Goal: Information Seeking & Learning: Learn about a topic

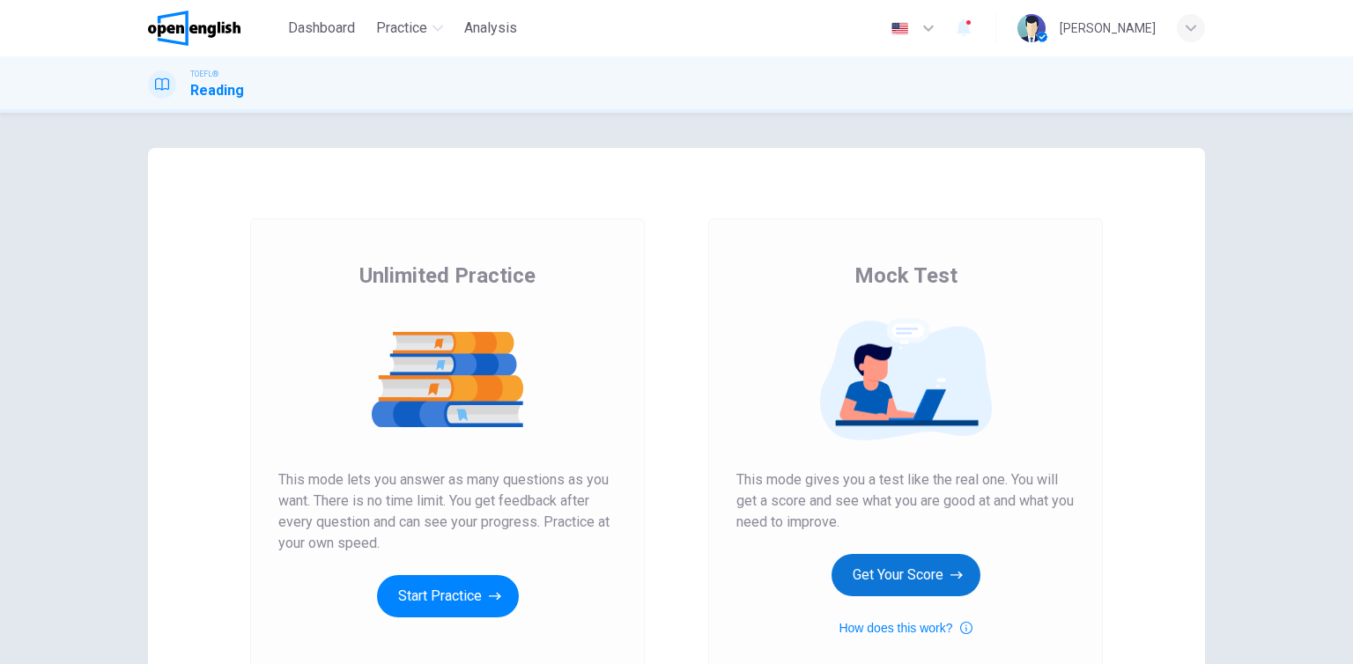
click at [895, 588] on button "Get Your Score" at bounding box center [906, 575] width 149 height 42
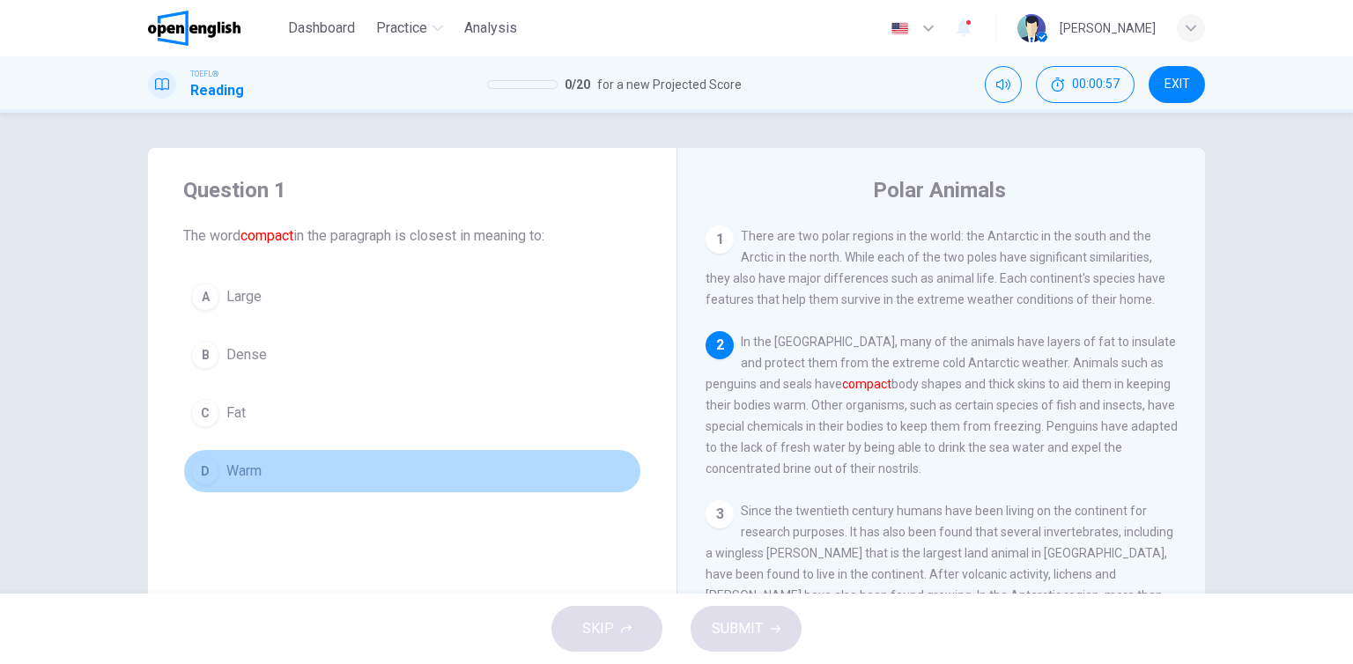
click at [261, 476] on button "D Warm" at bounding box center [412, 471] width 458 height 44
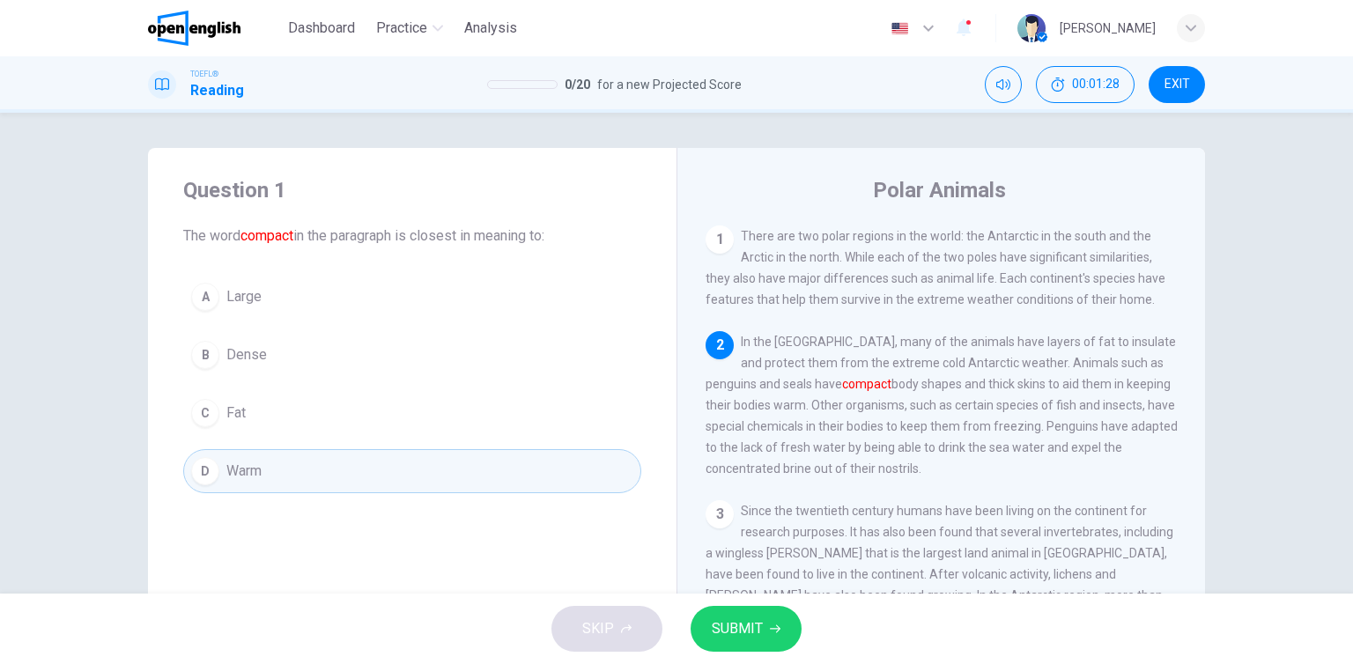
drag, startPoint x: 386, startPoint y: 360, endPoint x: 377, endPoint y: 366, distance: 10.3
click at [385, 361] on button "B Dense" at bounding box center [412, 355] width 458 height 44
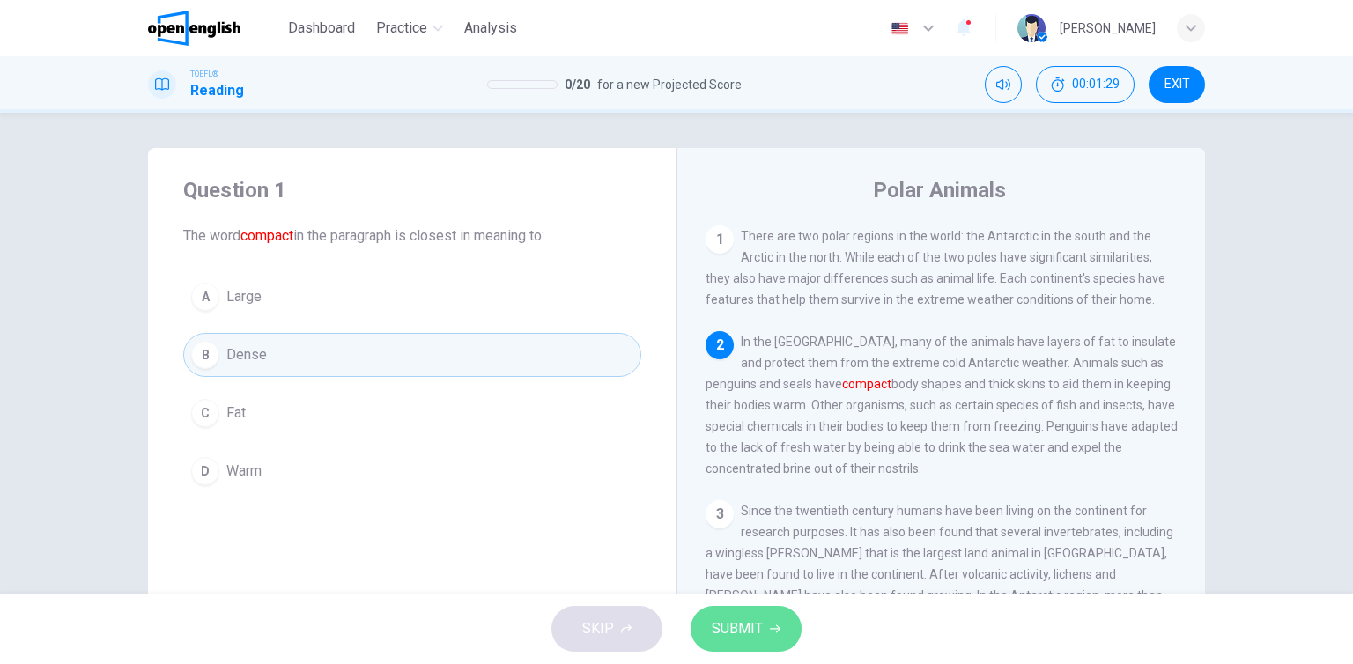
click at [728, 626] on span "SUBMIT" at bounding box center [737, 629] width 51 height 25
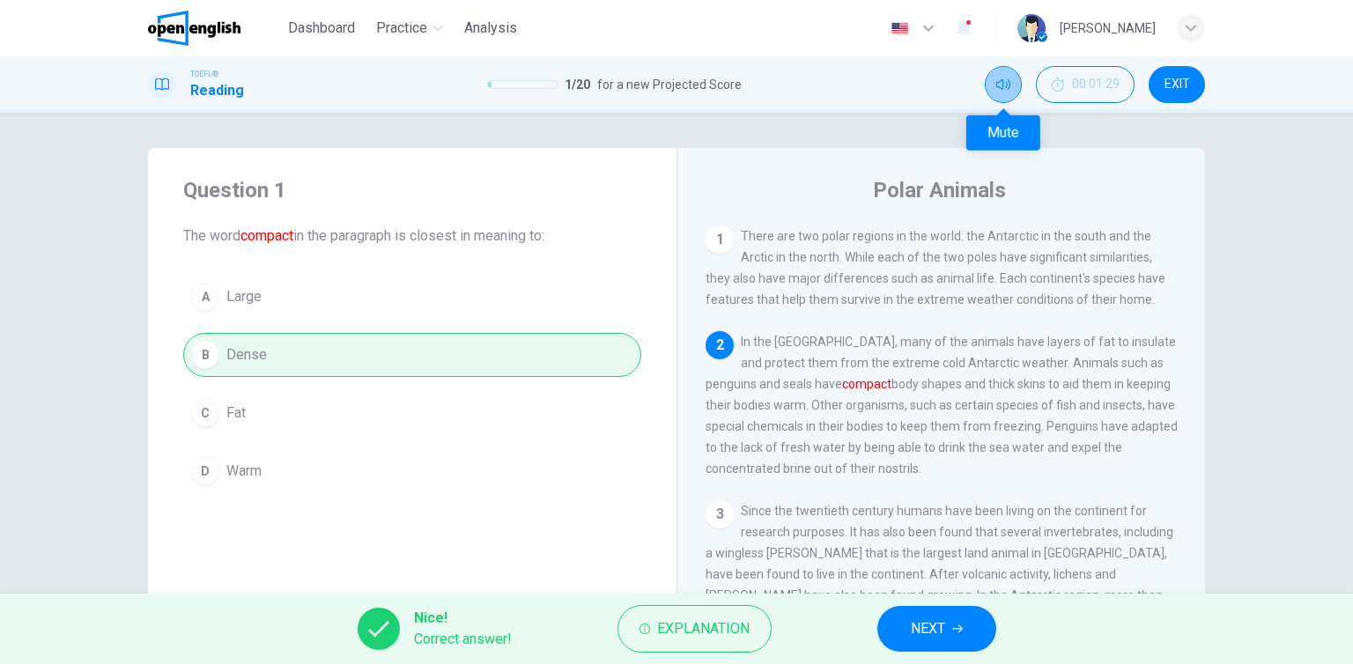
click at [994, 80] on button "Mute" at bounding box center [1003, 84] width 37 height 37
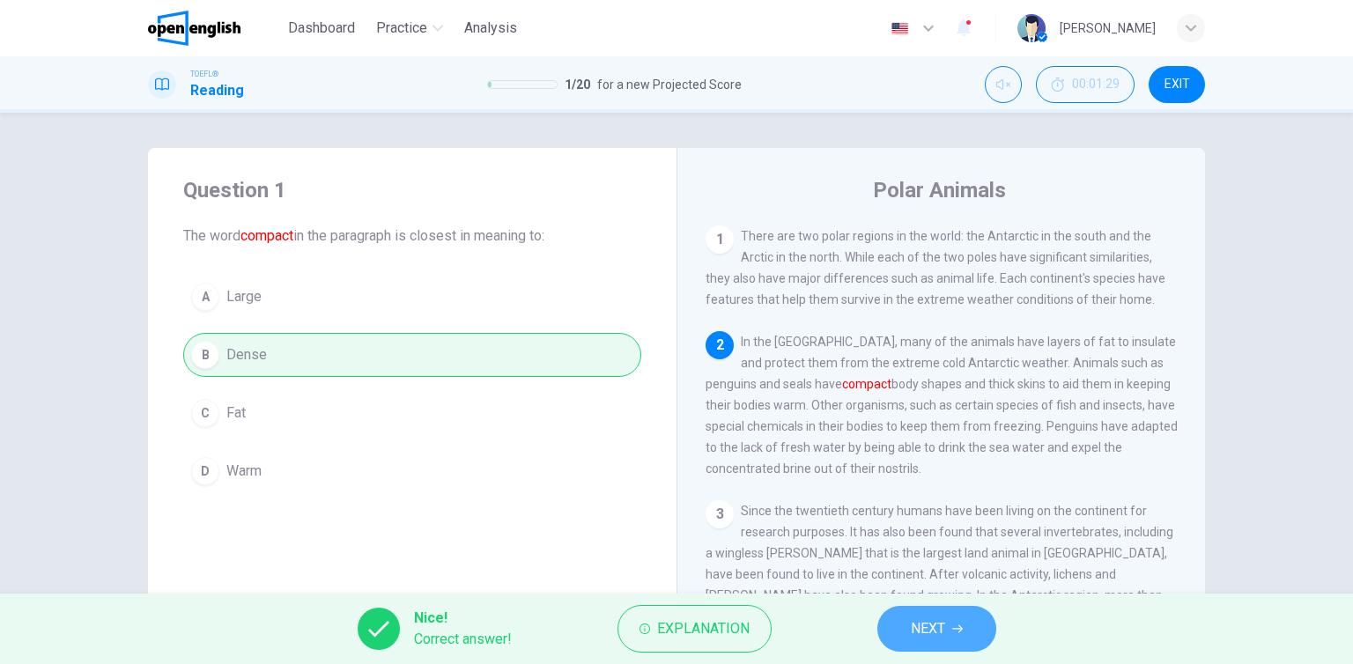
click at [951, 634] on button "NEXT" at bounding box center [936, 629] width 119 height 46
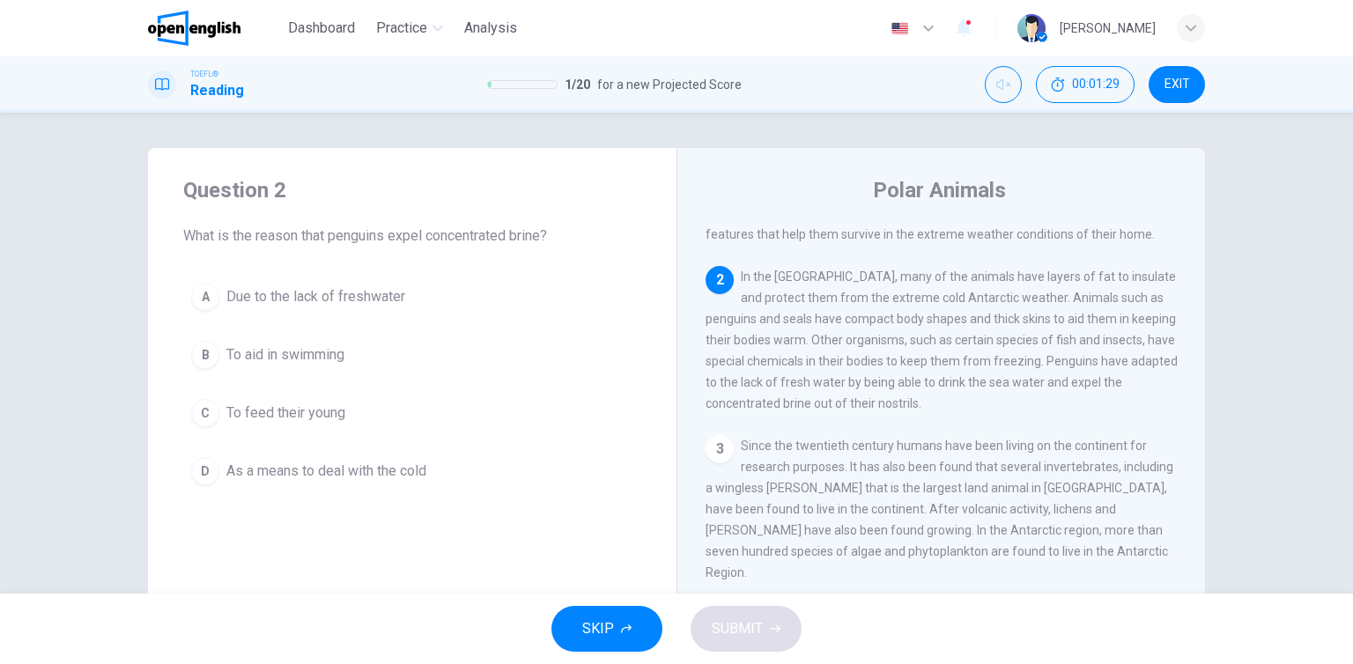
scroll to position [108, 0]
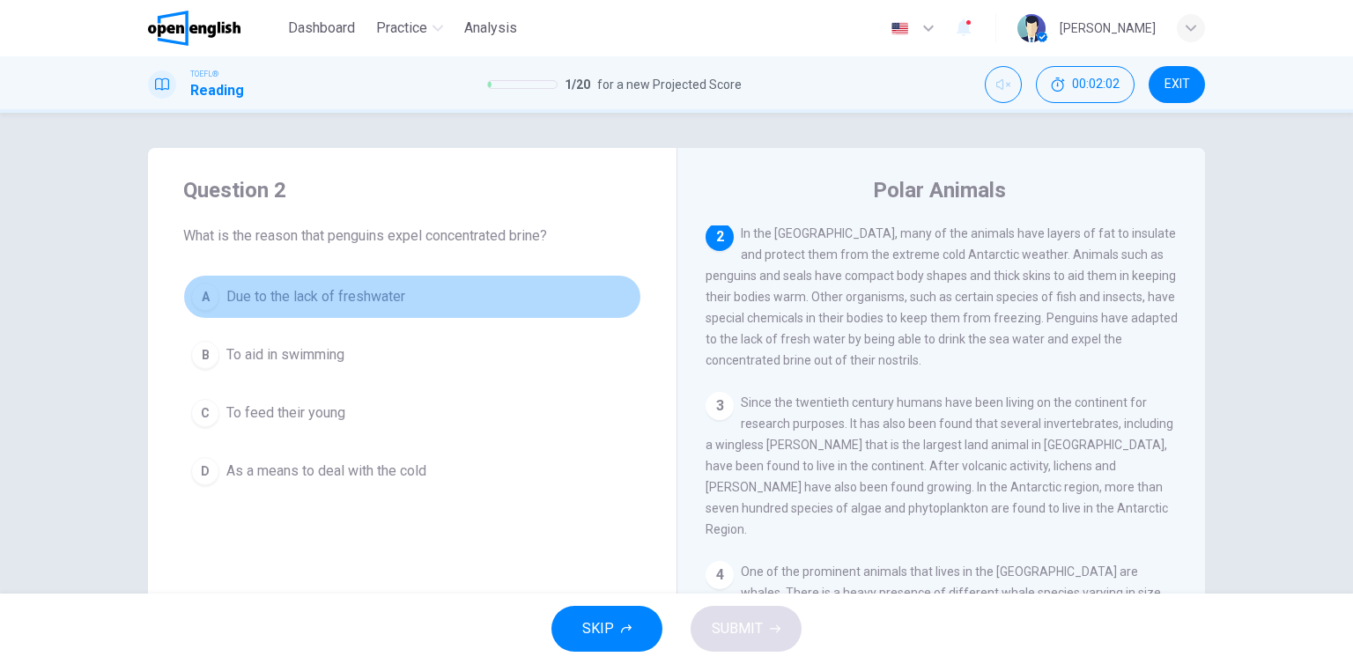
click at [351, 307] on span "Due to the lack of freshwater" at bounding box center [315, 296] width 179 height 21
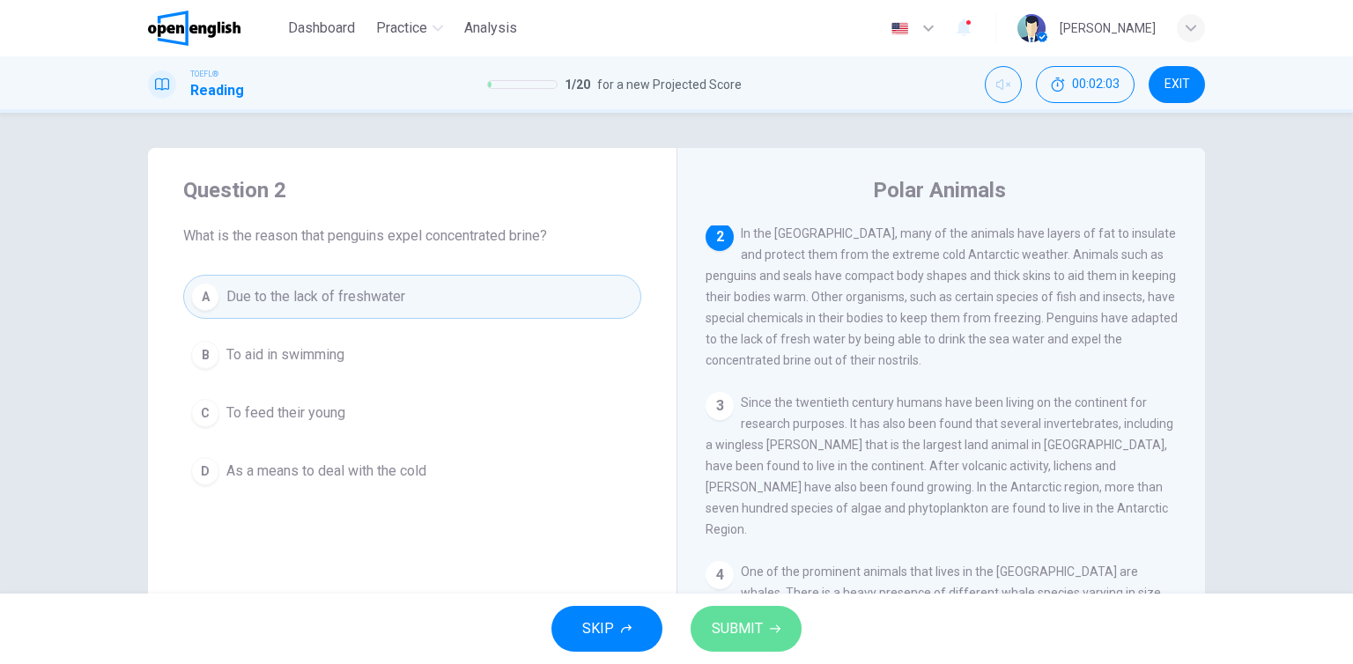
click at [710, 627] on button "SUBMIT" at bounding box center [746, 629] width 111 height 46
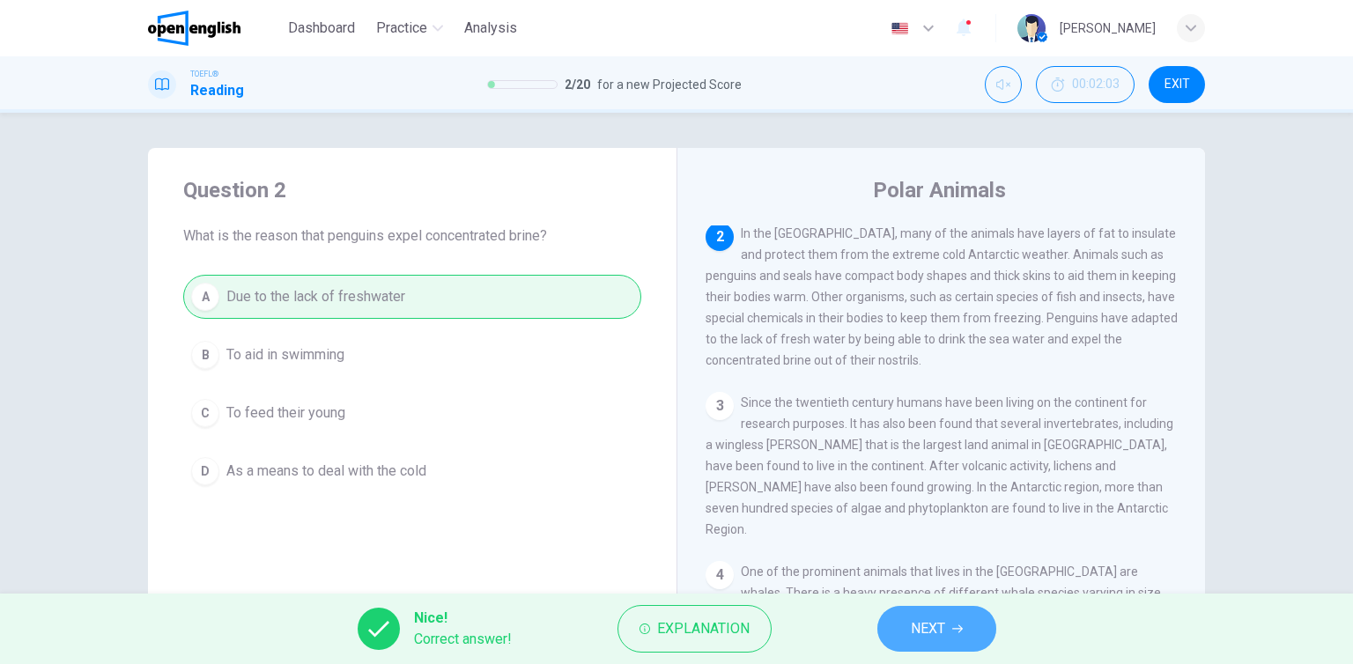
click at [940, 634] on span "NEXT" at bounding box center [928, 629] width 34 height 25
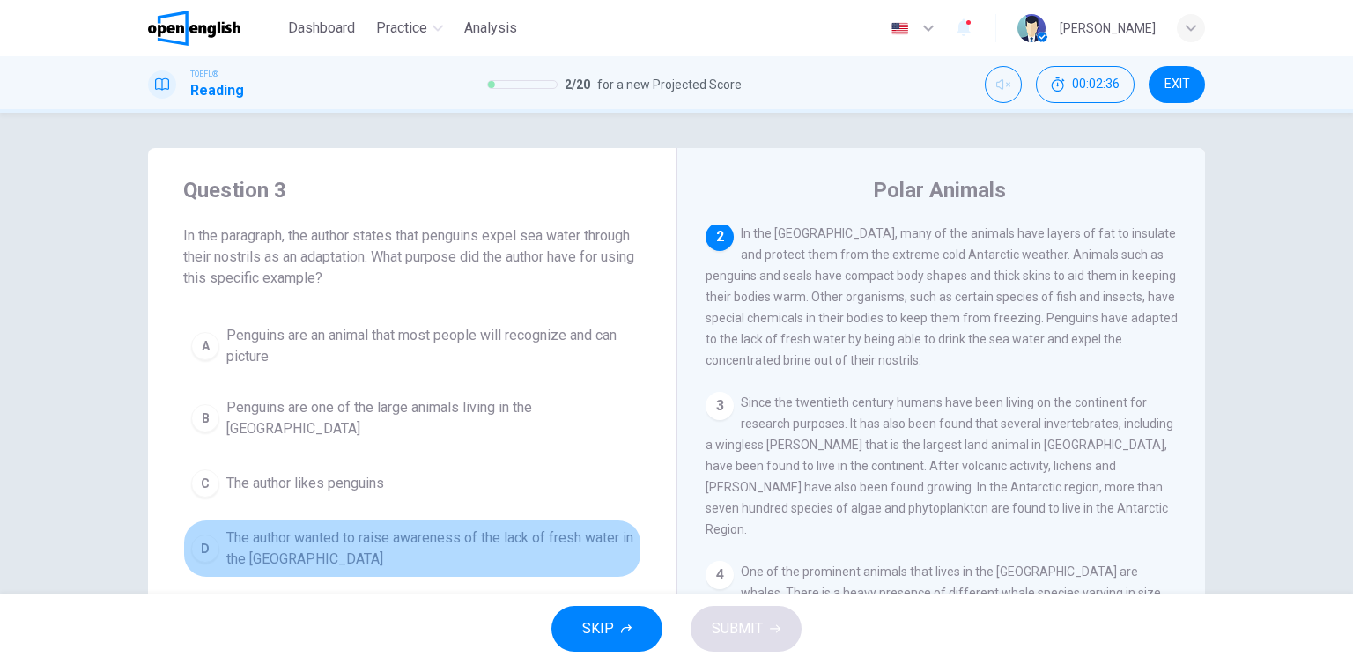
click at [338, 544] on span "The author wanted to raise awareness of the lack of fresh water in the [GEOGRAP…" at bounding box center [429, 549] width 407 height 42
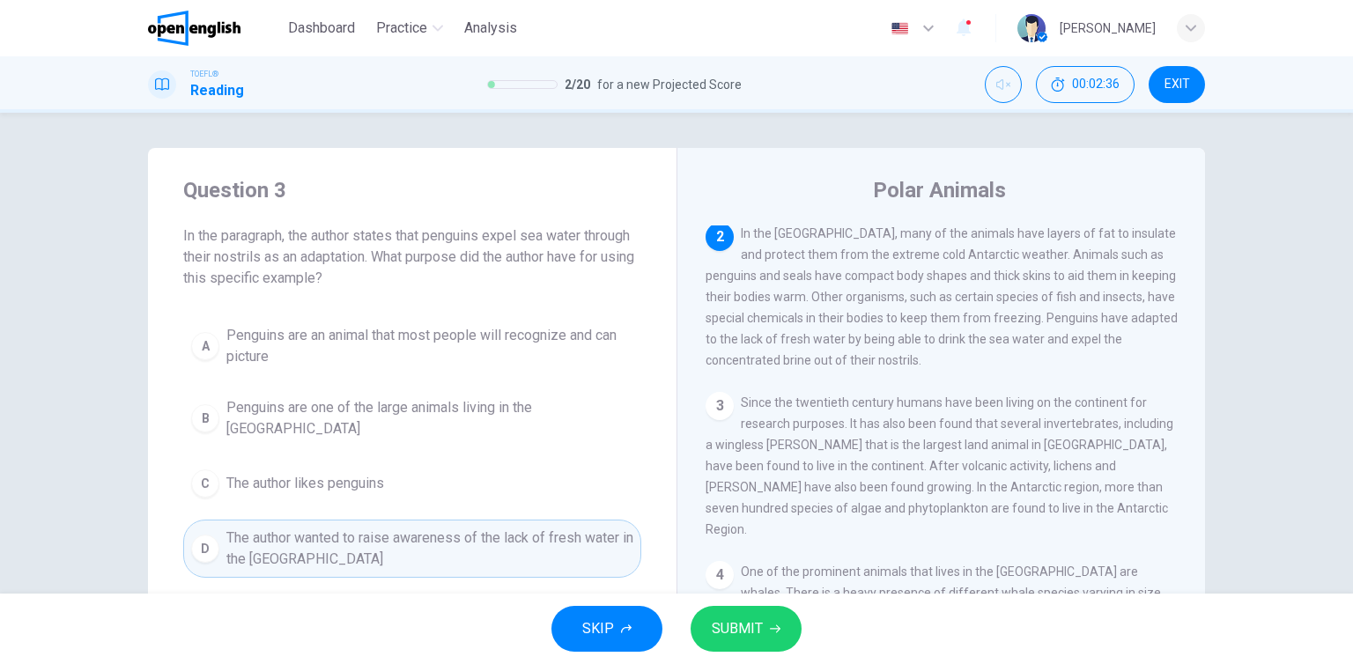
click at [744, 632] on span "SUBMIT" at bounding box center [737, 629] width 51 height 25
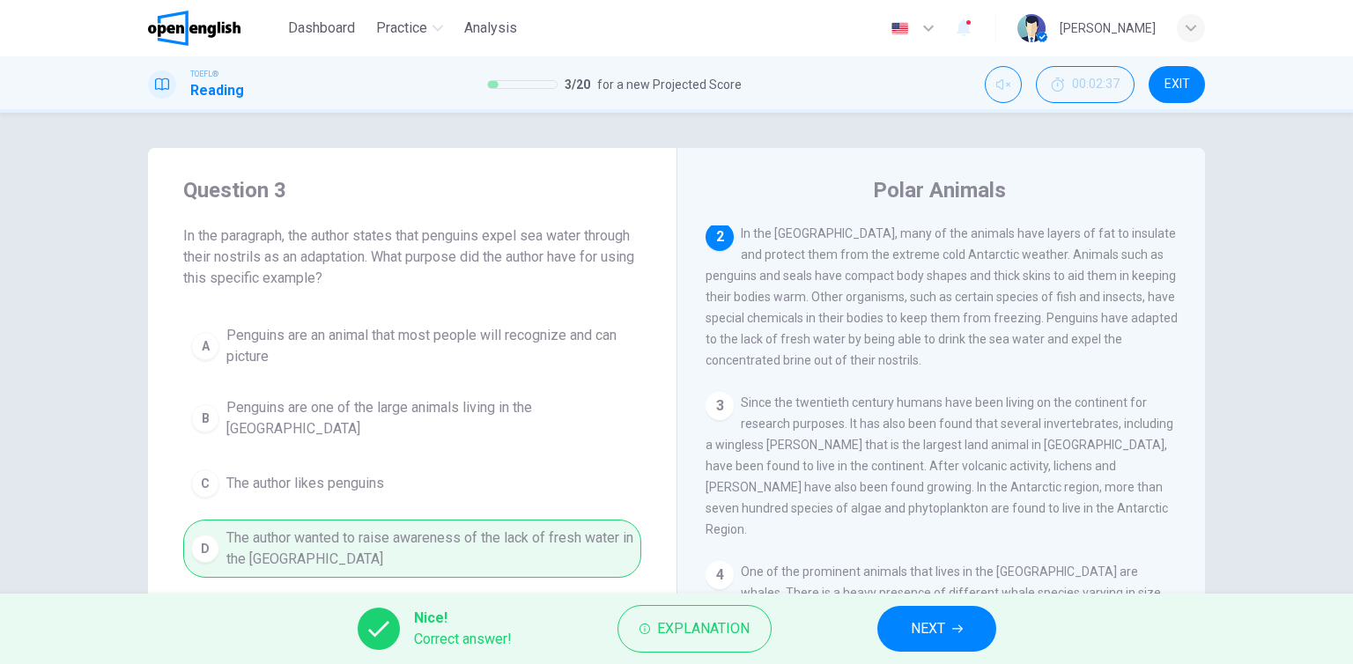
click at [908, 648] on button "NEXT" at bounding box center [936, 629] width 119 height 46
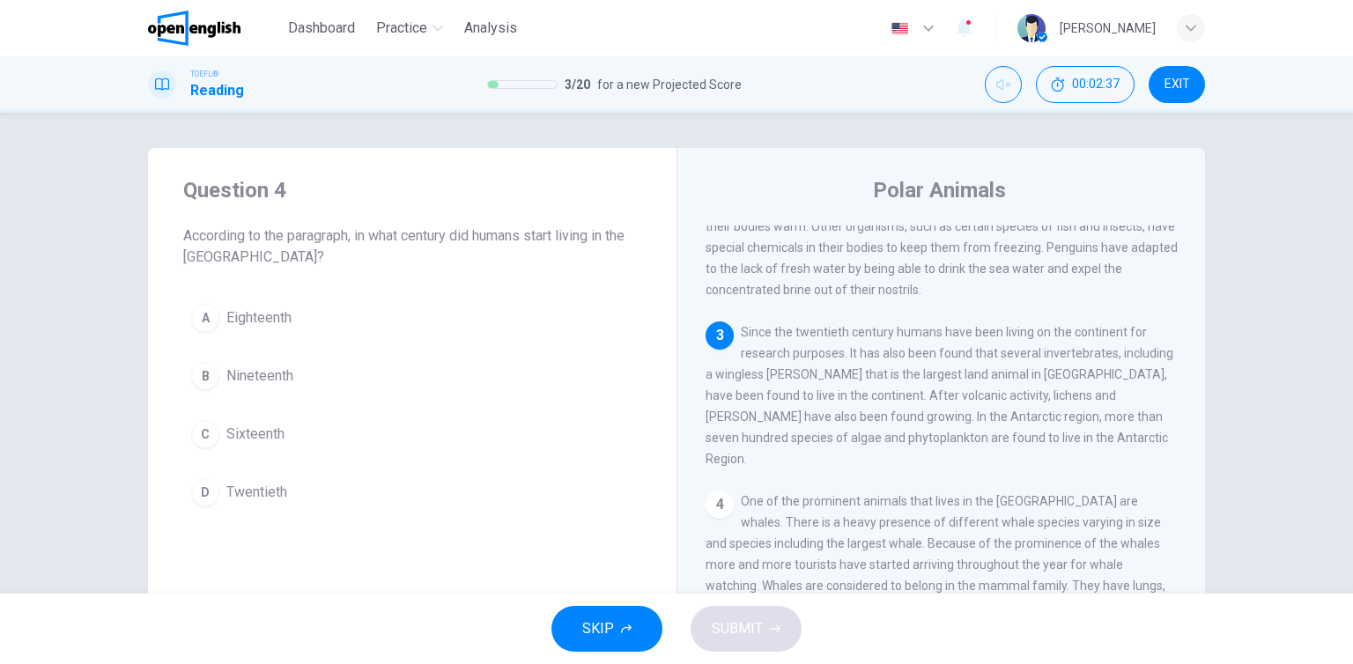
scroll to position [282, 0]
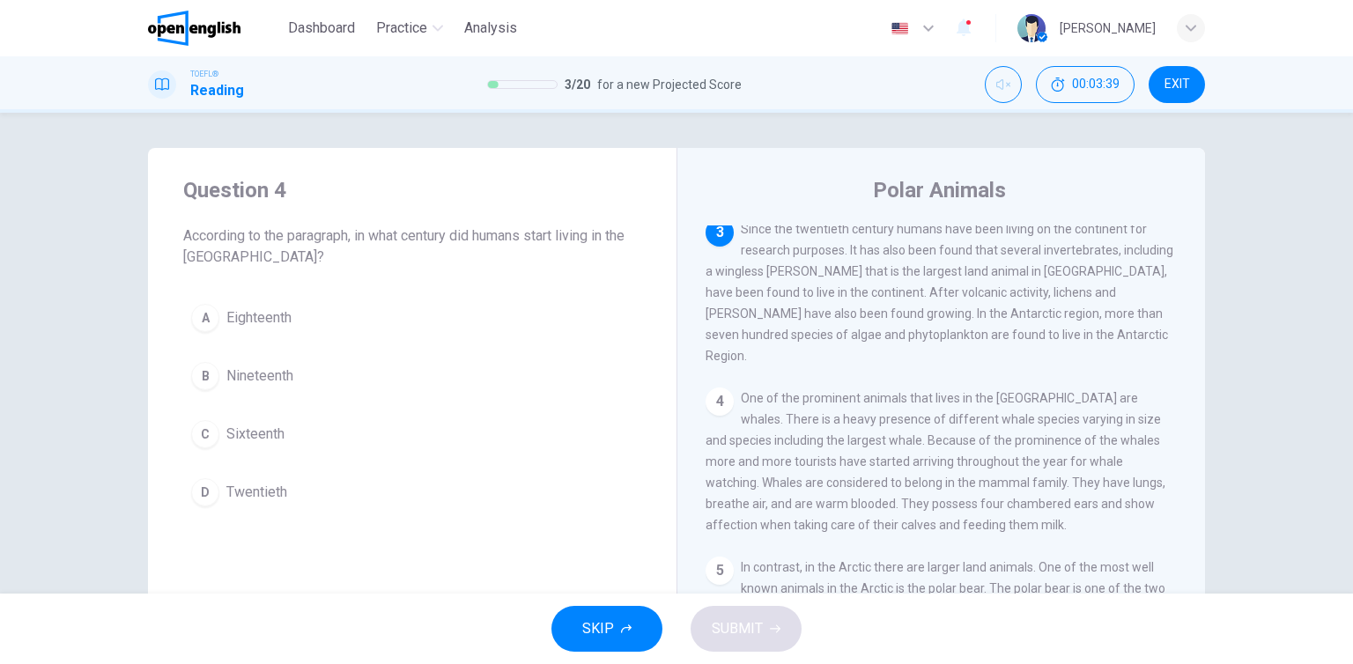
click at [304, 500] on button "D Twentieth" at bounding box center [412, 492] width 458 height 44
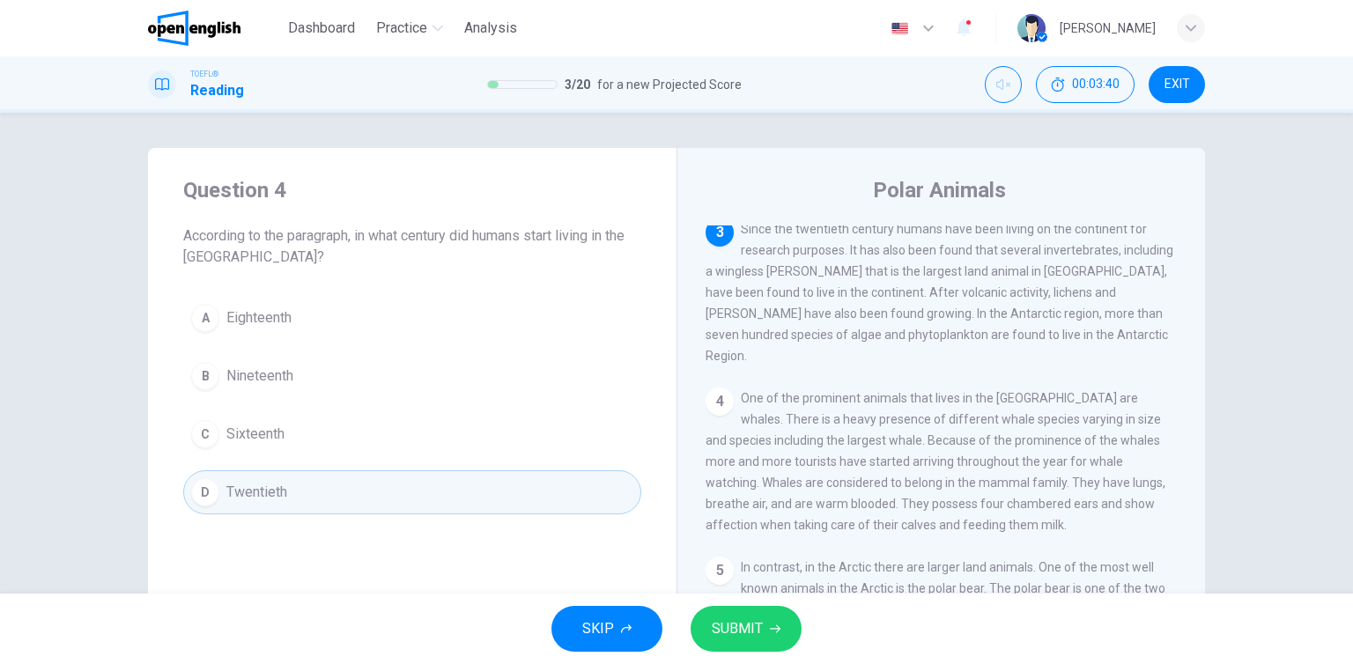
click at [757, 635] on span "SUBMIT" at bounding box center [737, 629] width 51 height 25
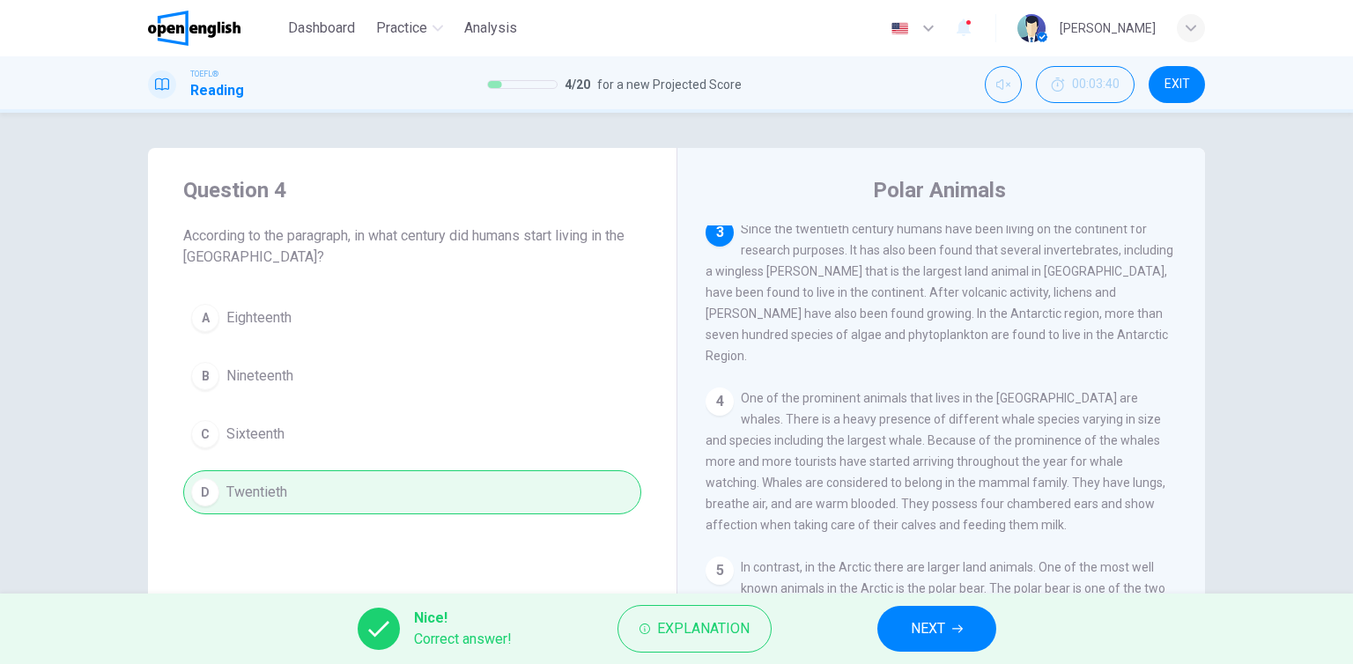
click at [976, 635] on button "NEXT" at bounding box center [936, 629] width 119 height 46
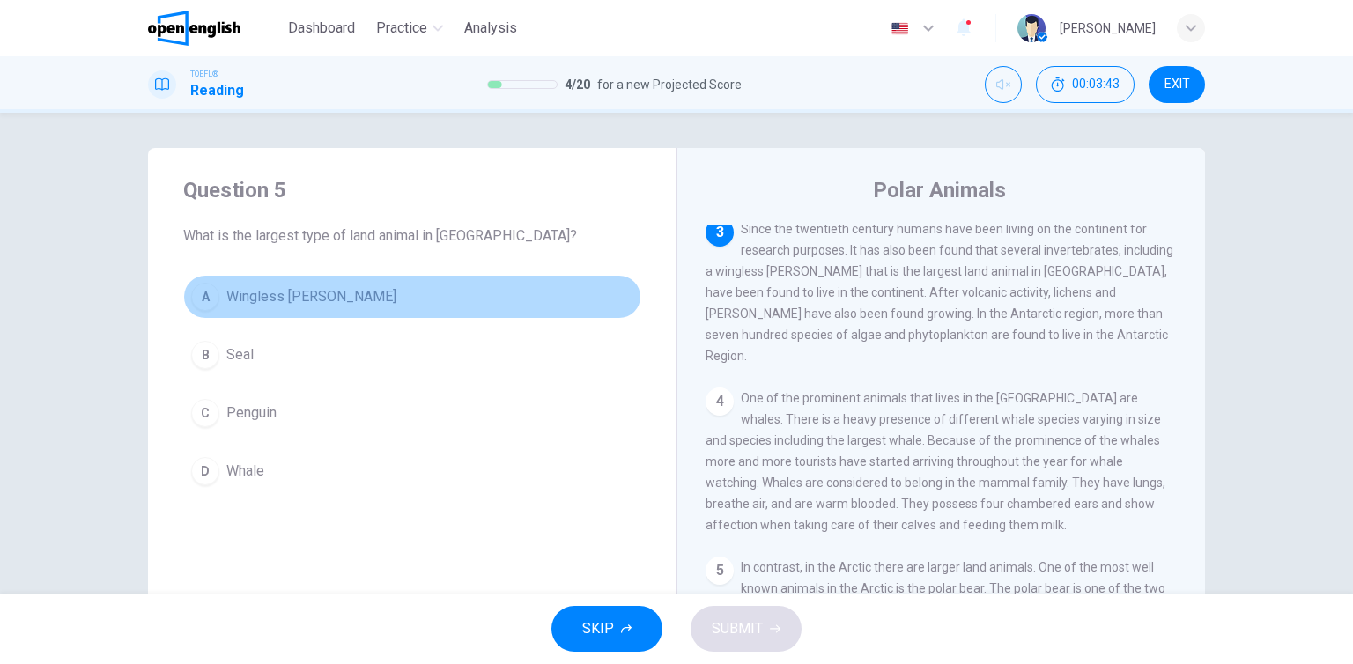
click at [385, 306] on button "A Wingless [PERSON_NAME]" at bounding box center [412, 297] width 458 height 44
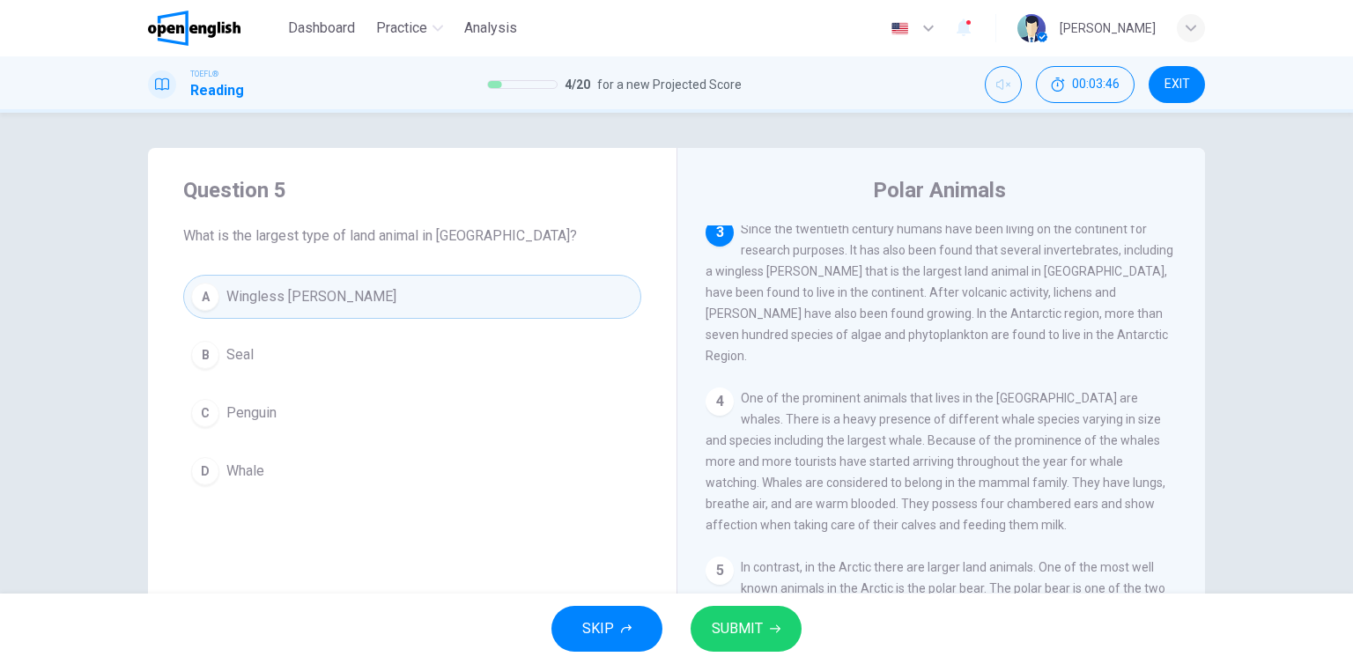
click at [772, 629] on icon "button" at bounding box center [775, 629] width 11 height 11
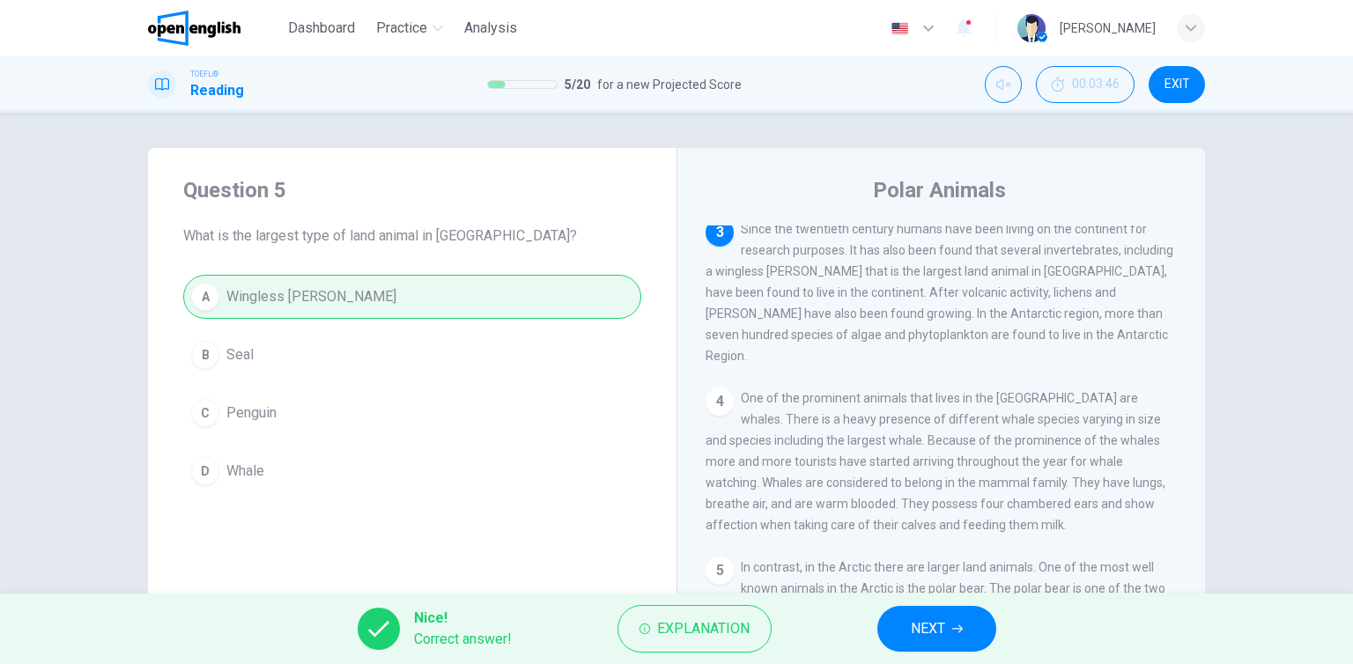
click at [962, 624] on icon "button" at bounding box center [957, 629] width 11 height 11
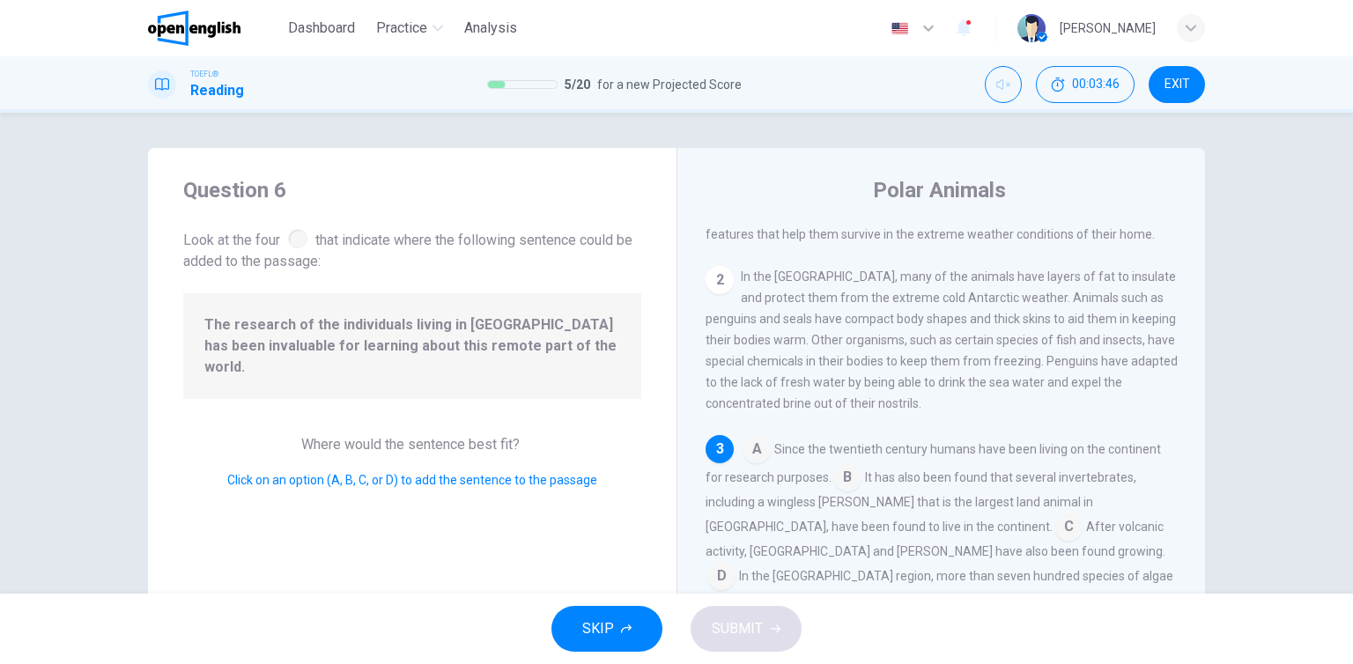
scroll to position [107, 0]
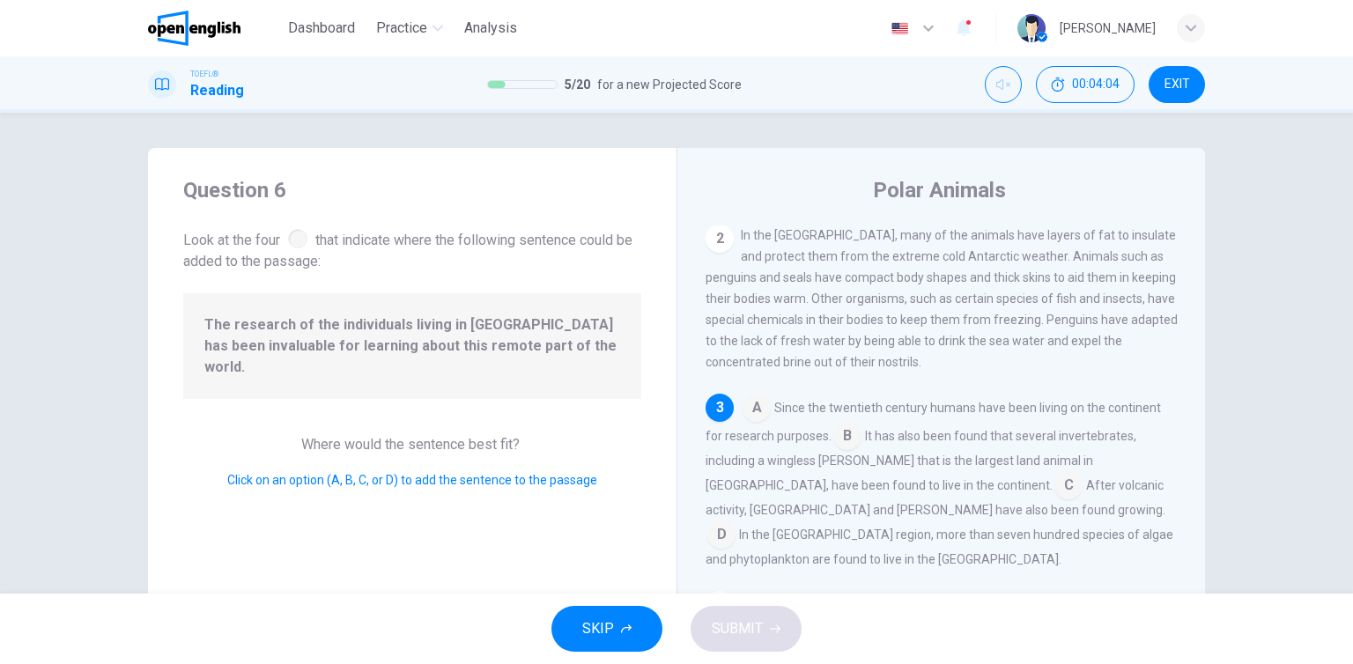
click at [850, 448] on input at bounding box center [847, 438] width 28 height 28
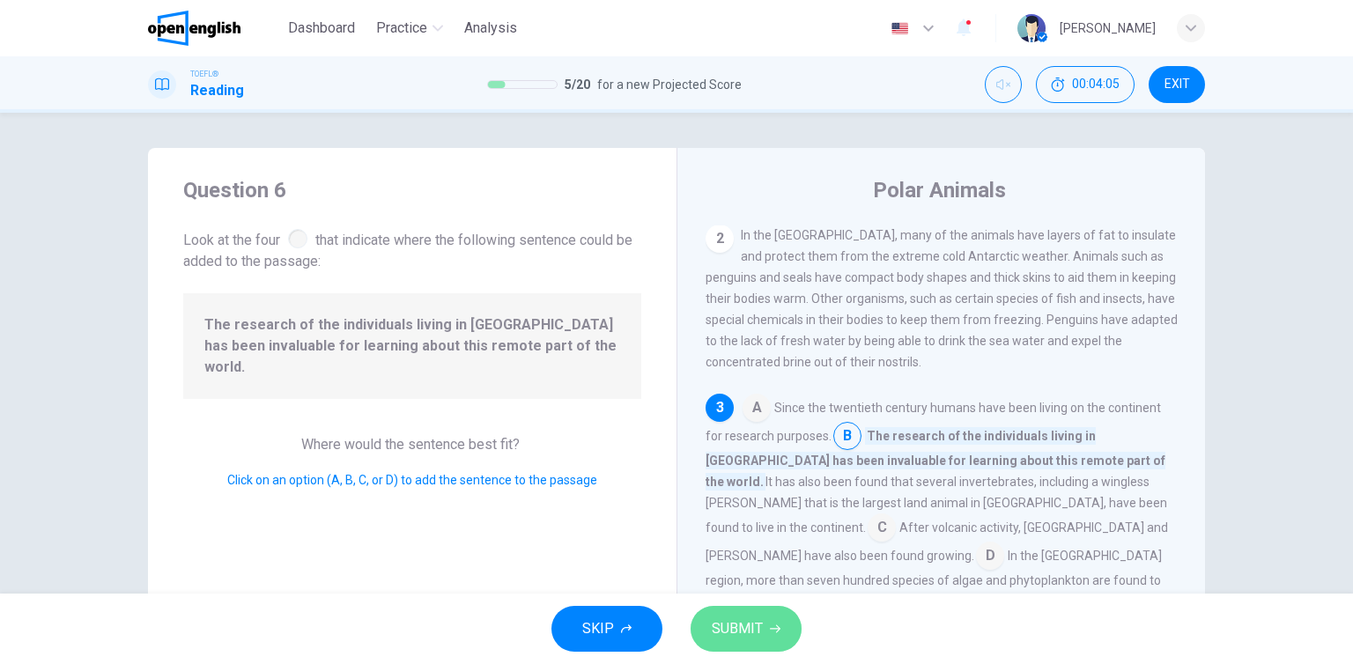
click at [763, 632] on button "SUBMIT" at bounding box center [746, 629] width 111 height 46
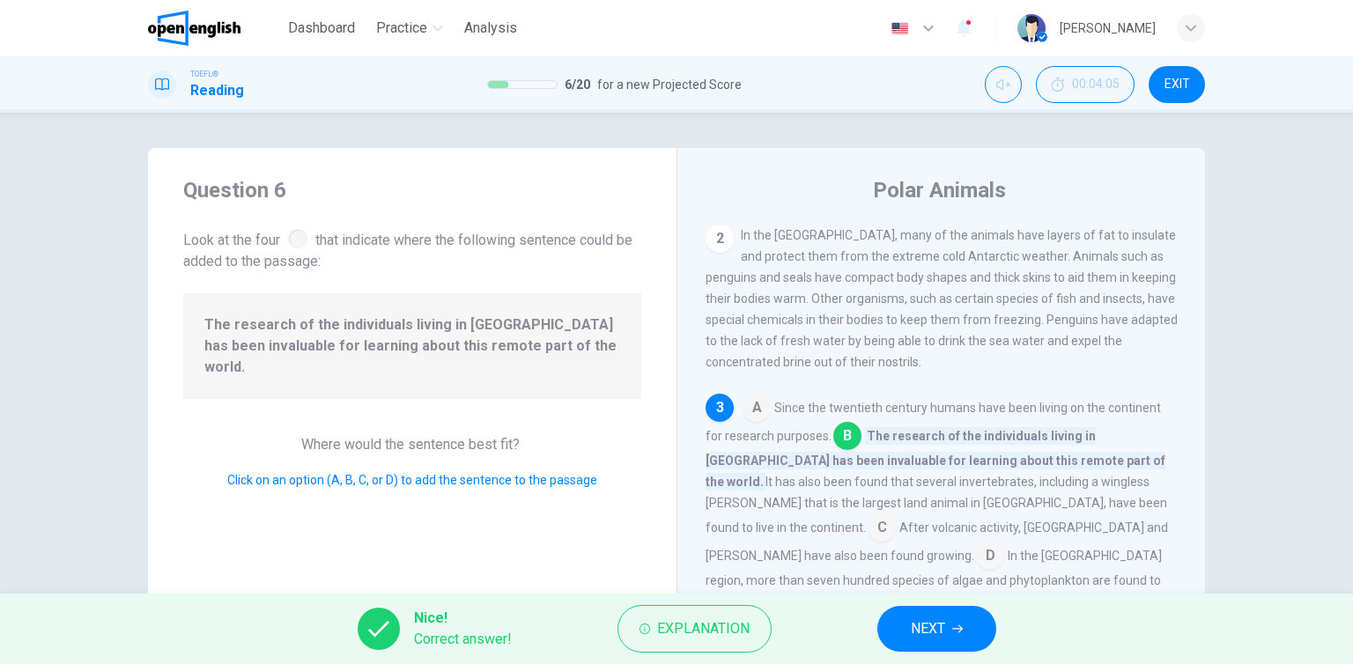
click at [917, 625] on span "NEXT" at bounding box center [928, 629] width 34 height 25
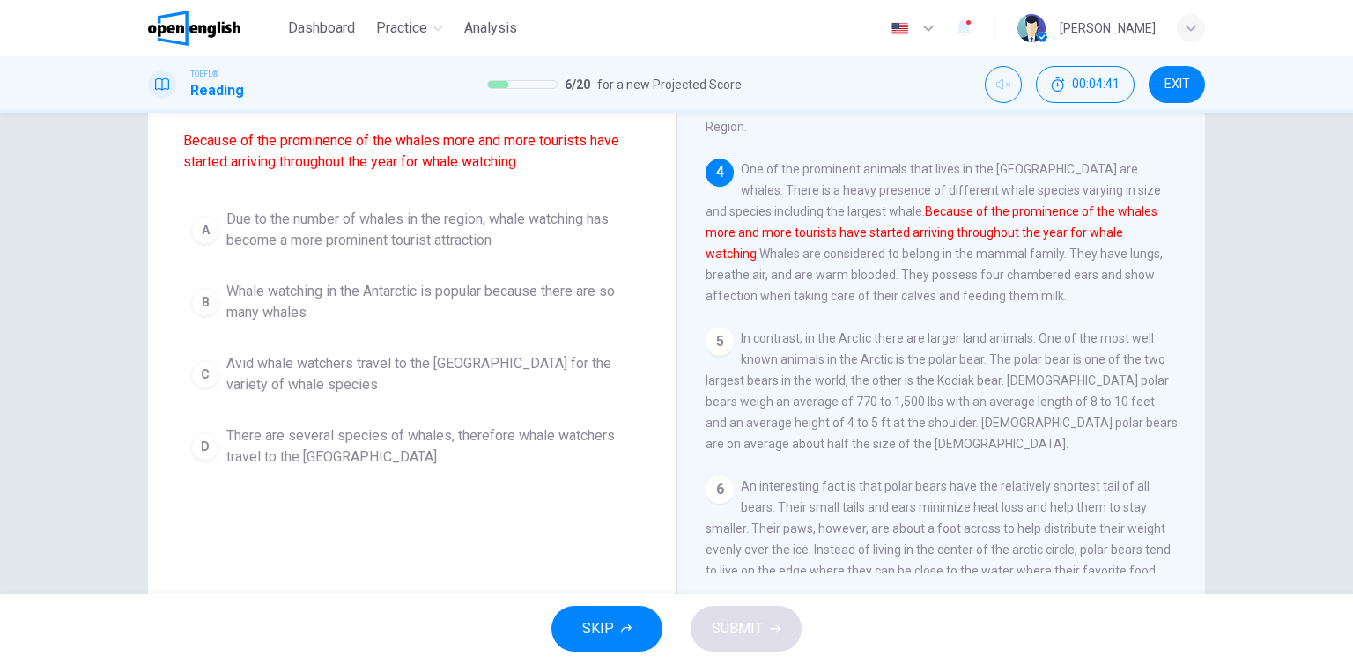
scroll to position [176, 0]
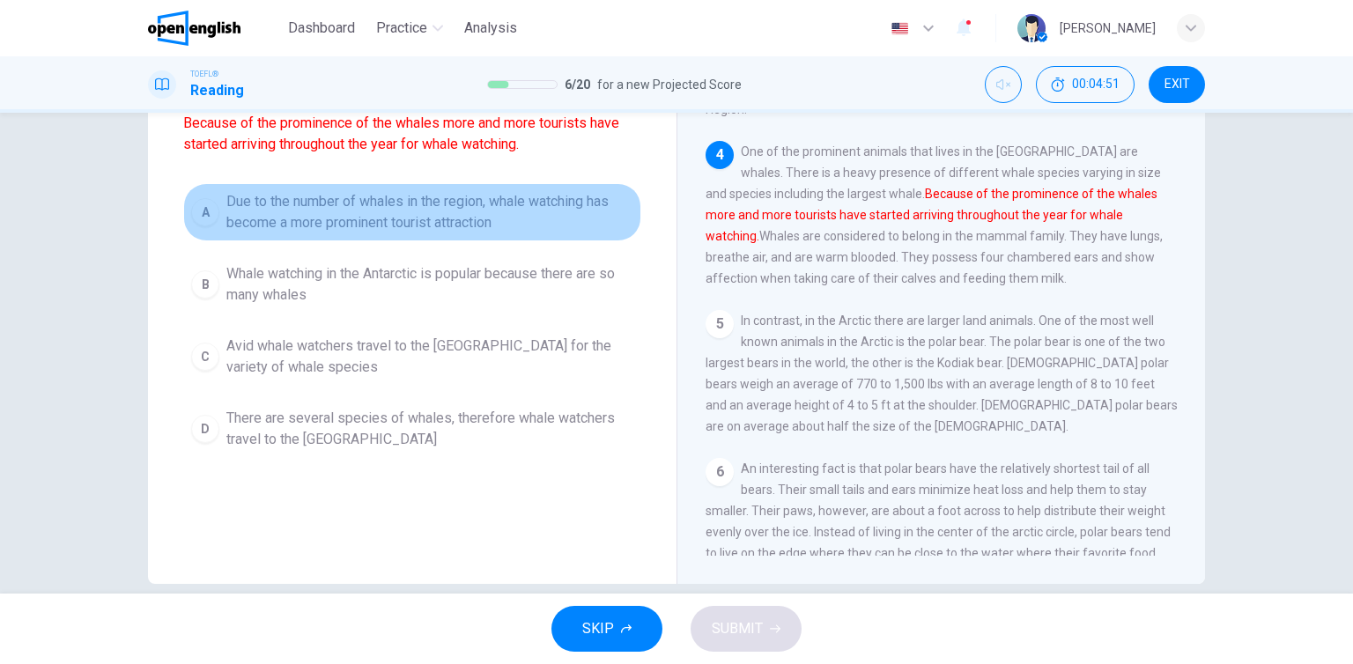
click at [469, 207] on span "Due to the number of whales in the region, whale watching has become a more pro…" at bounding box center [429, 212] width 407 height 42
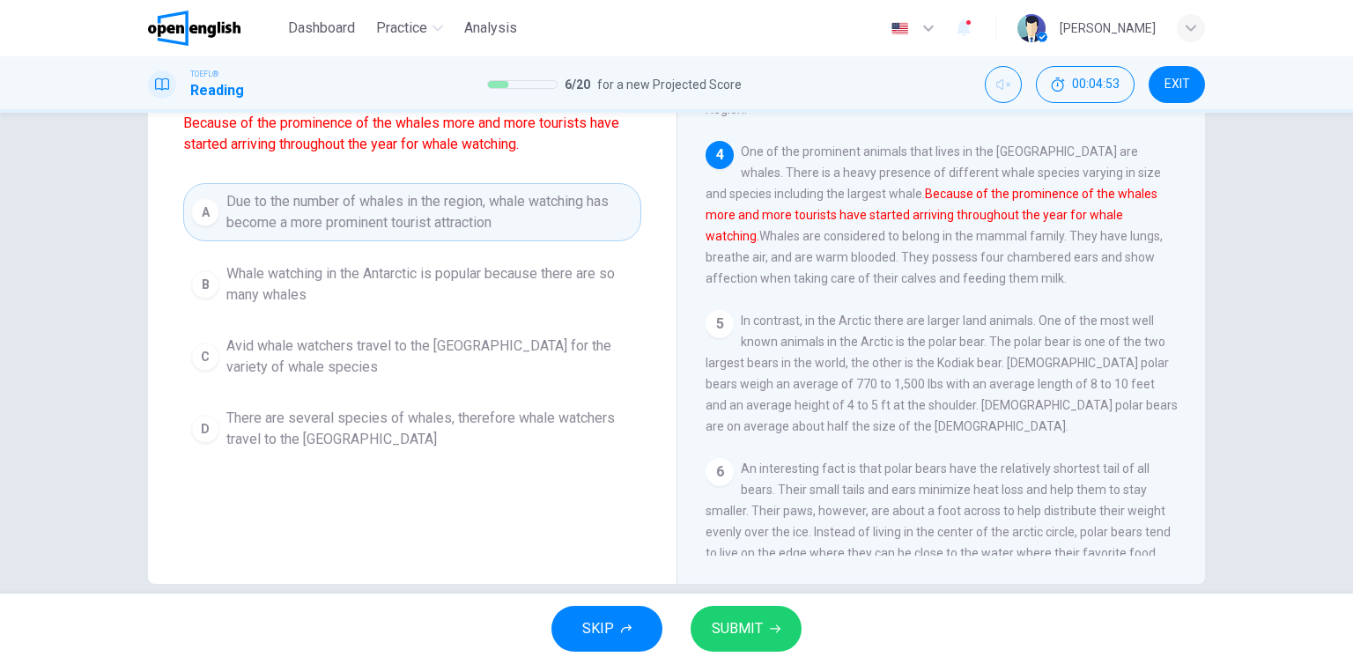
click at [715, 625] on span "SUBMIT" at bounding box center [737, 629] width 51 height 25
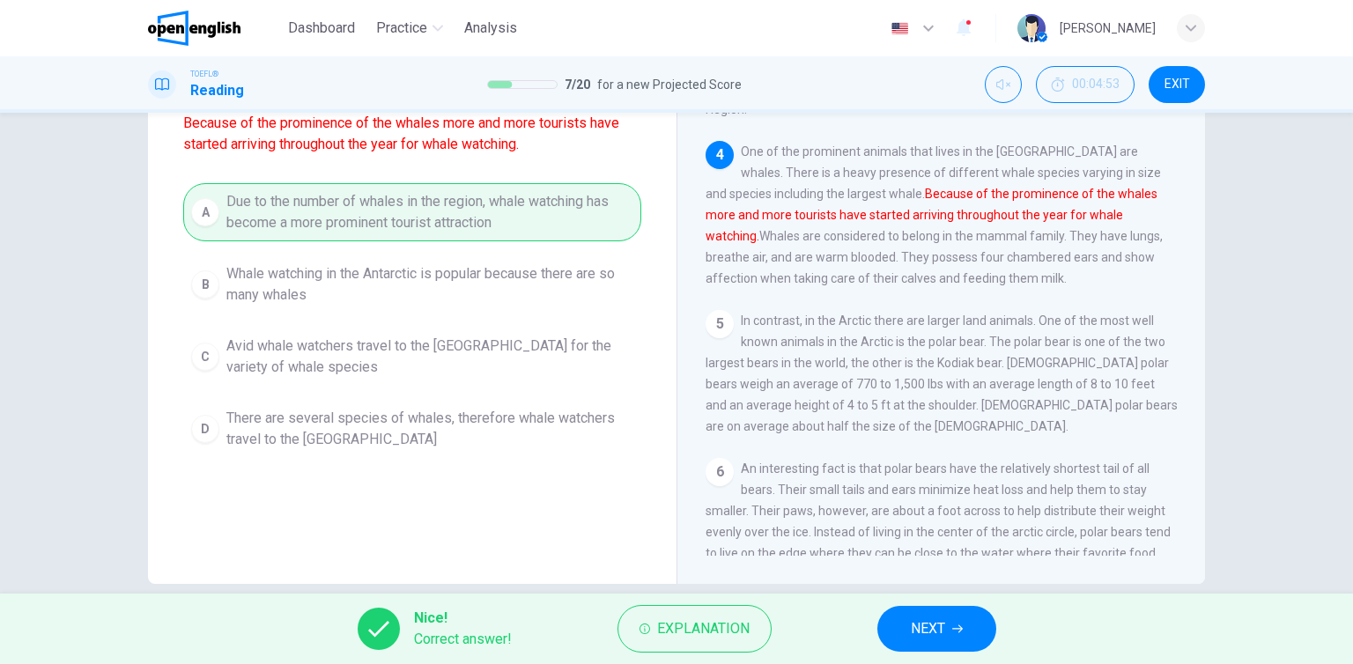
click at [939, 646] on button "NEXT" at bounding box center [936, 629] width 119 height 46
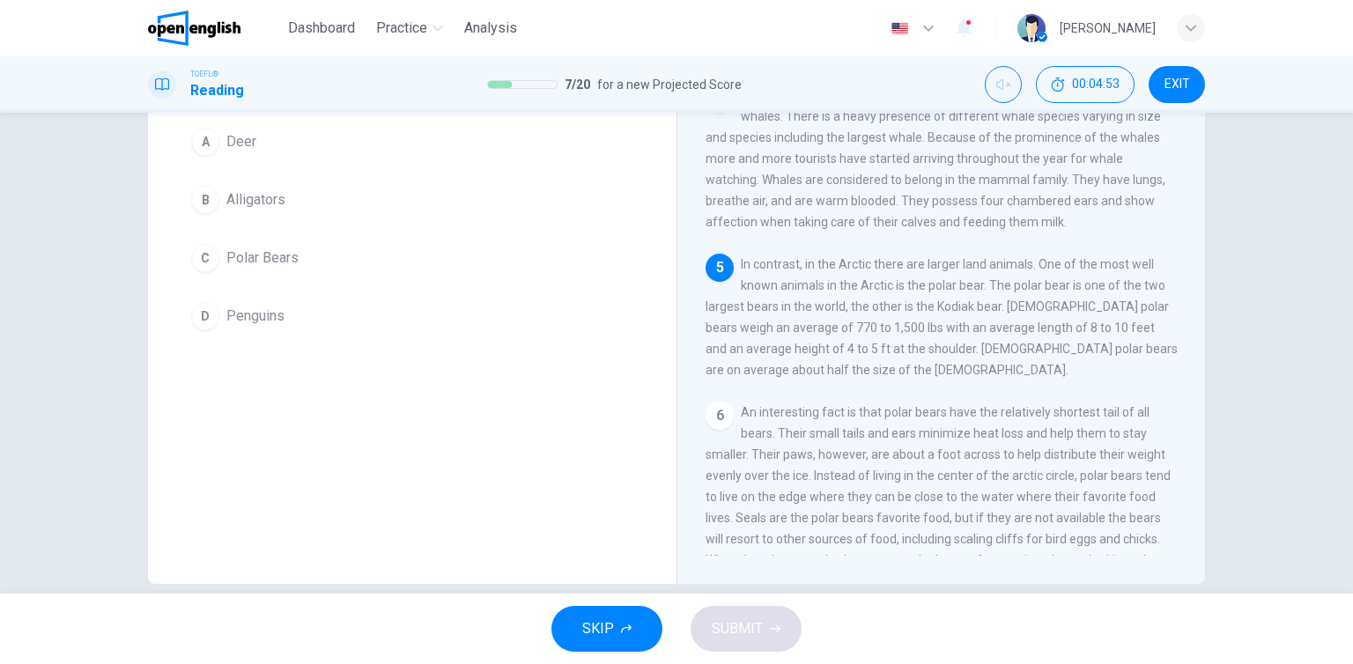
scroll to position [0, 0]
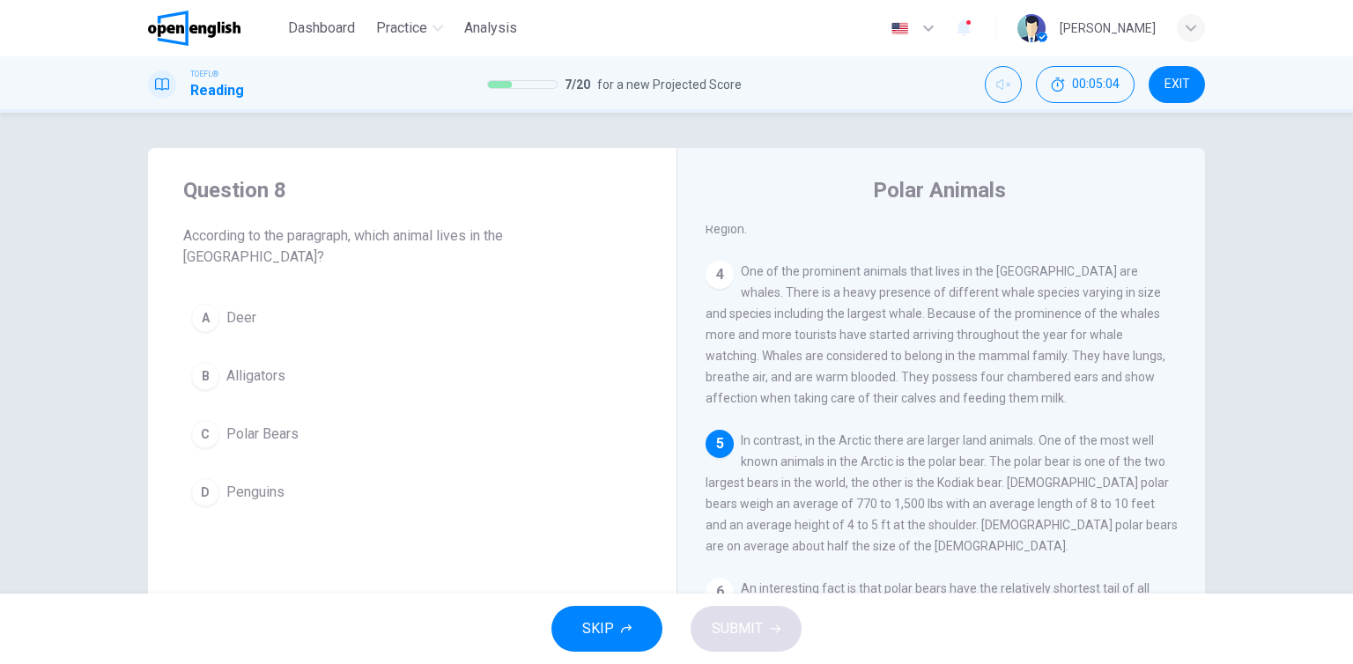
click at [292, 426] on button "C Polar Bears" at bounding box center [412, 434] width 458 height 44
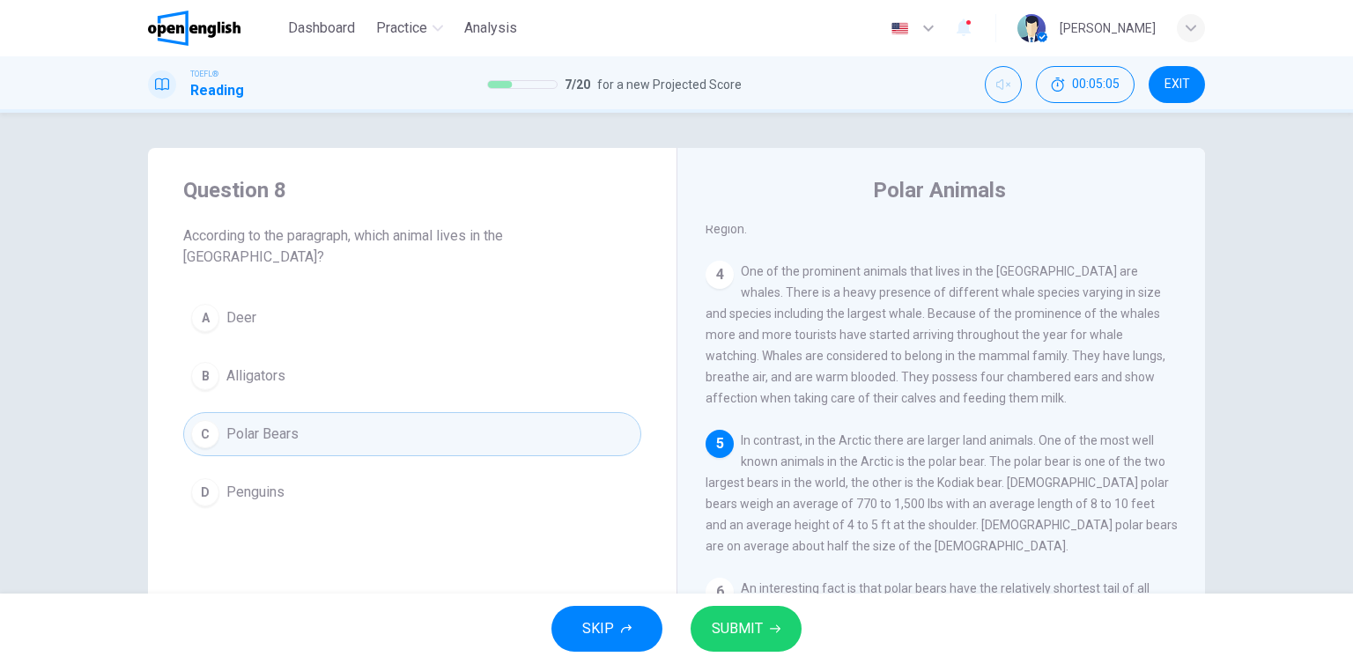
click at [748, 614] on button "SUBMIT" at bounding box center [746, 629] width 111 height 46
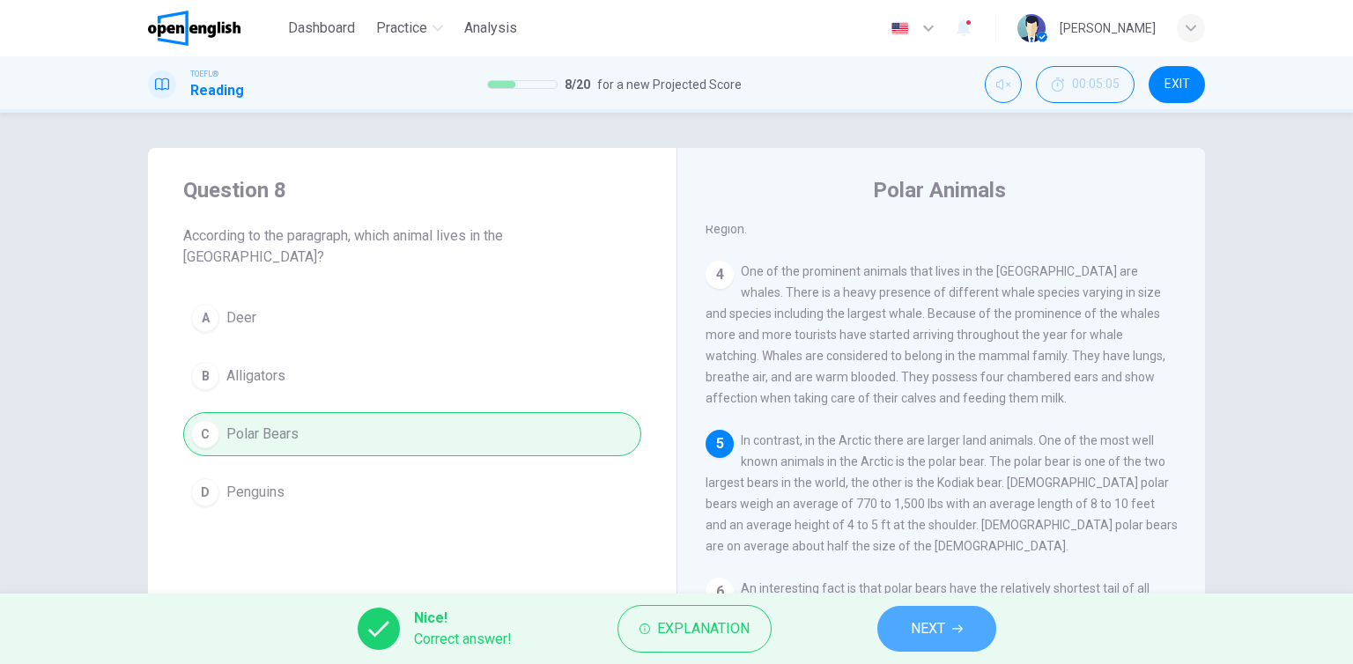
click at [942, 629] on span "NEXT" at bounding box center [928, 629] width 34 height 25
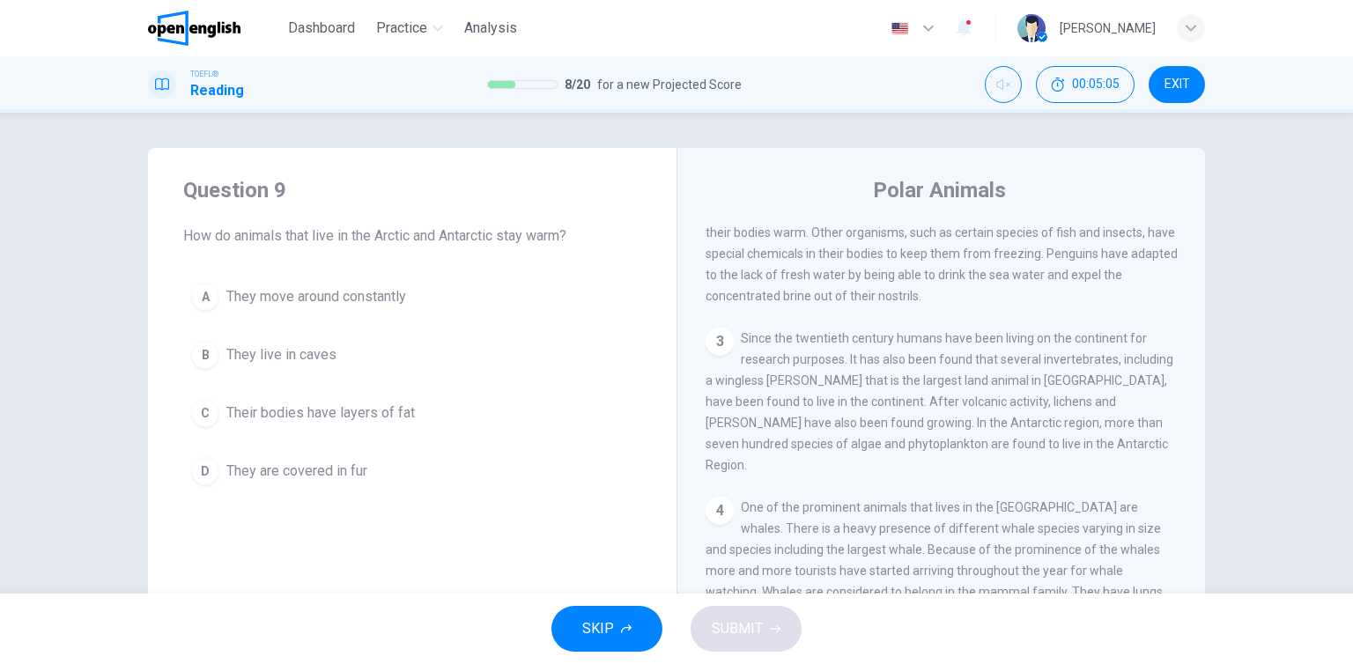
scroll to position [107, 0]
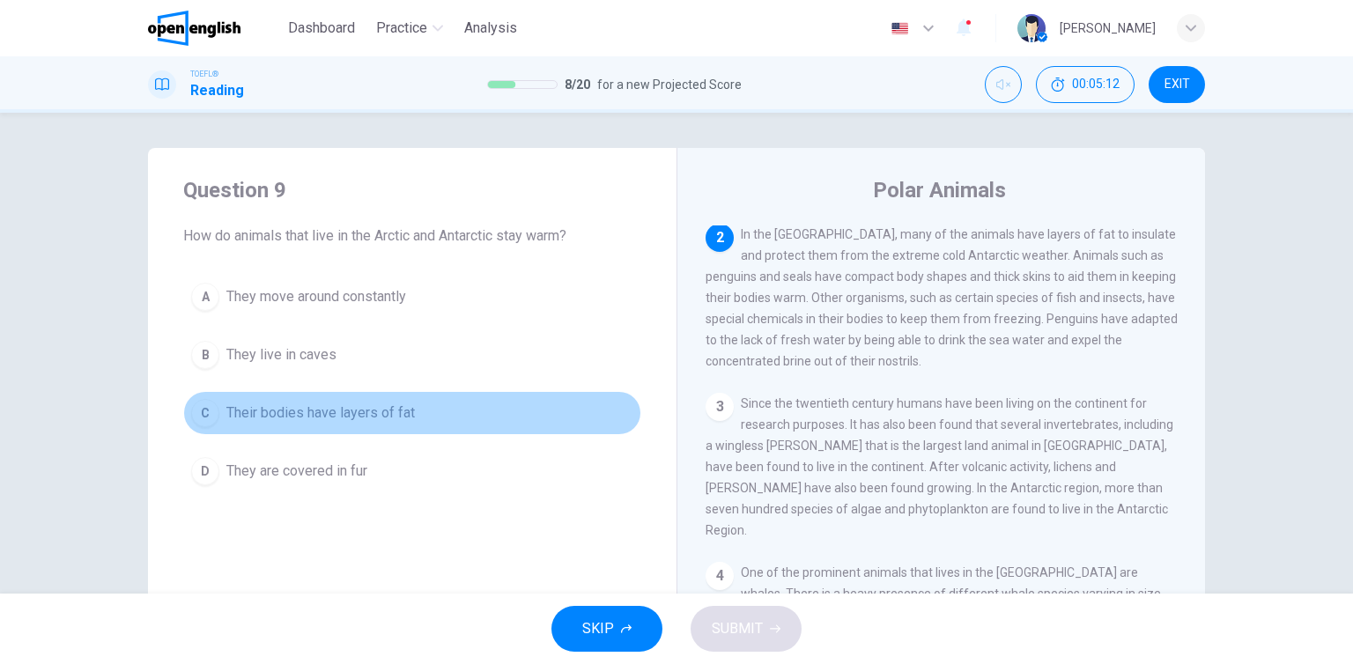
click at [320, 417] on span "Their bodies have layers of fat" at bounding box center [320, 413] width 189 height 21
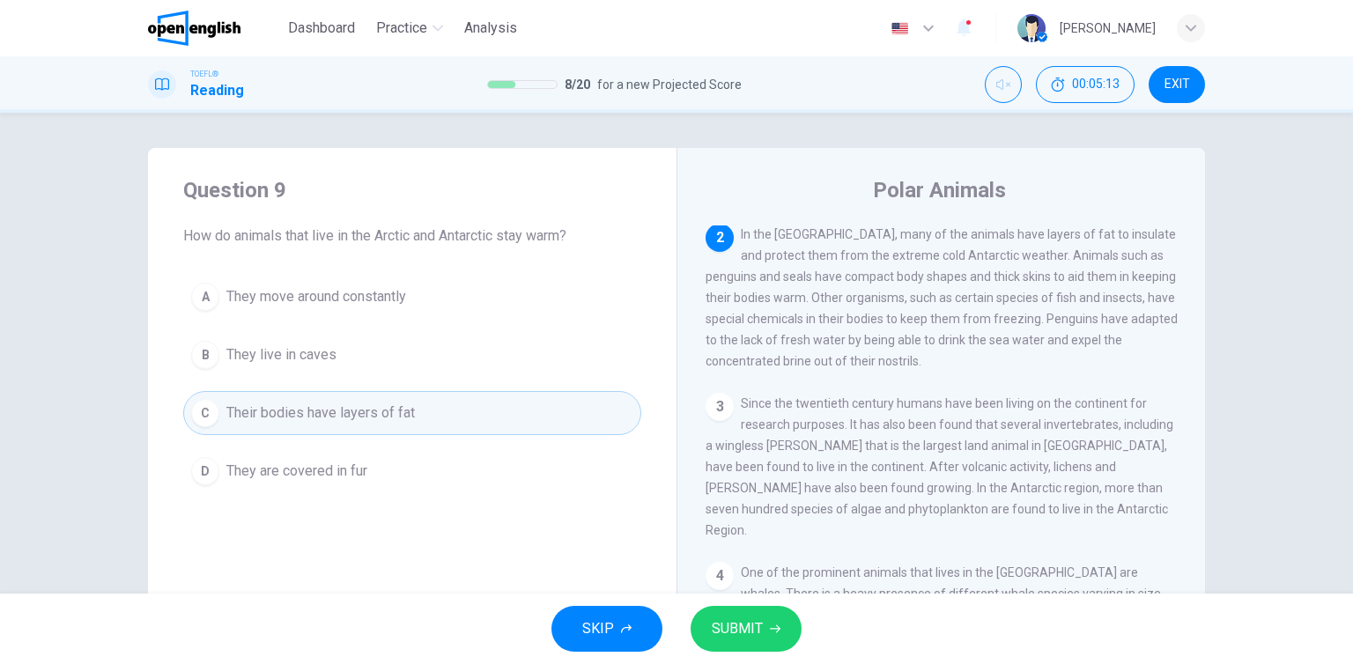
click at [734, 632] on span "SUBMIT" at bounding box center [737, 629] width 51 height 25
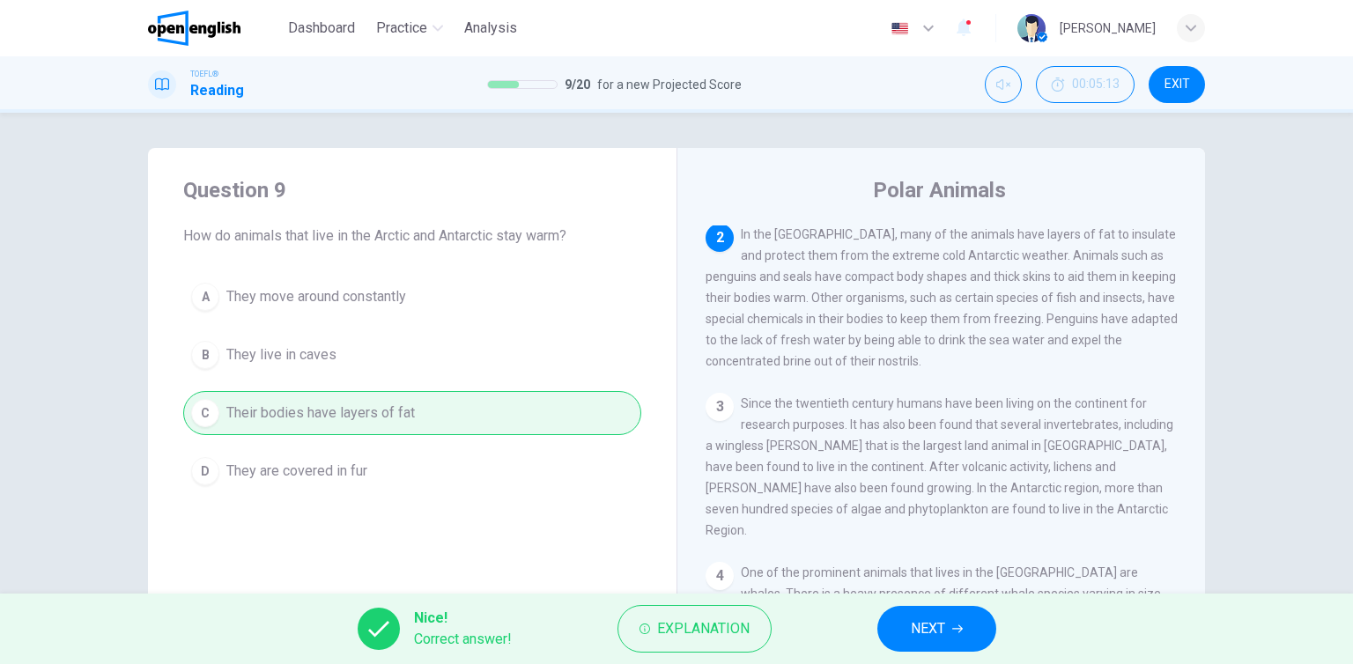
click at [958, 646] on button "NEXT" at bounding box center [936, 629] width 119 height 46
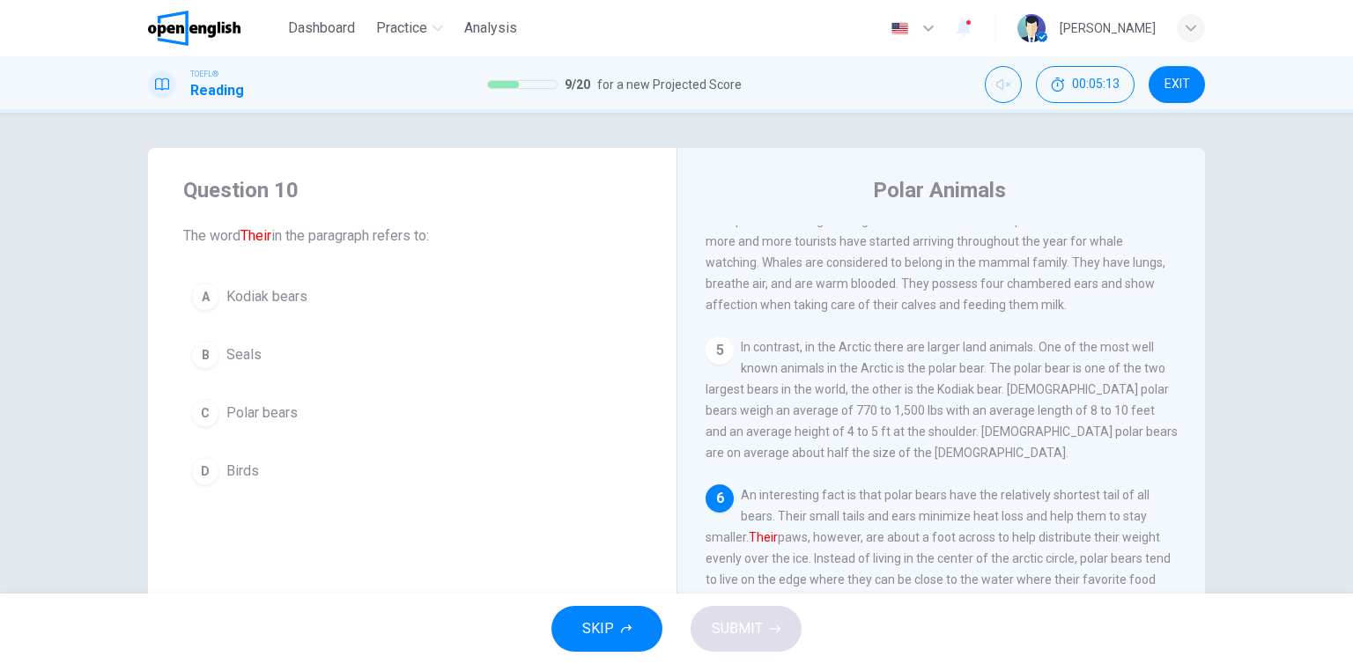
scroll to position [515, 0]
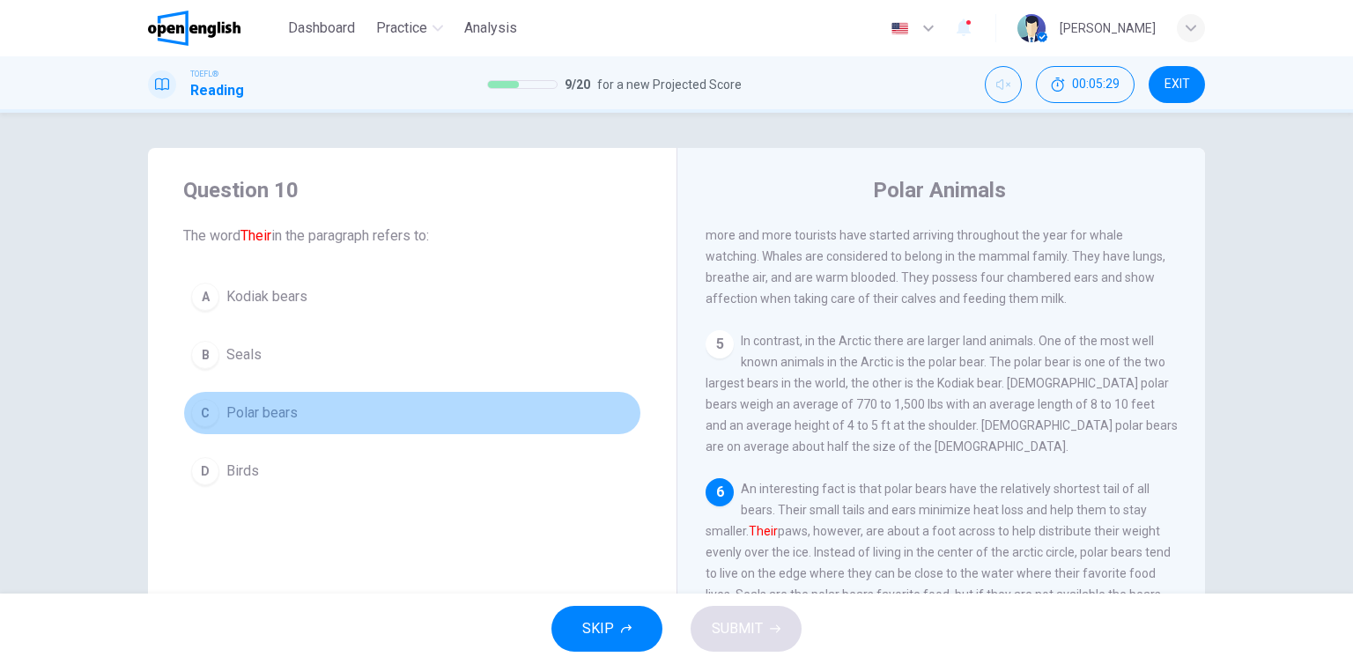
click at [309, 414] on button "C Polar bears" at bounding box center [412, 413] width 458 height 44
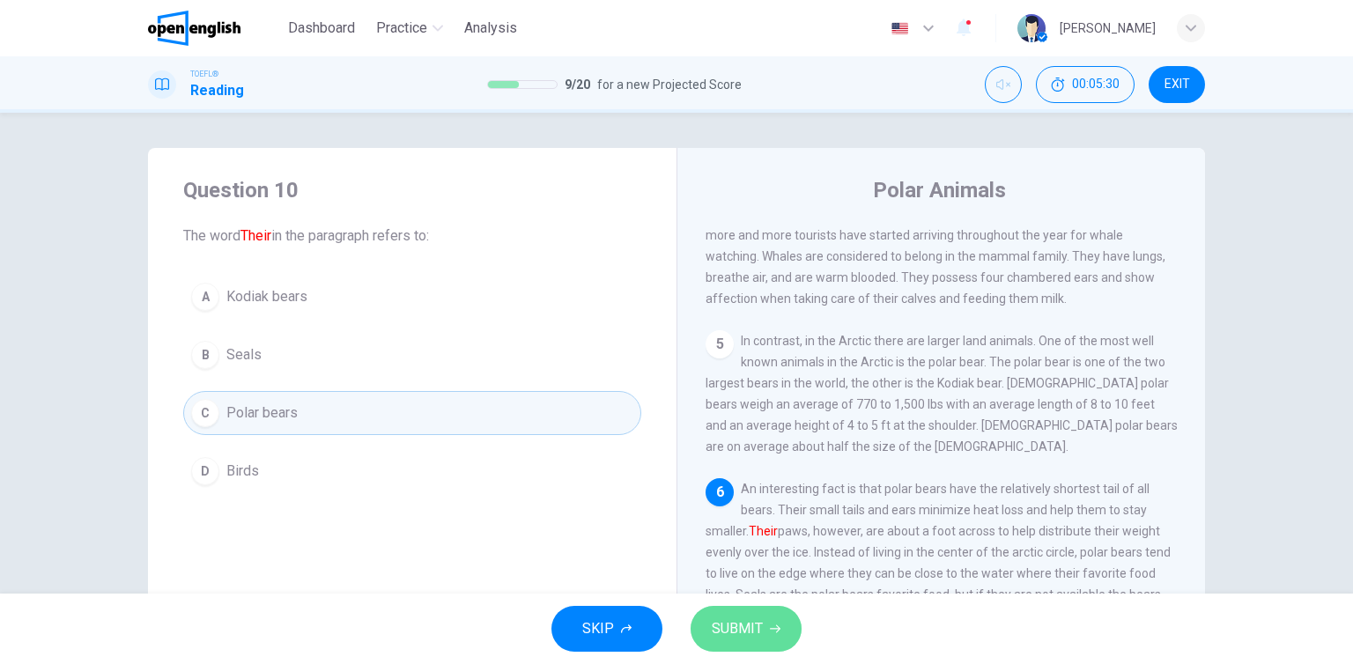
click at [760, 625] on span "SUBMIT" at bounding box center [737, 629] width 51 height 25
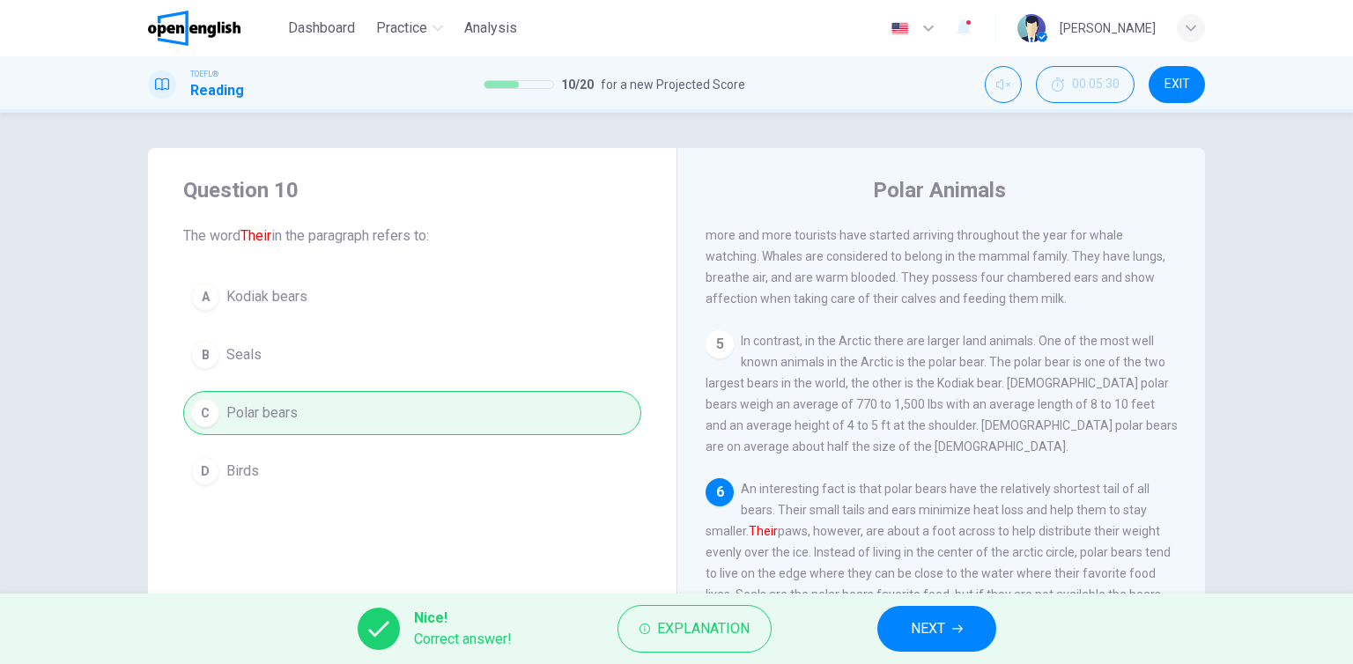
click at [926, 640] on span "NEXT" at bounding box center [928, 629] width 34 height 25
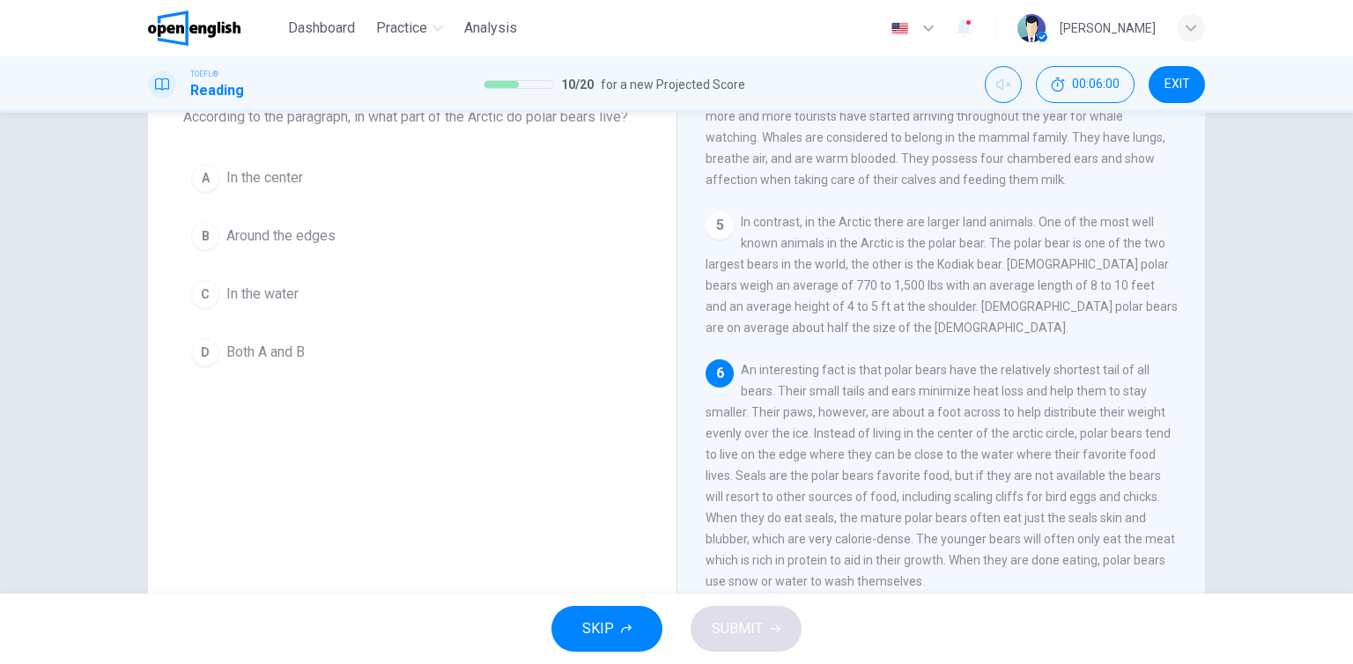
scroll to position [88, 0]
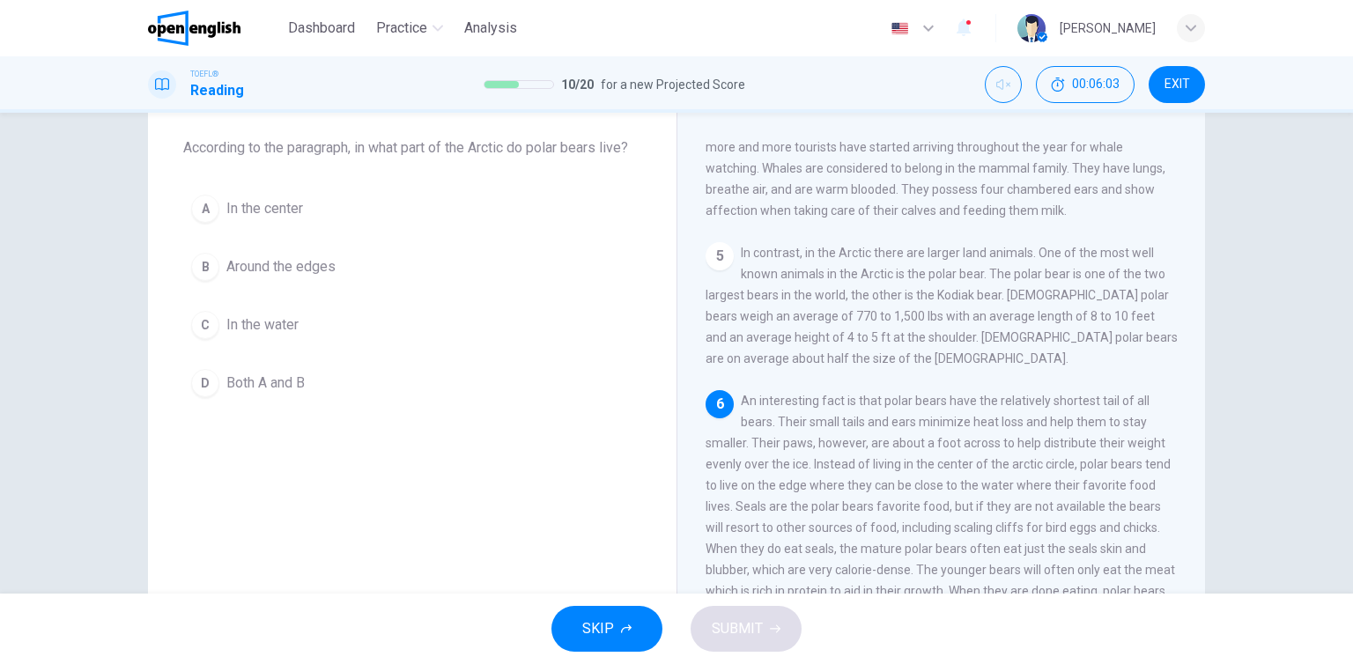
click at [257, 392] on span "Both A and B" at bounding box center [265, 383] width 78 height 21
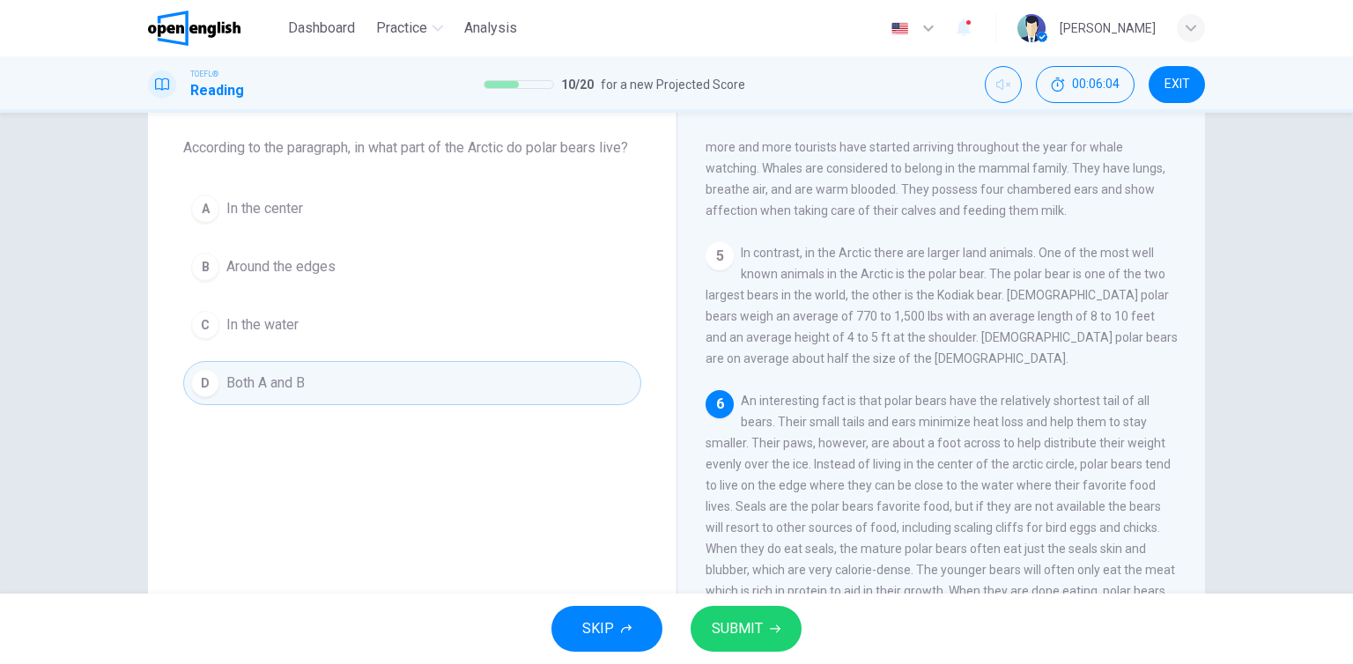
drag, startPoint x: 782, startPoint y: 626, endPoint x: 789, endPoint y: 639, distance: 14.2
click at [782, 628] on button "SUBMIT" at bounding box center [746, 629] width 111 height 46
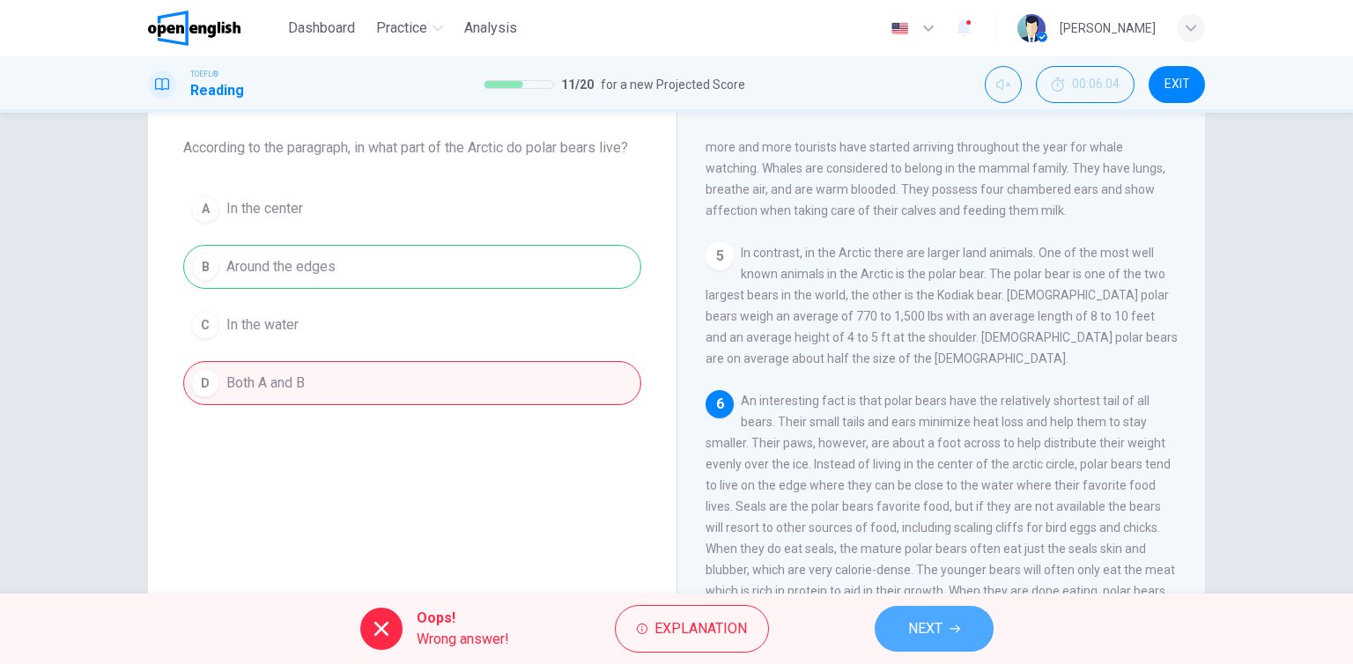
click at [952, 632] on icon "button" at bounding box center [955, 629] width 11 height 11
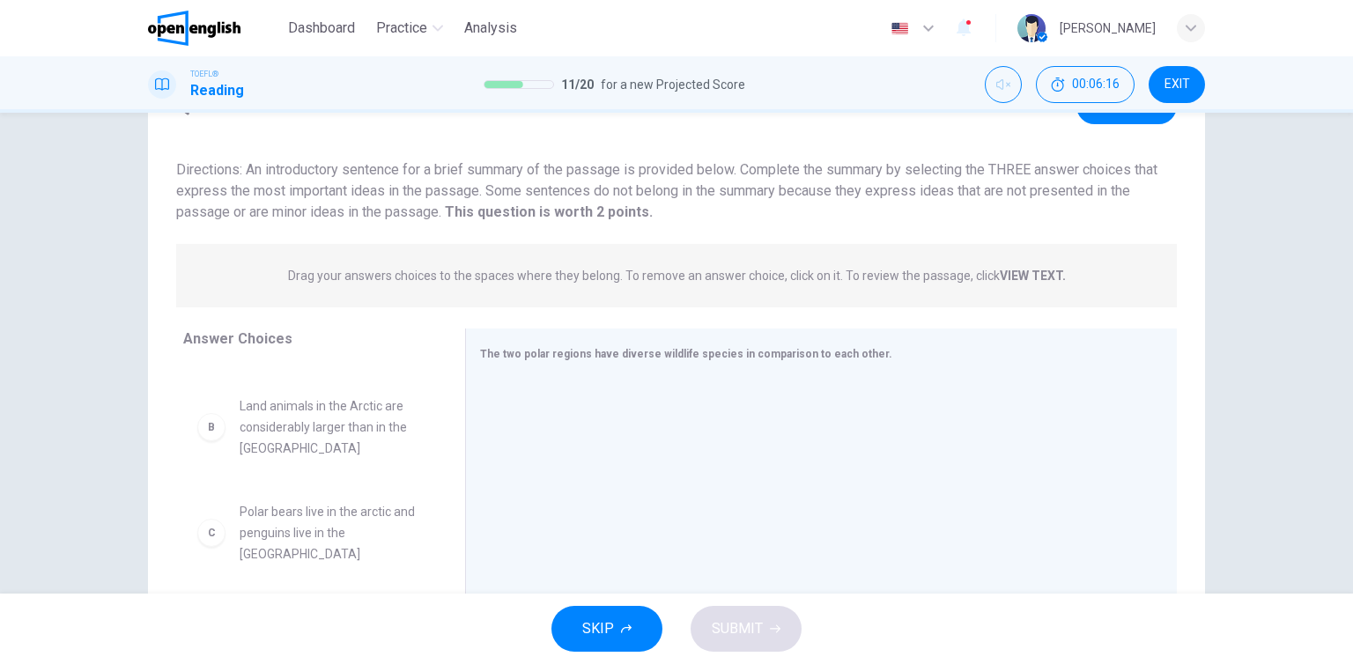
click at [324, 419] on span "Land animals in the Arctic are considerably larger than in the [GEOGRAPHIC_DATA]" at bounding box center [331, 427] width 183 height 63
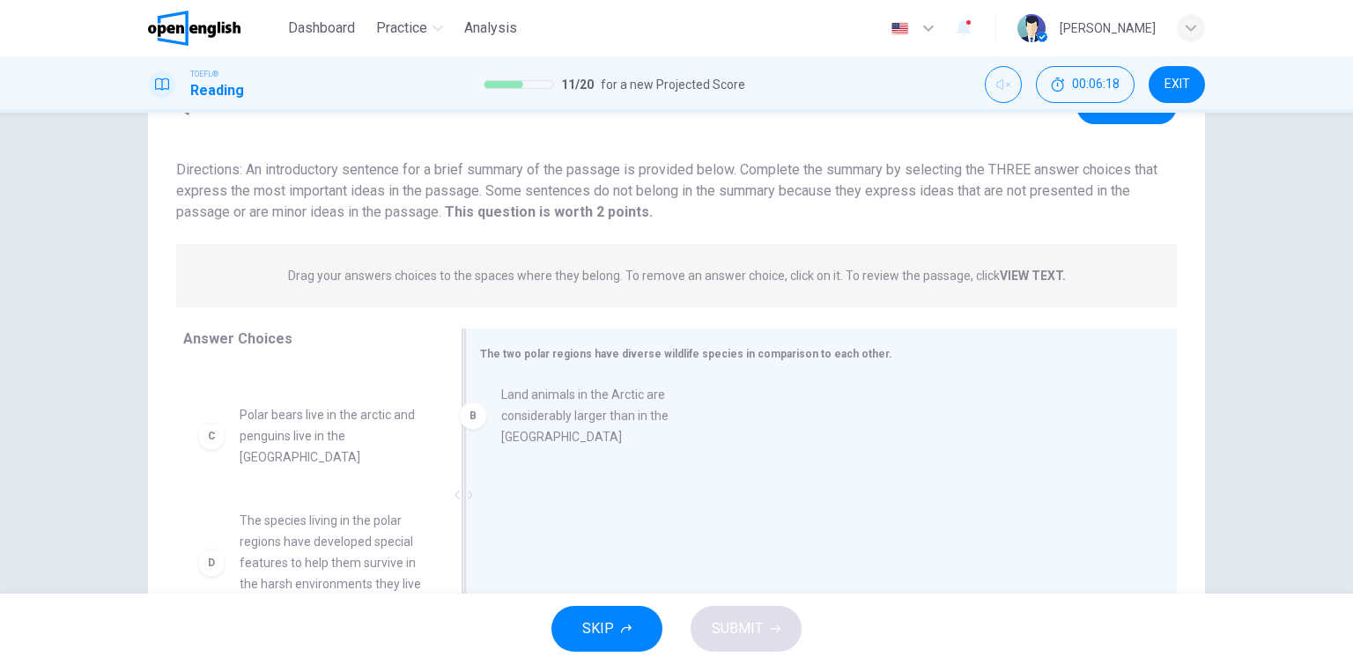
drag, startPoint x: 258, startPoint y: 418, endPoint x: 529, endPoint y: 427, distance: 271.5
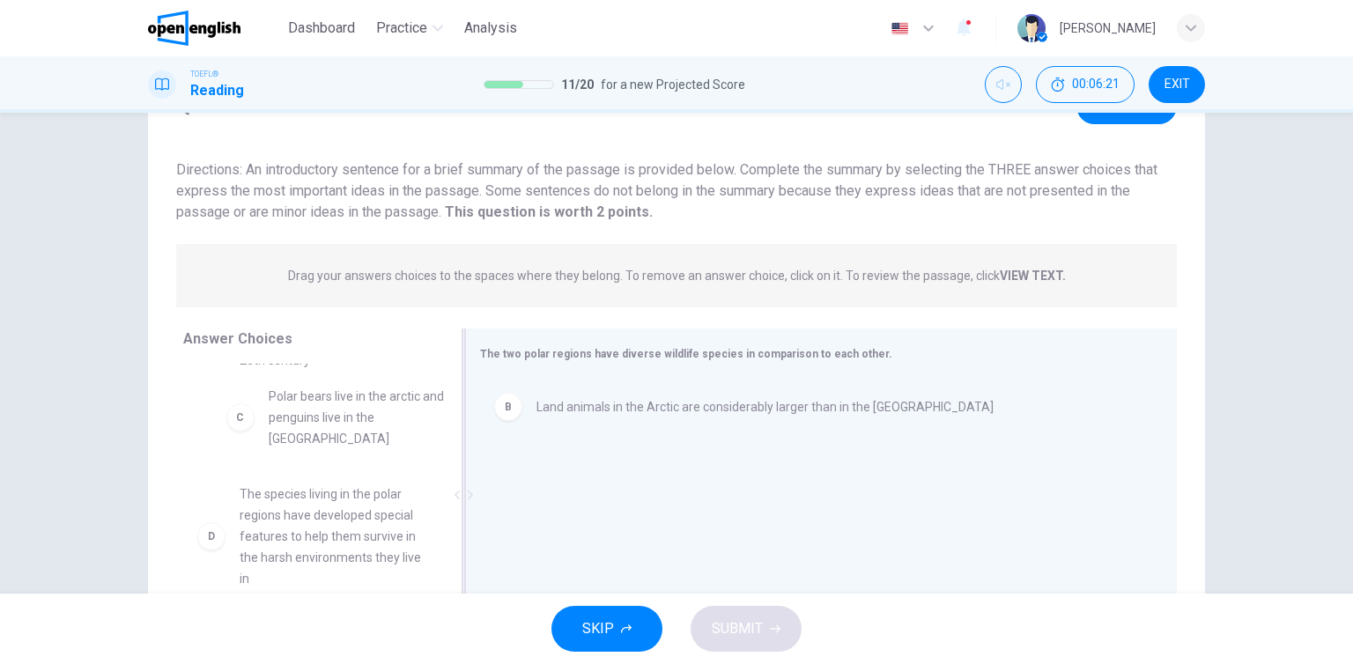
scroll to position [67, 0]
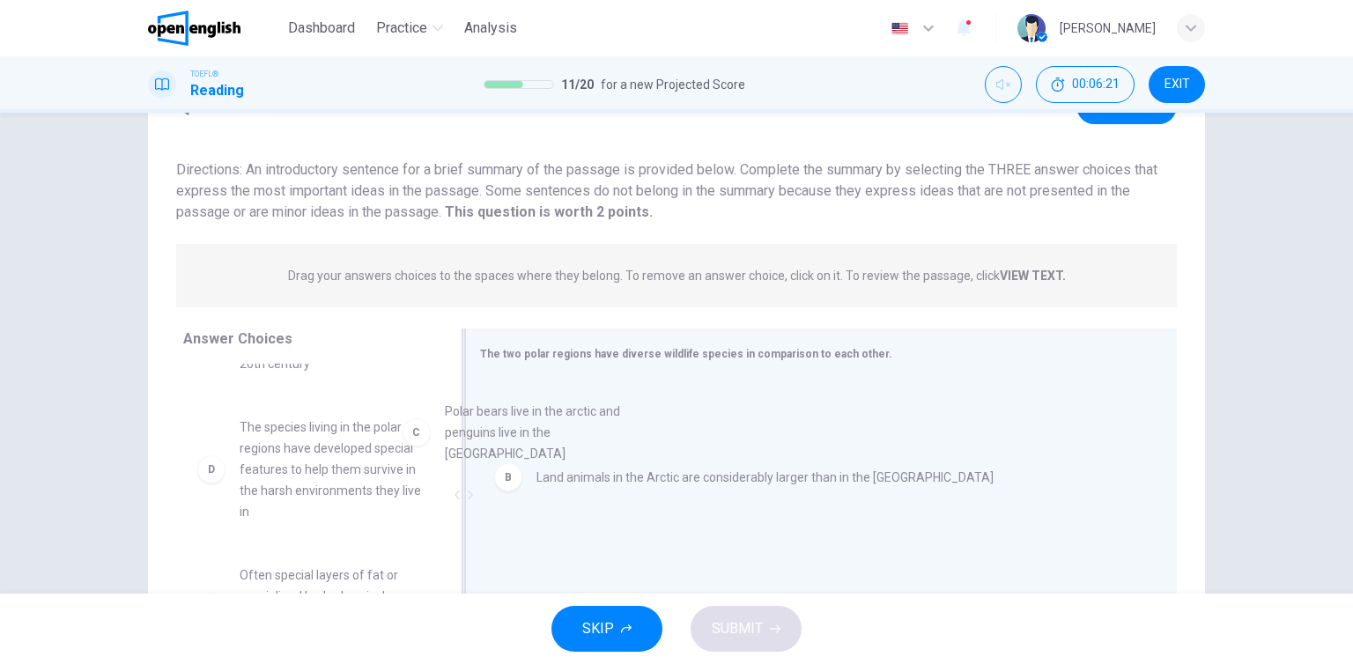
drag, startPoint x: 321, startPoint y: 421, endPoint x: 532, endPoint y: 440, distance: 212.2
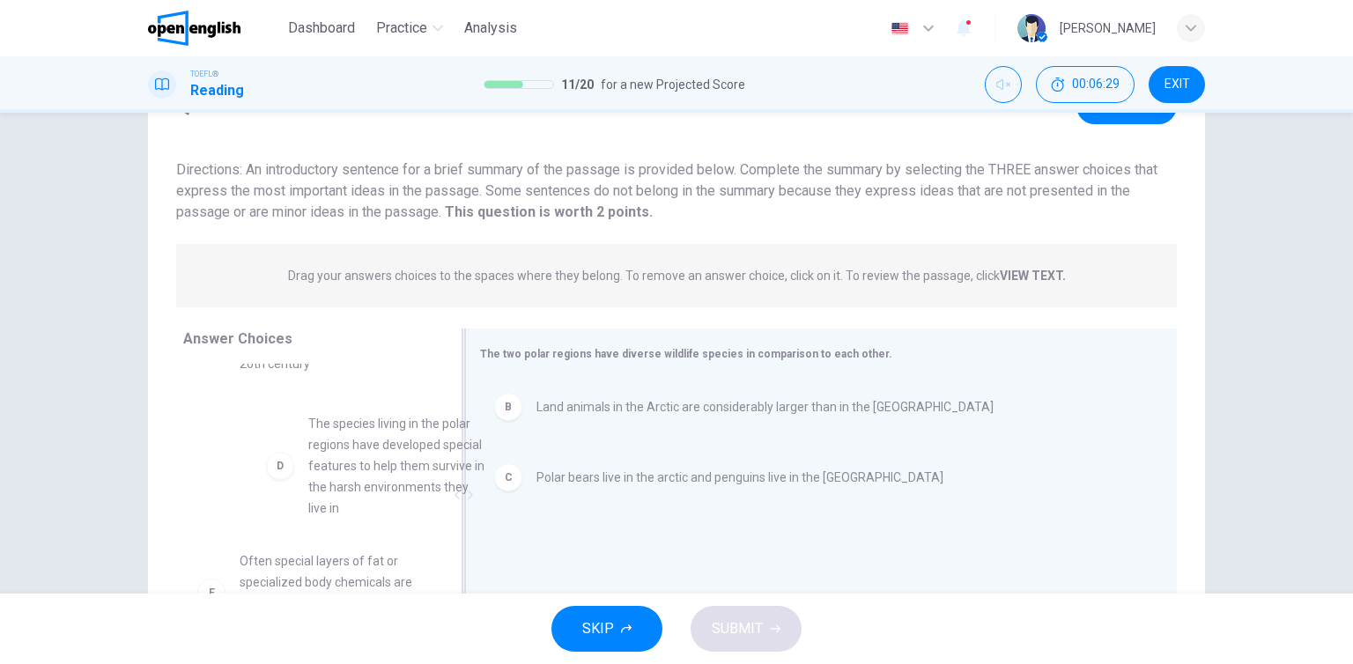
drag, startPoint x: 349, startPoint y: 472, endPoint x: 599, endPoint y: 515, distance: 253.9
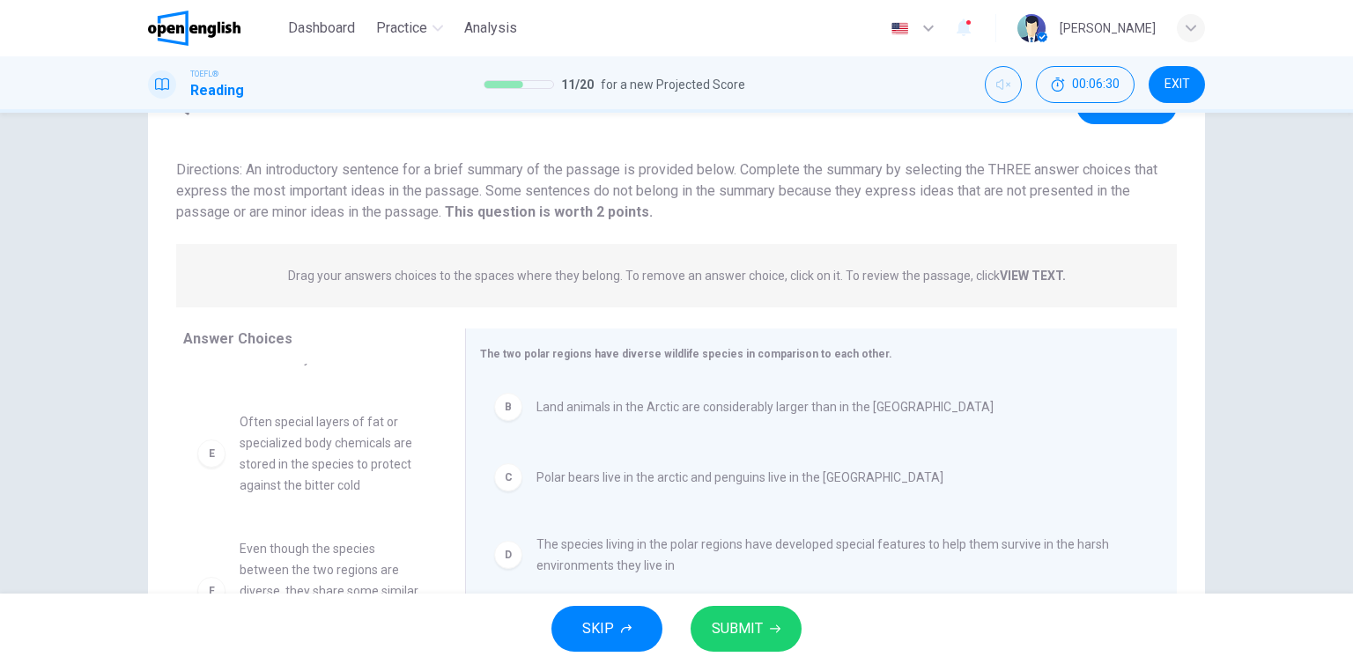
scroll to position [74, 0]
click at [765, 633] on button "SUBMIT" at bounding box center [746, 629] width 111 height 46
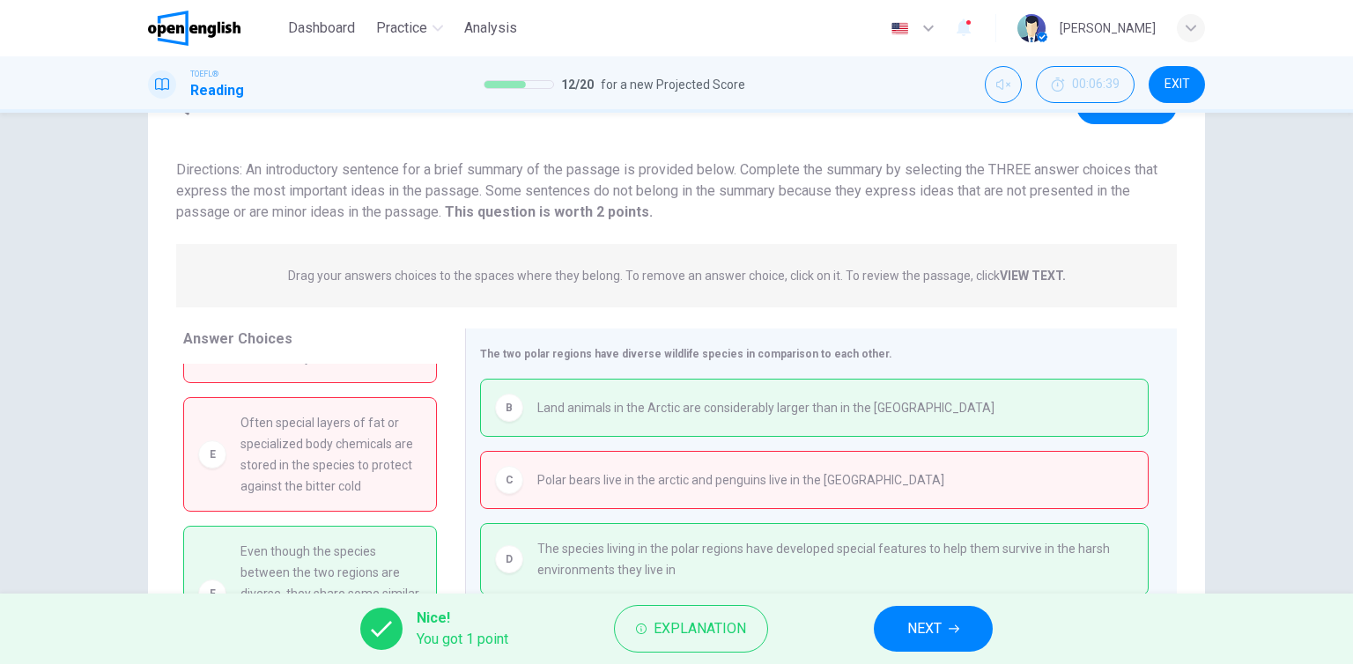
click at [922, 642] on button "NEXT" at bounding box center [933, 629] width 119 height 46
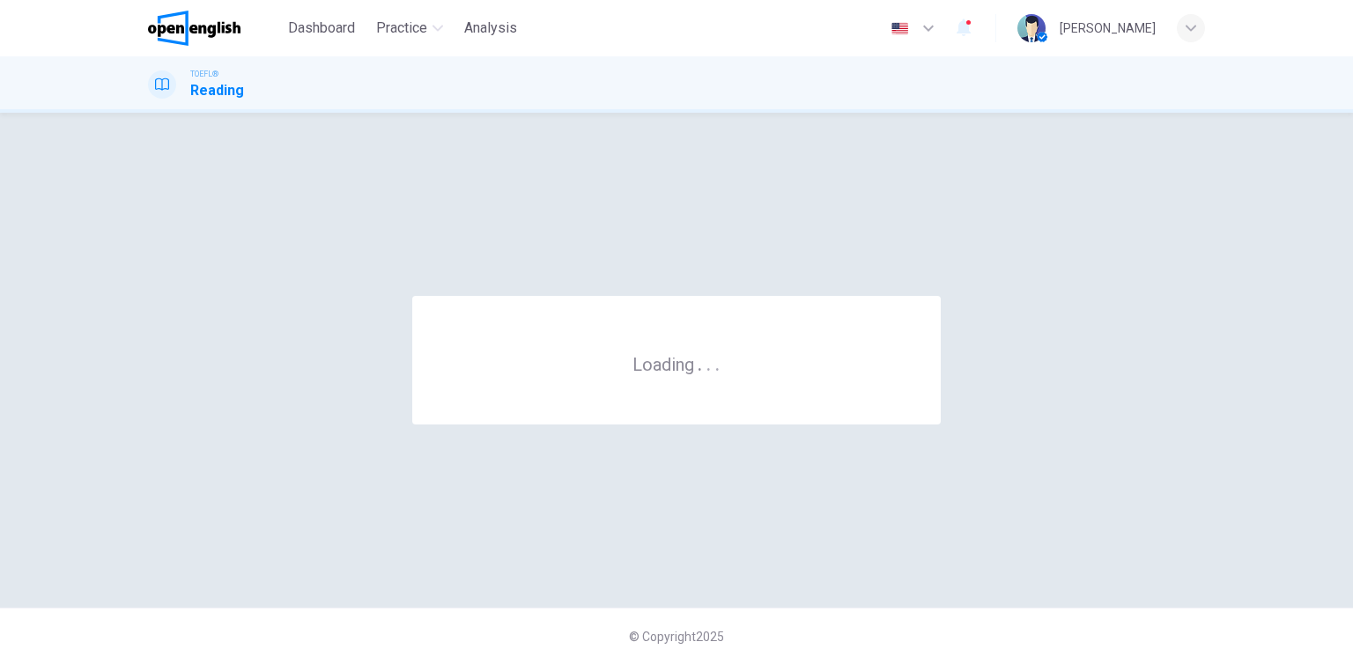
scroll to position [0, 0]
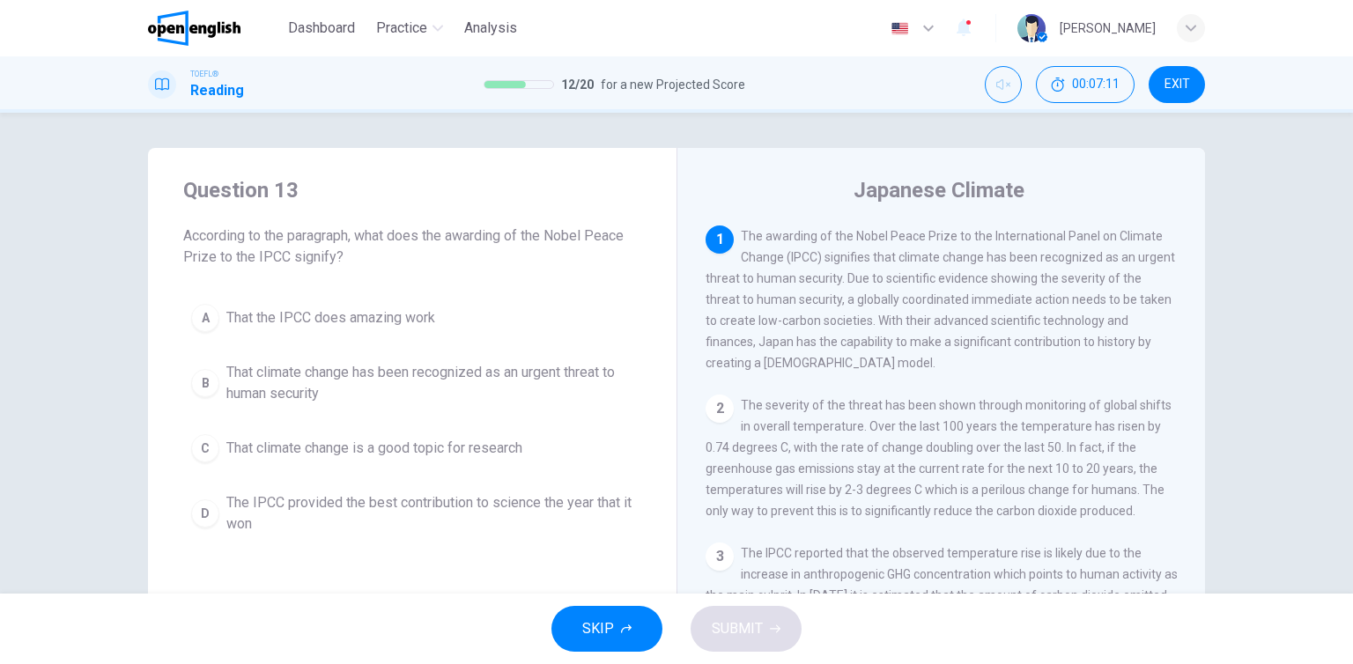
click at [284, 380] on span "That climate change has been recognized as an urgent threat to human security" at bounding box center [429, 383] width 407 height 42
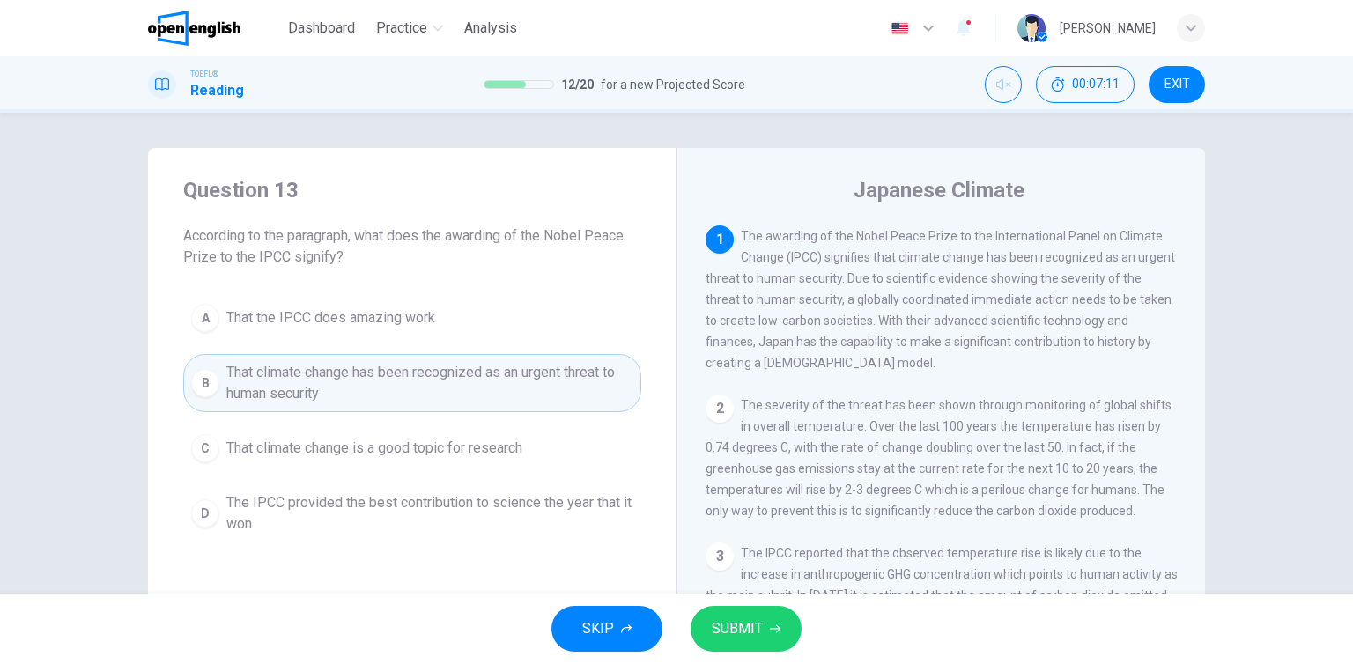
click at [755, 629] on span "SUBMIT" at bounding box center [737, 629] width 51 height 25
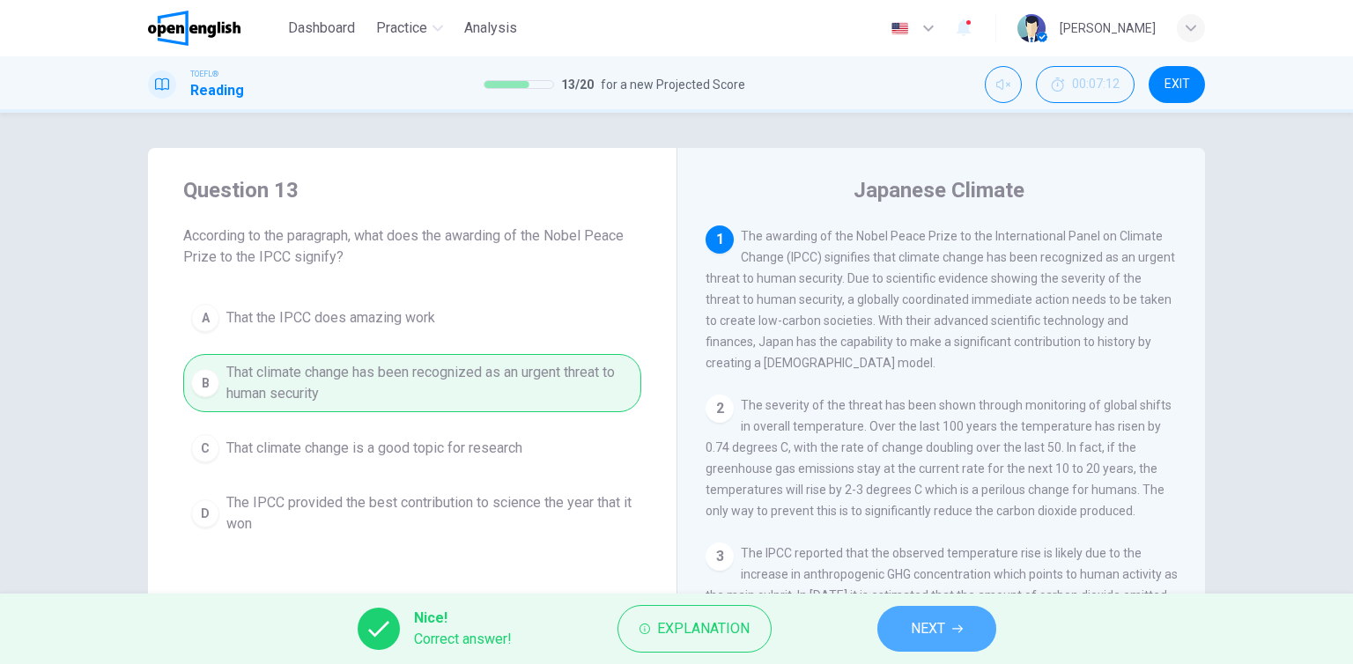
click at [935, 632] on span "NEXT" at bounding box center [928, 629] width 34 height 25
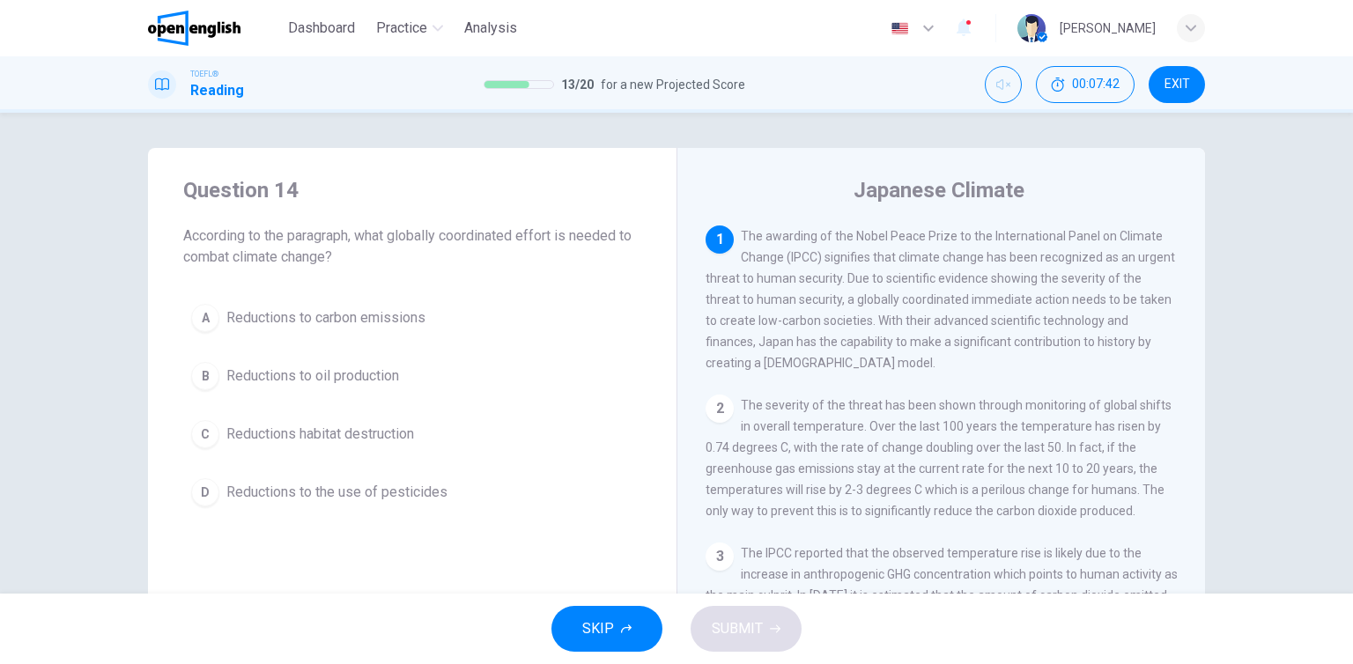
click at [414, 333] on button "A Reductions to carbon emissions" at bounding box center [412, 318] width 458 height 44
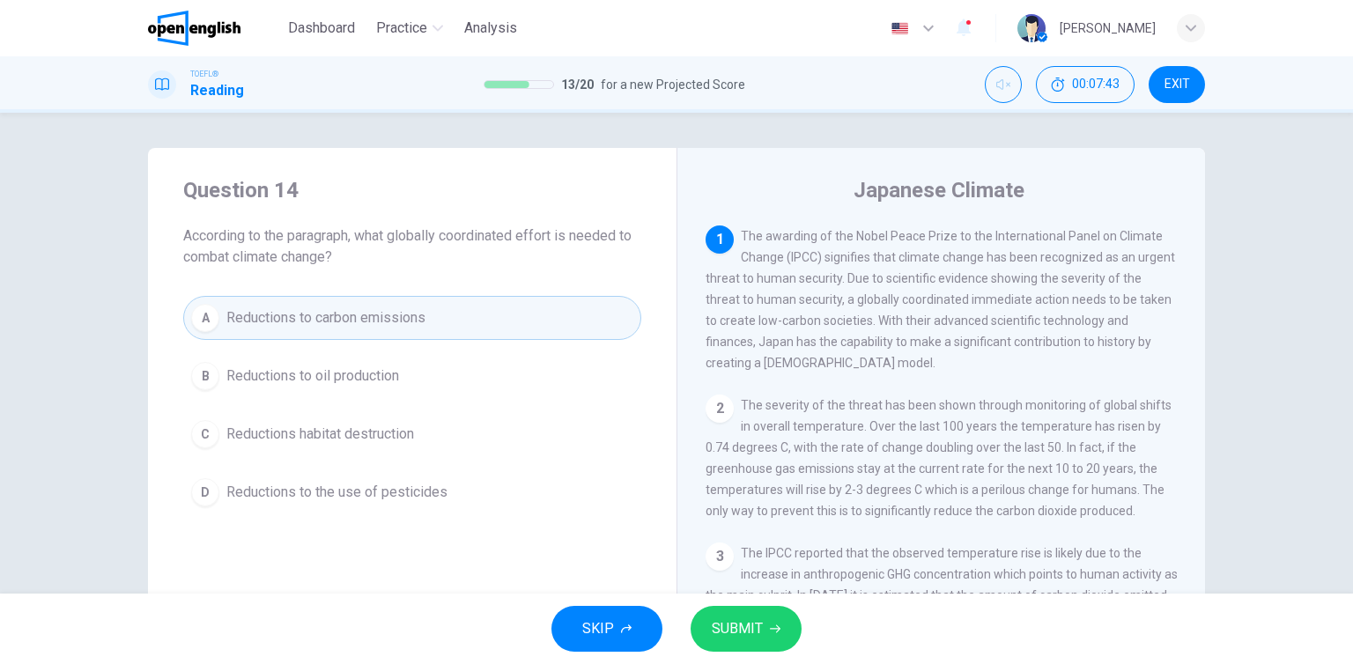
click at [754, 642] on button "SUBMIT" at bounding box center [746, 629] width 111 height 46
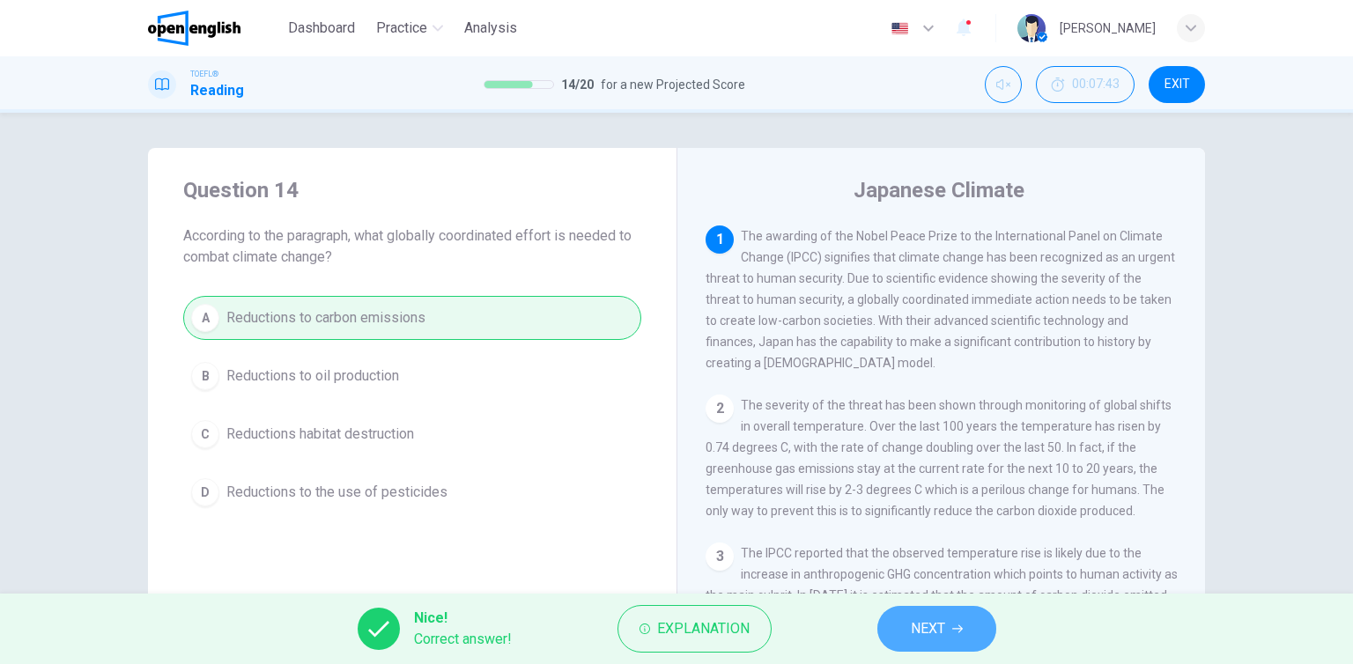
click at [966, 633] on button "NEXT" at bounding box center [936, 629] width 119 height 46
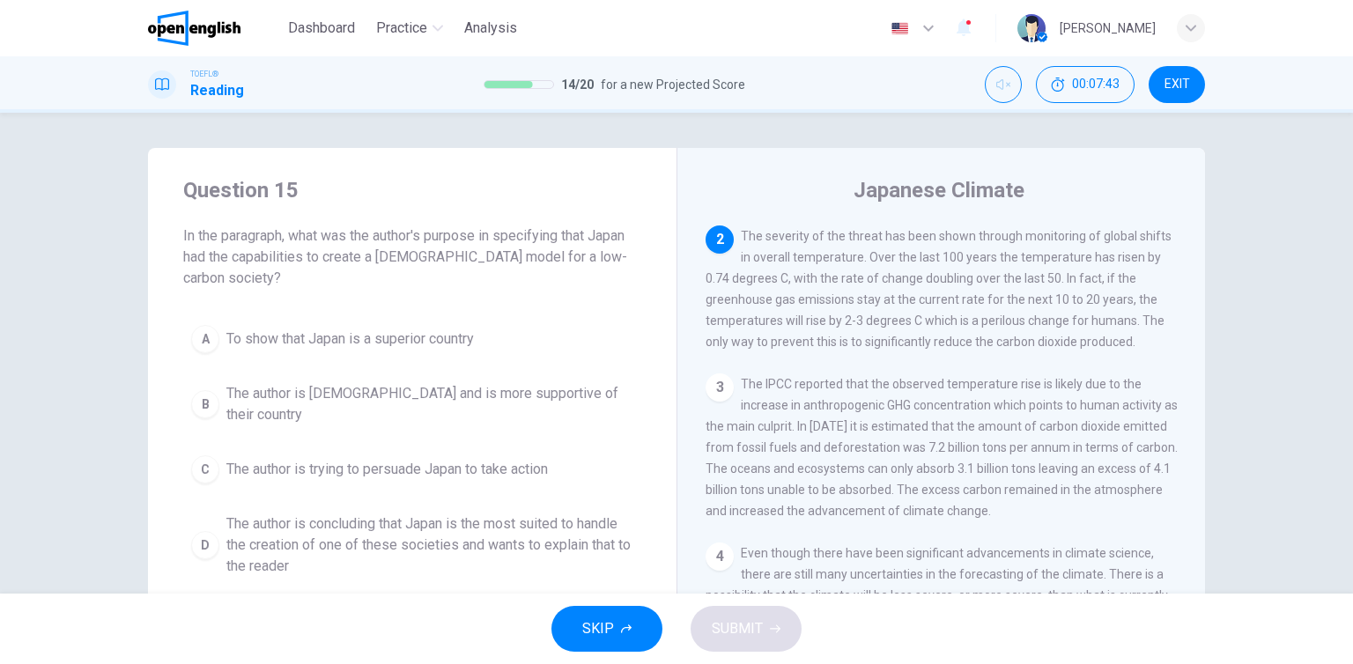
scroll to position [174, 0]
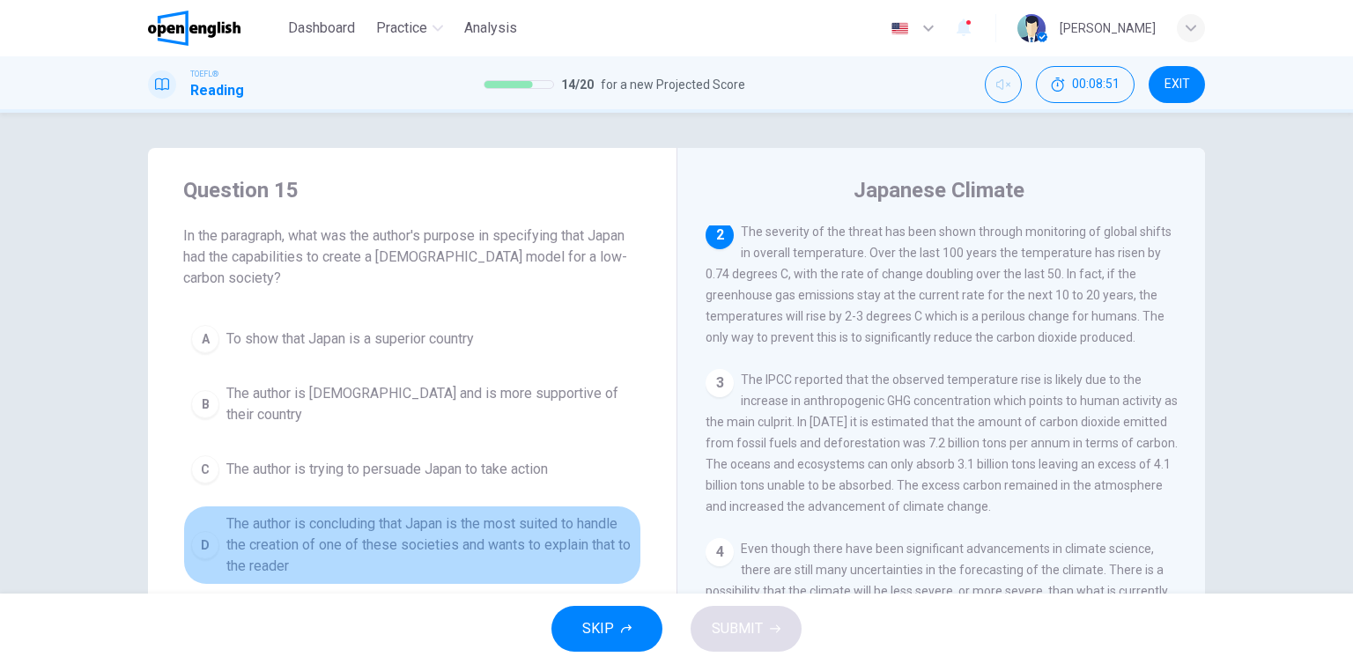
click at [451, 532] on span "The author is concluding that Japan is the most suited to handle the creation o…" at bounding box center [429, 545] width 407 height 63
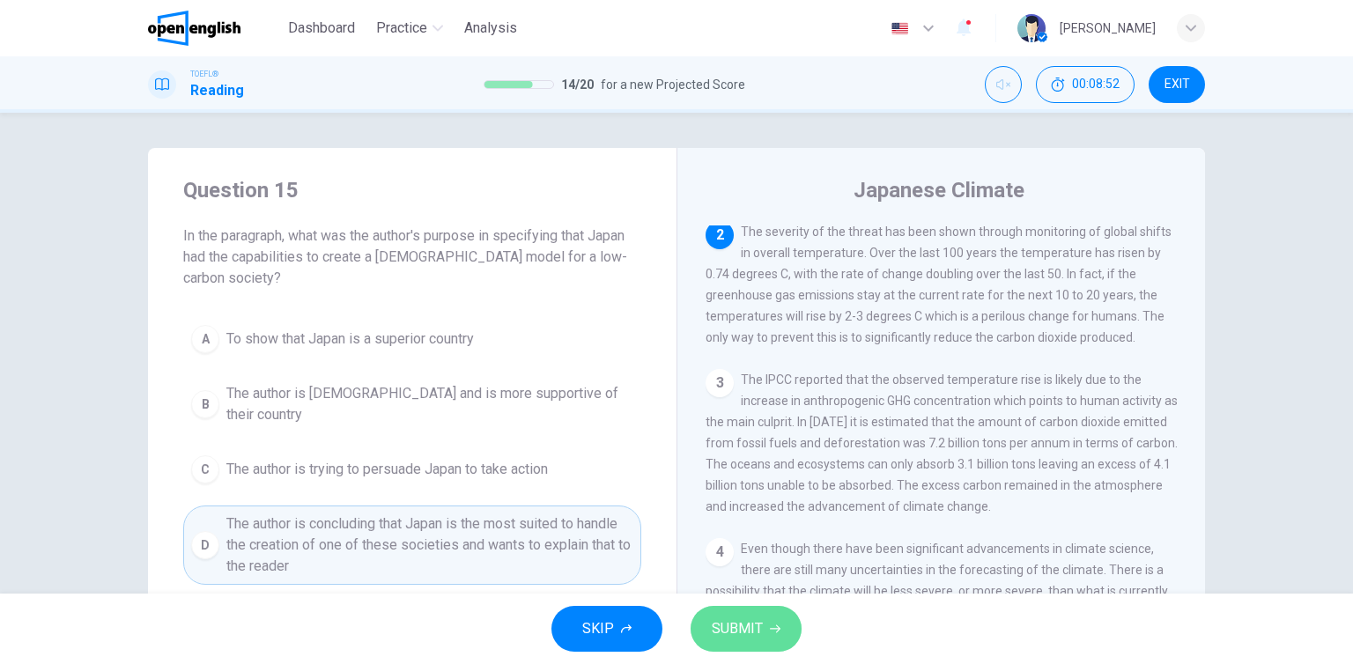
click at [765, 648] on button "SUBMIT" at bounding box center [746, 629] width 111 height 46
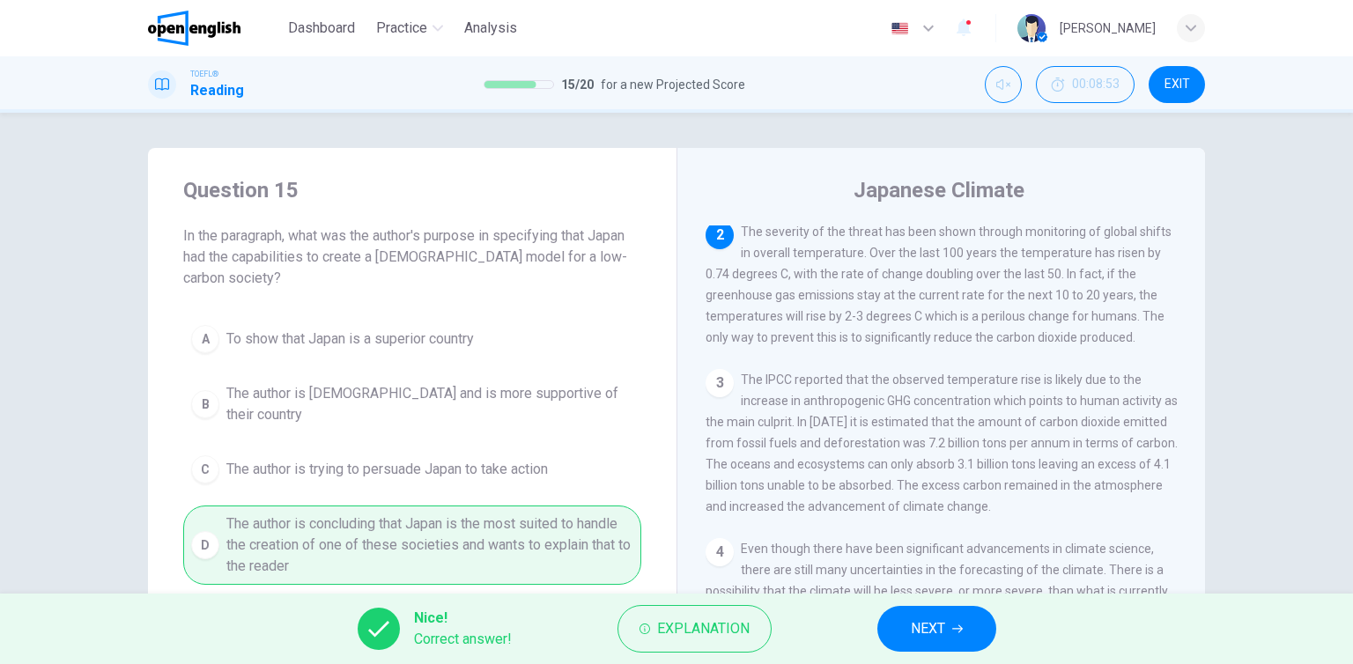
click at [962, 635] on button "NEXT" at bounding box center [936, 629] width 119 height 46
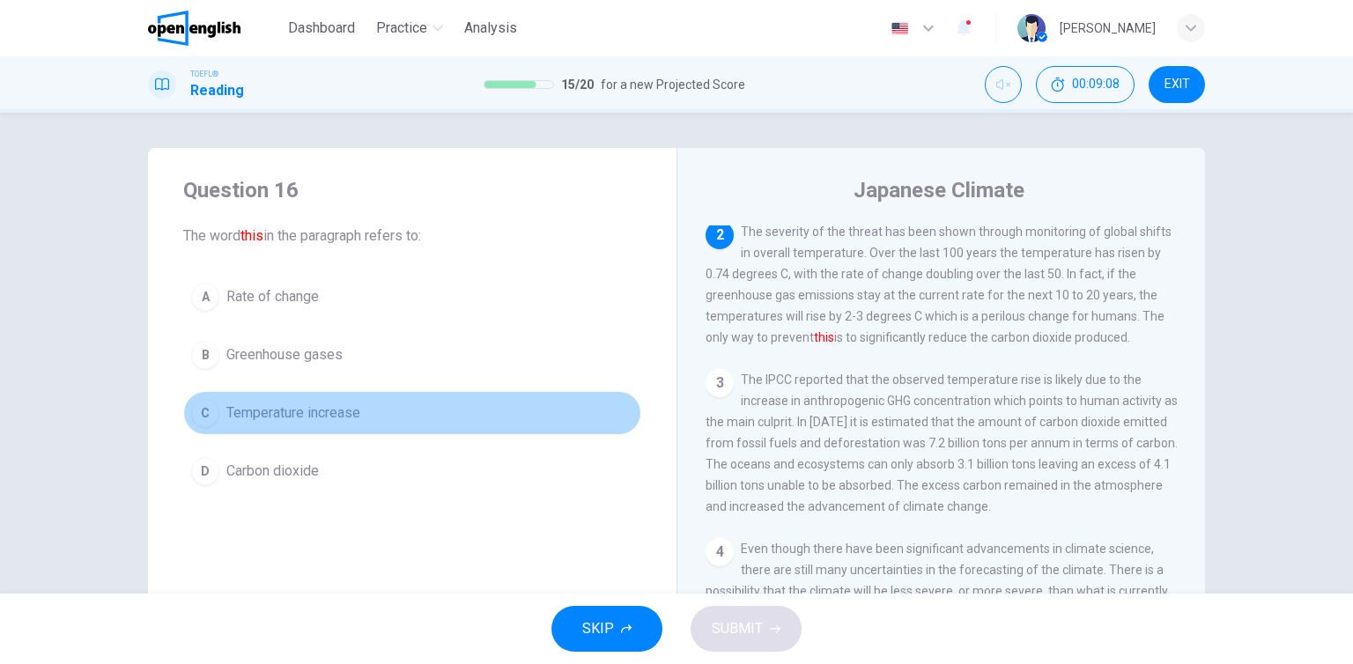
click at [254, 423] on span "Temperature increase" at bounding box center [293, 413] width 134 height 21
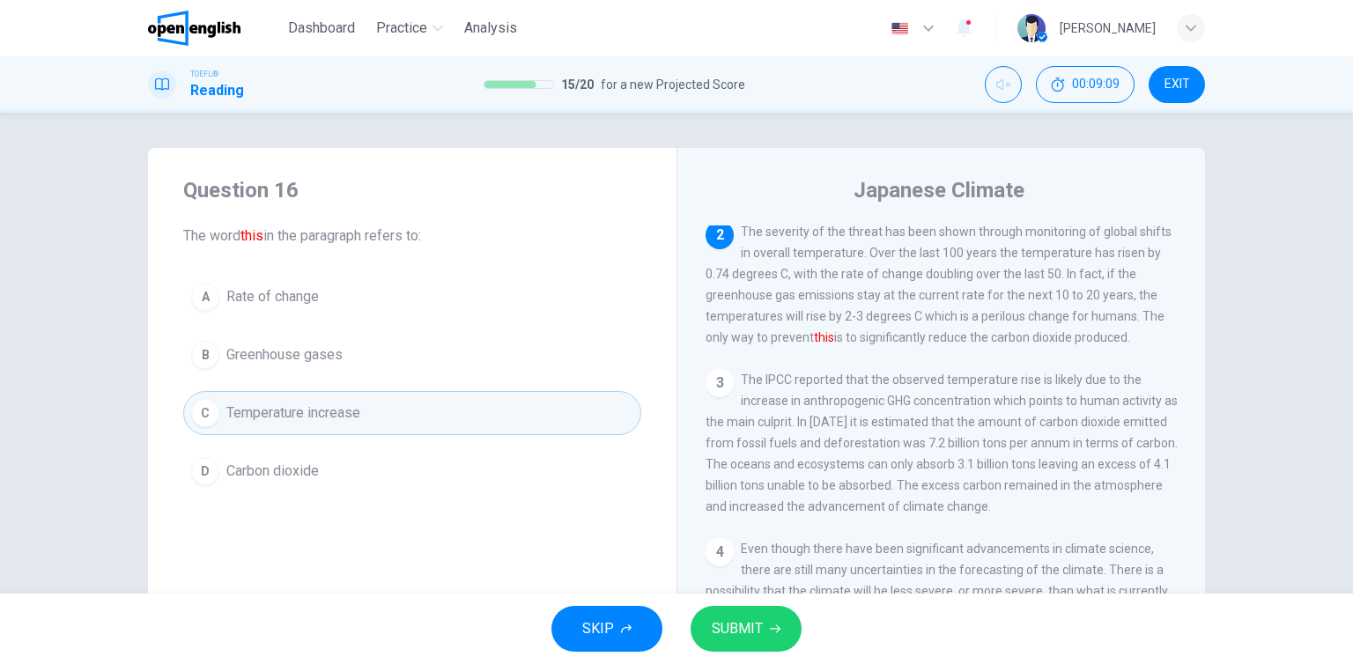
click at [727, 639] on span "SUBMIT" at bounding box center [737, 629] width 51 height 25
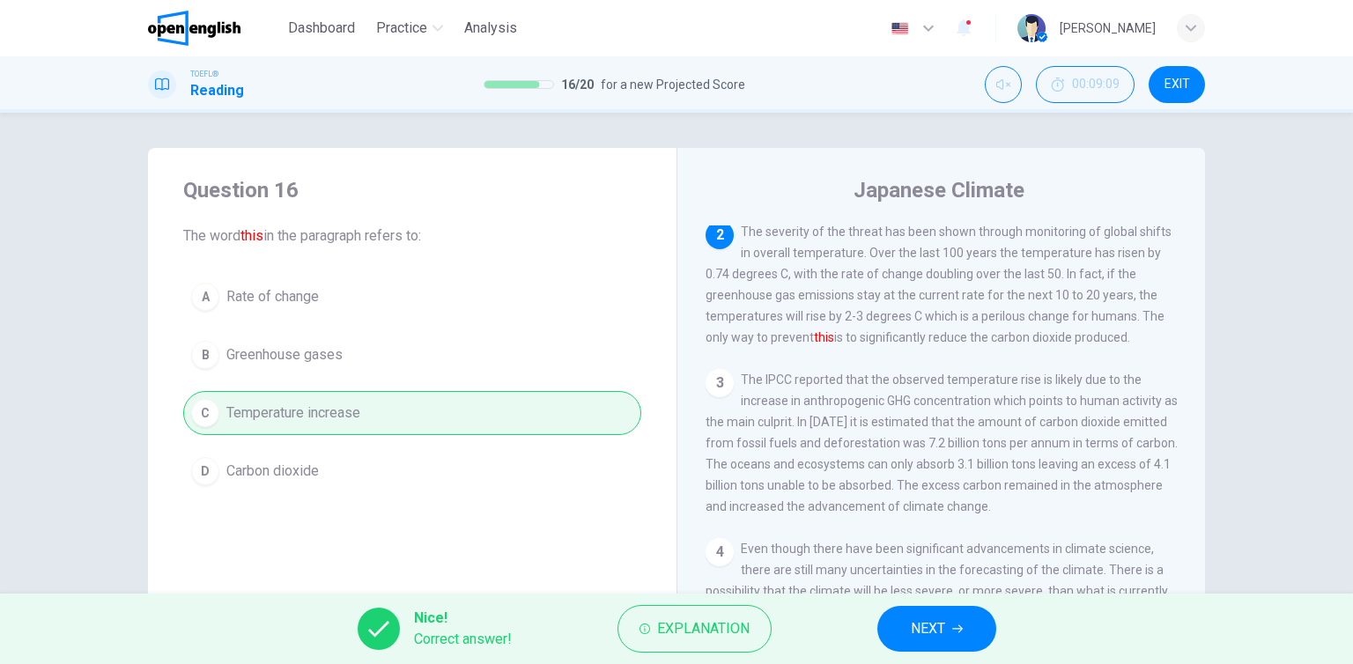
click at [940, 620] on span "NEXT" at bounding box center [928, 629] width 34 height 25
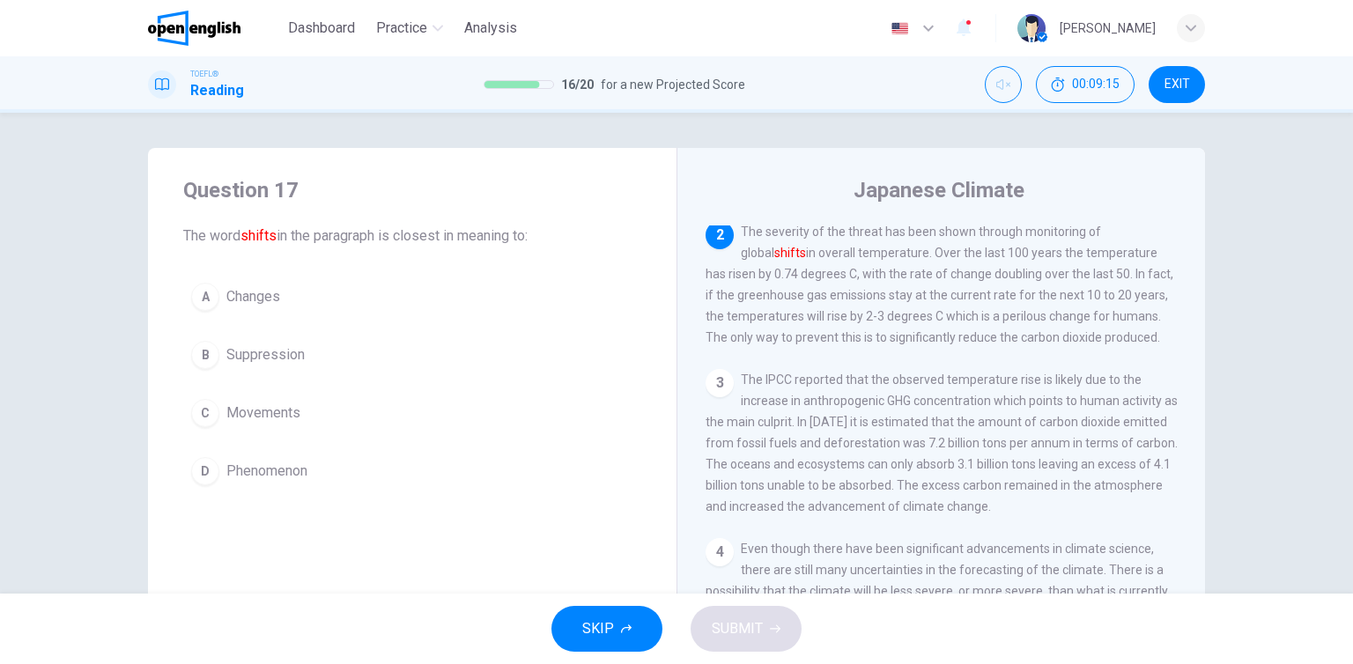
click at [315, 307] on button "A Changes" at bounding box center [412, 297] width 458 height 44
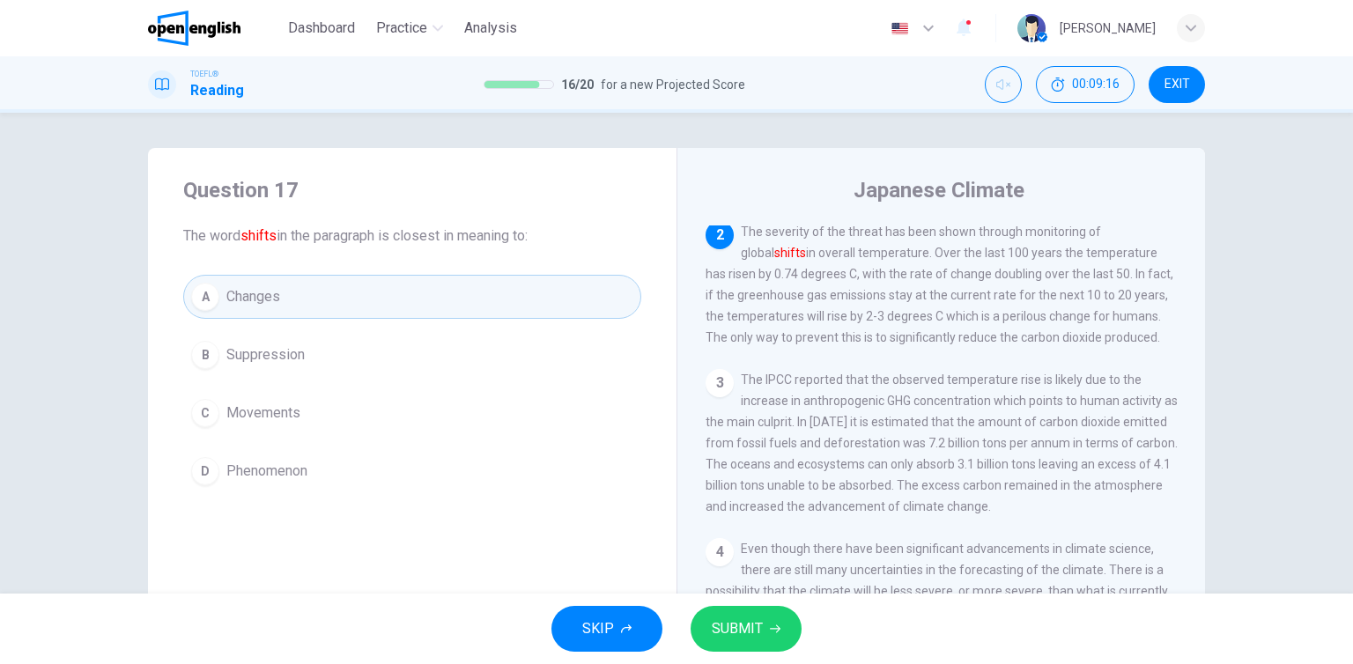
click at [797, 660] on div "SKIP SUBMIT" at bounding box center [676, 629] width 1353 height 70
click at [765, 639] on button "SUBMIT" at bounding box center [746, 629] width 111 height 46
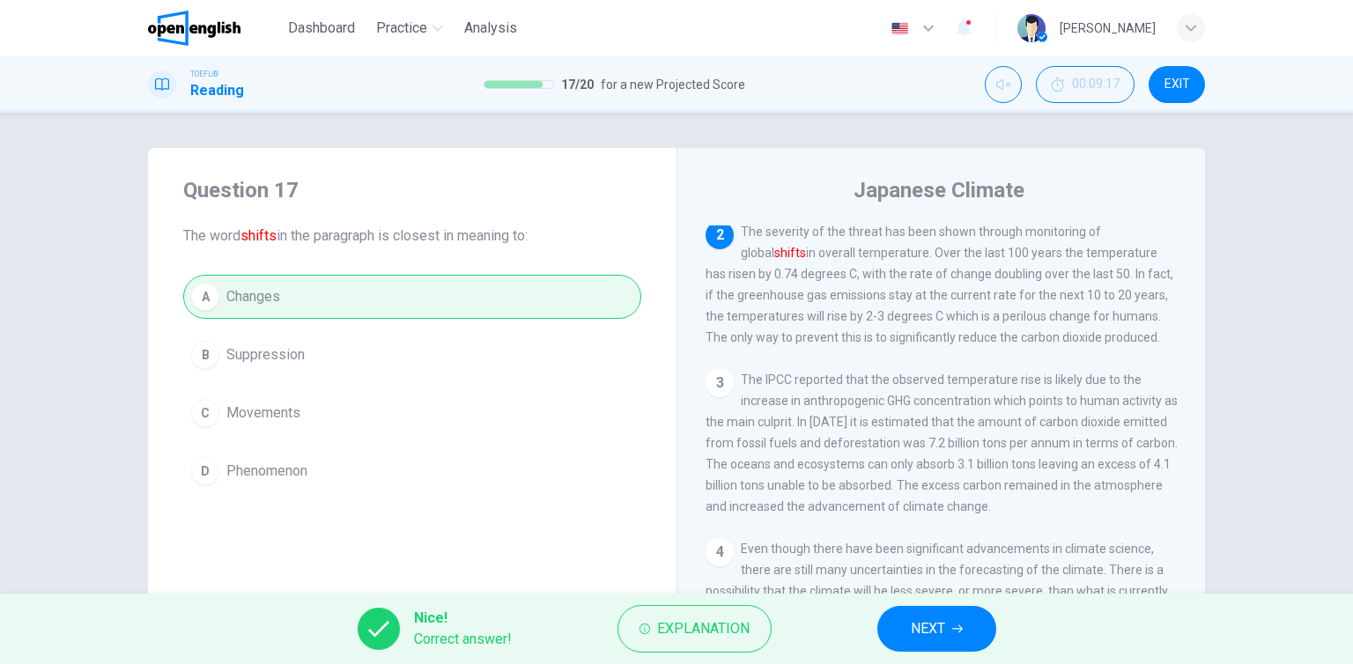
click at [915, 633] on span "NEXT" at bounding box center [928, 629] width 34 height 25
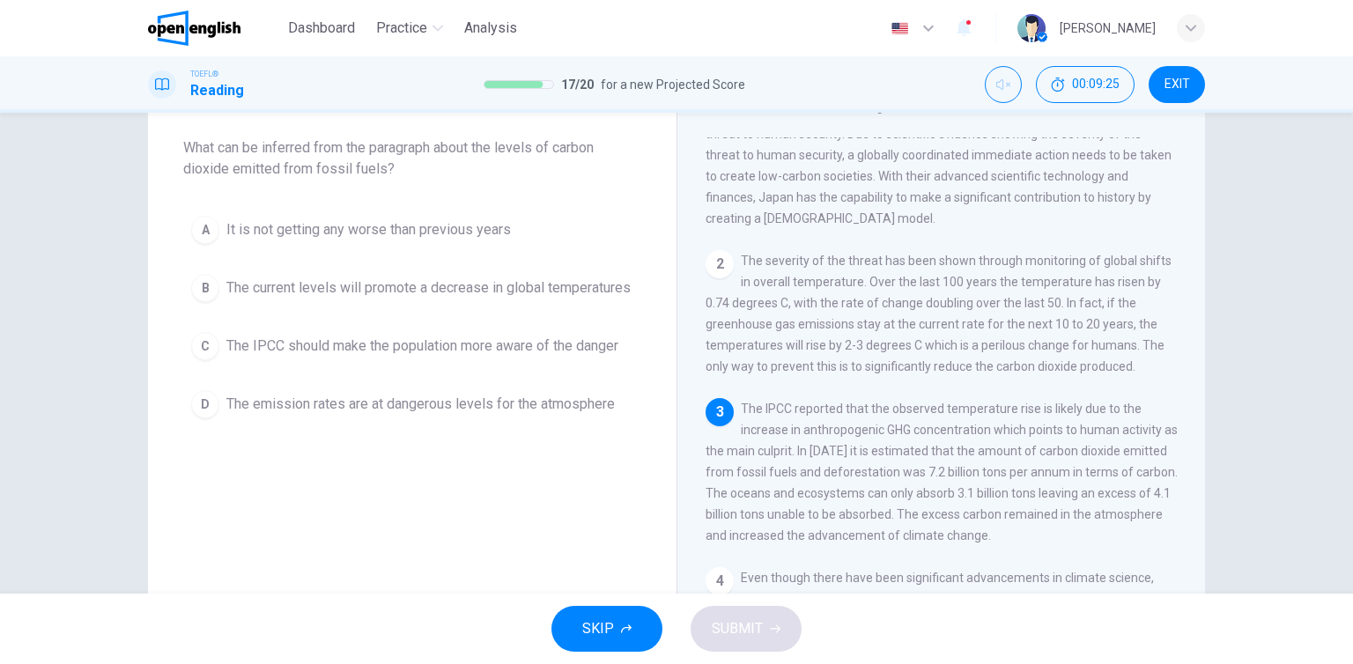
scroll to position [88, 0]
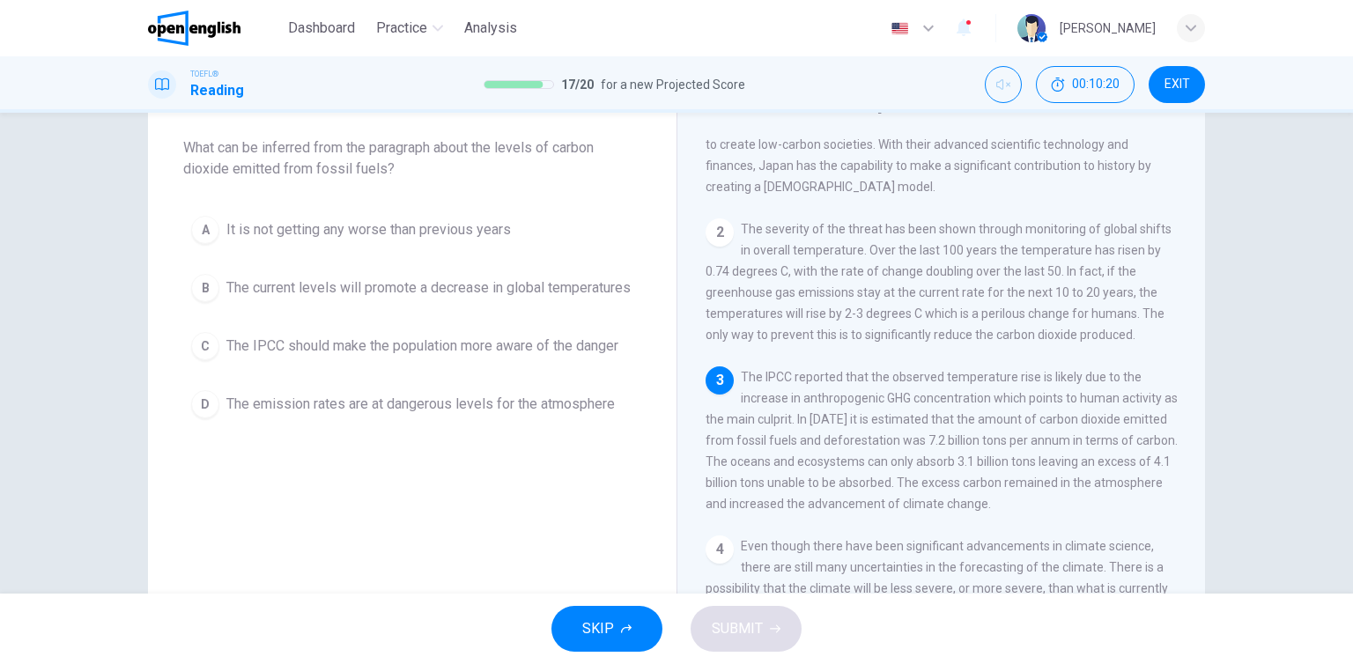
click at [373, 415] on span "The emission rates are at dangerous levels for the atmosphere" at bounding box center [420, 404] width 389 height 21
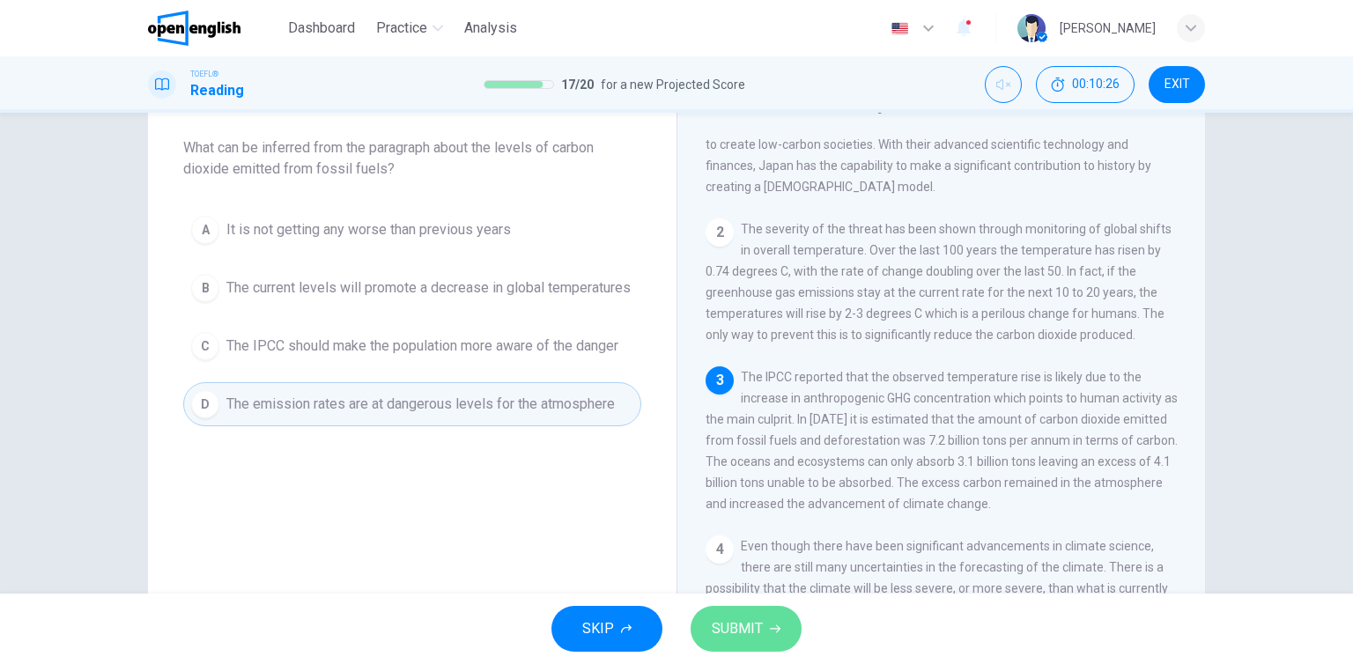
click at [780, 636] on button "SUBMIT" at bounding box center [746, 629] width 111 height 46
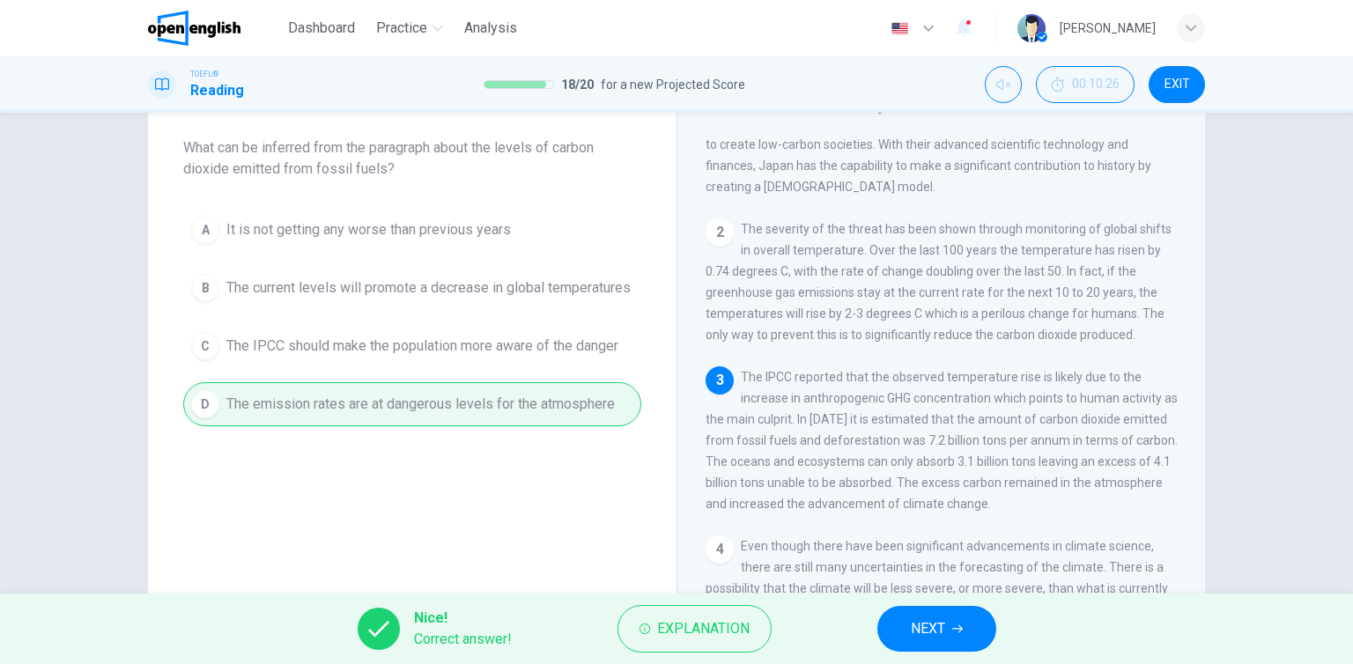
click at [930, 634] on span "NEXT" at bounding box center [928, 629] width 34 height 25
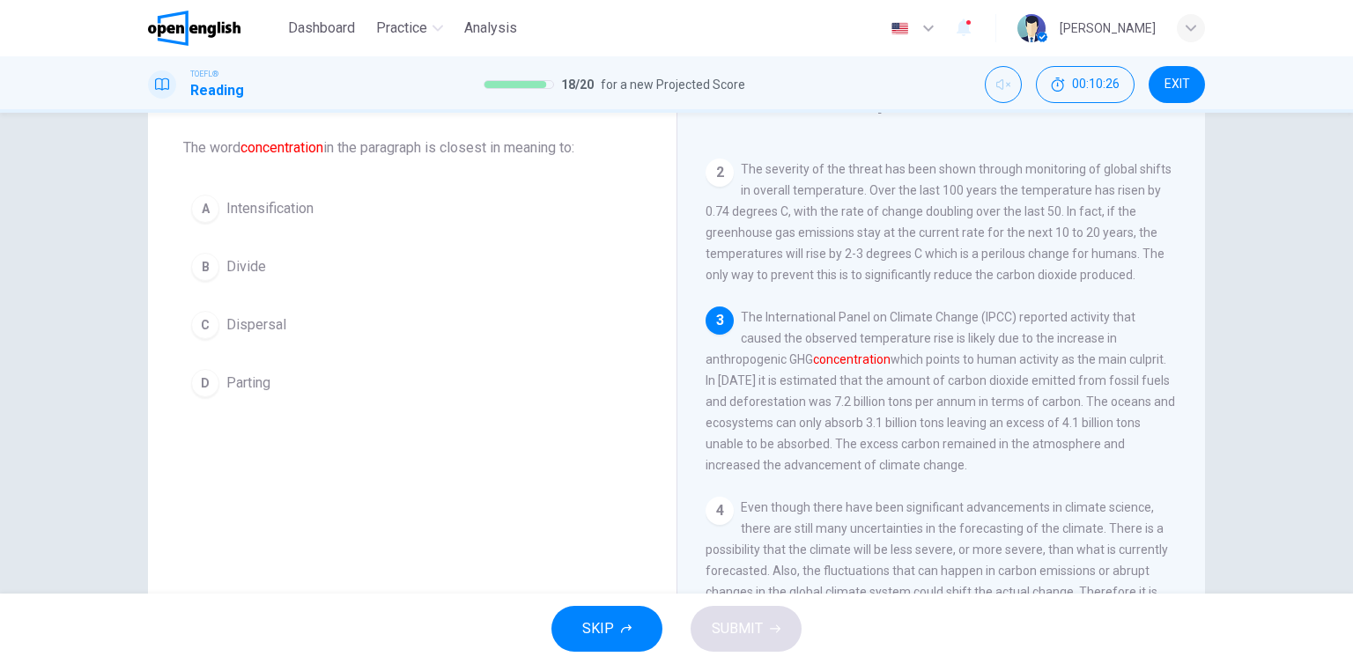
scroll to position [170, 0]
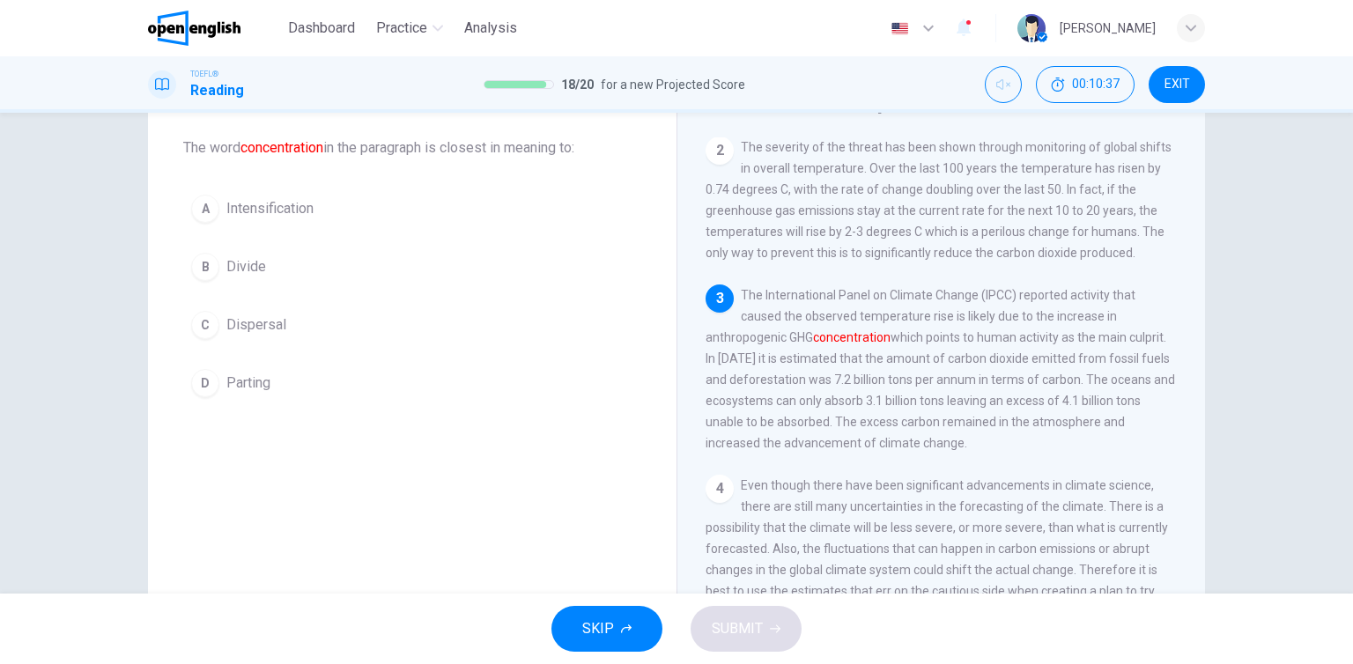
click at [275, 217] on span "Intensification" at bounding box center [269, 208] width 87 height 21
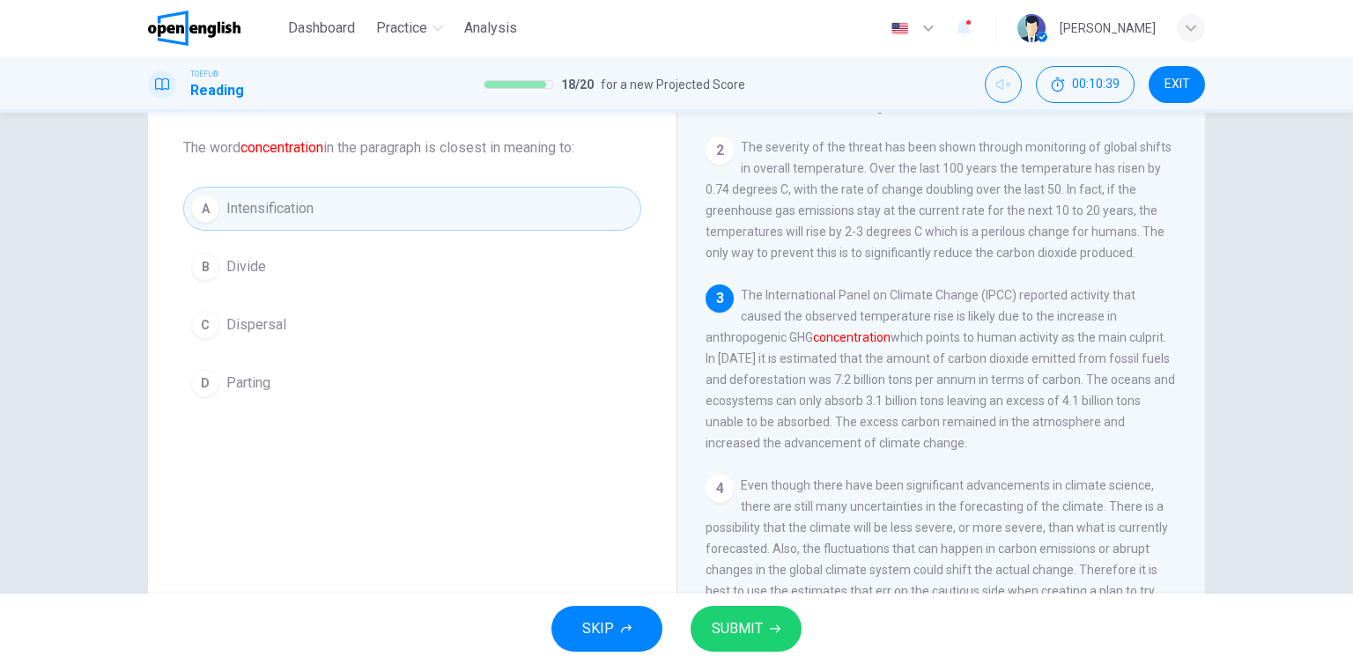
click at [740, 630] on span "SUBMIT" at bounding box center [737, 629] width 51 height 25
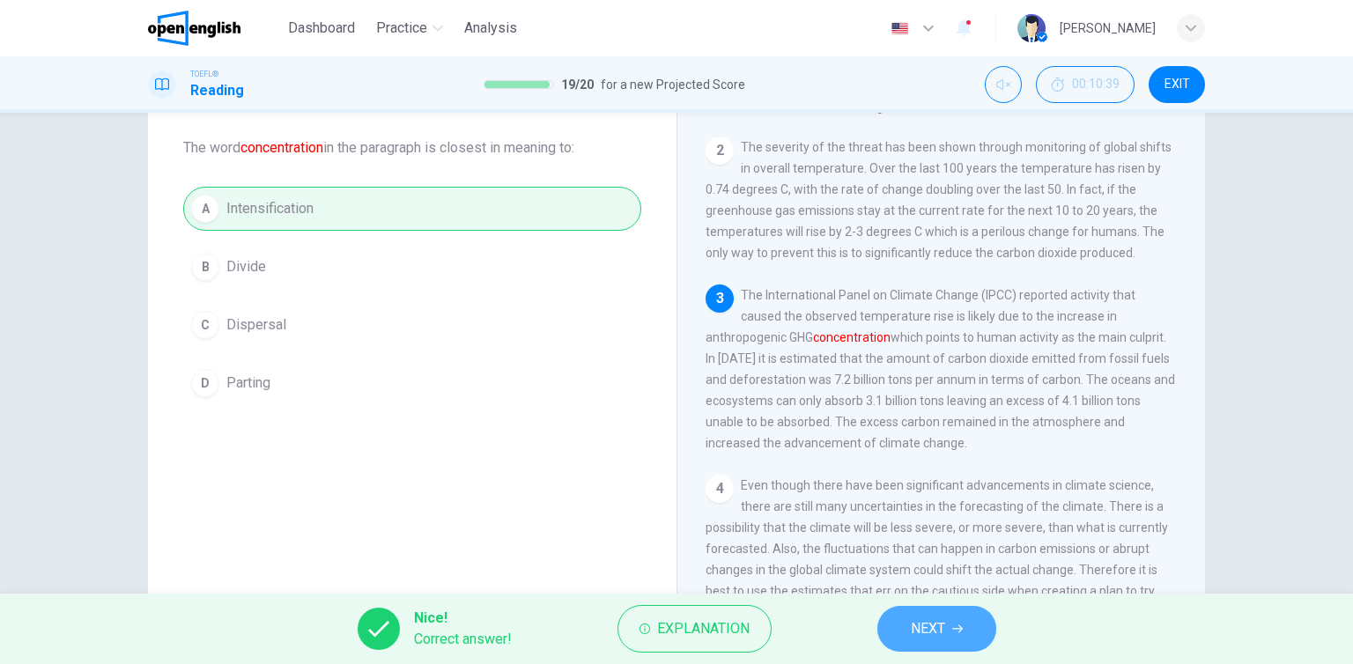
click at [930, 635] on span "NEXT" at bounding box center [928, 629] width 34 height 25
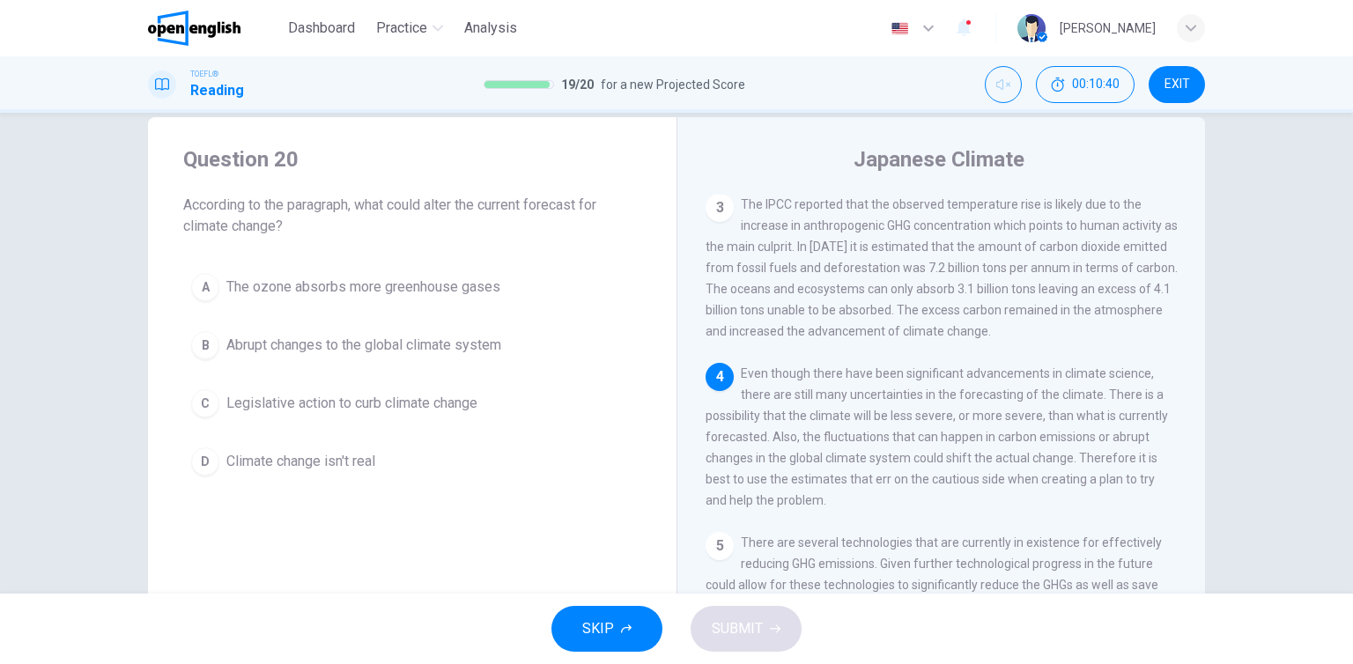
scroll to position [0, 0]
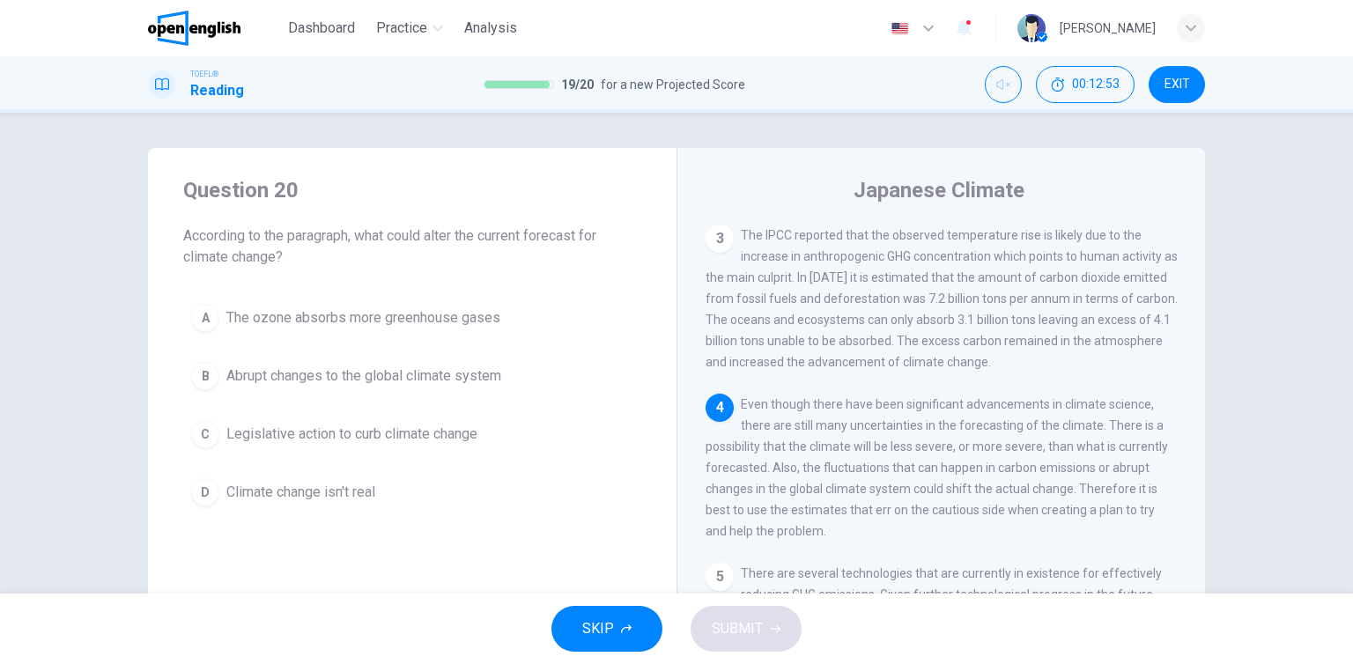
click at [334, 381] on span "Abrupt changes to the global climate system" at bounding box center [363, 376] width 275 height 21
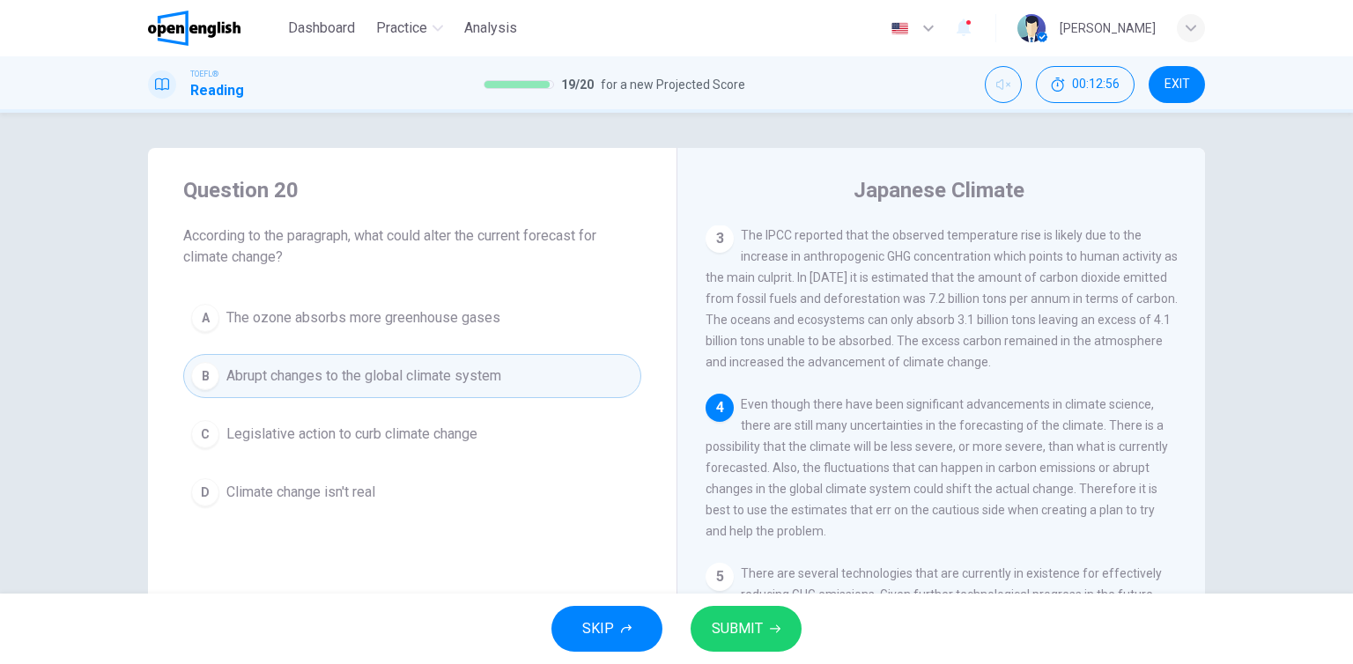
click at [744, 636] on span "SUBMIT" at bounding box center [737, 629] width 51 height 25
